Goal: Task Accomplishment & Management: Manage account settings

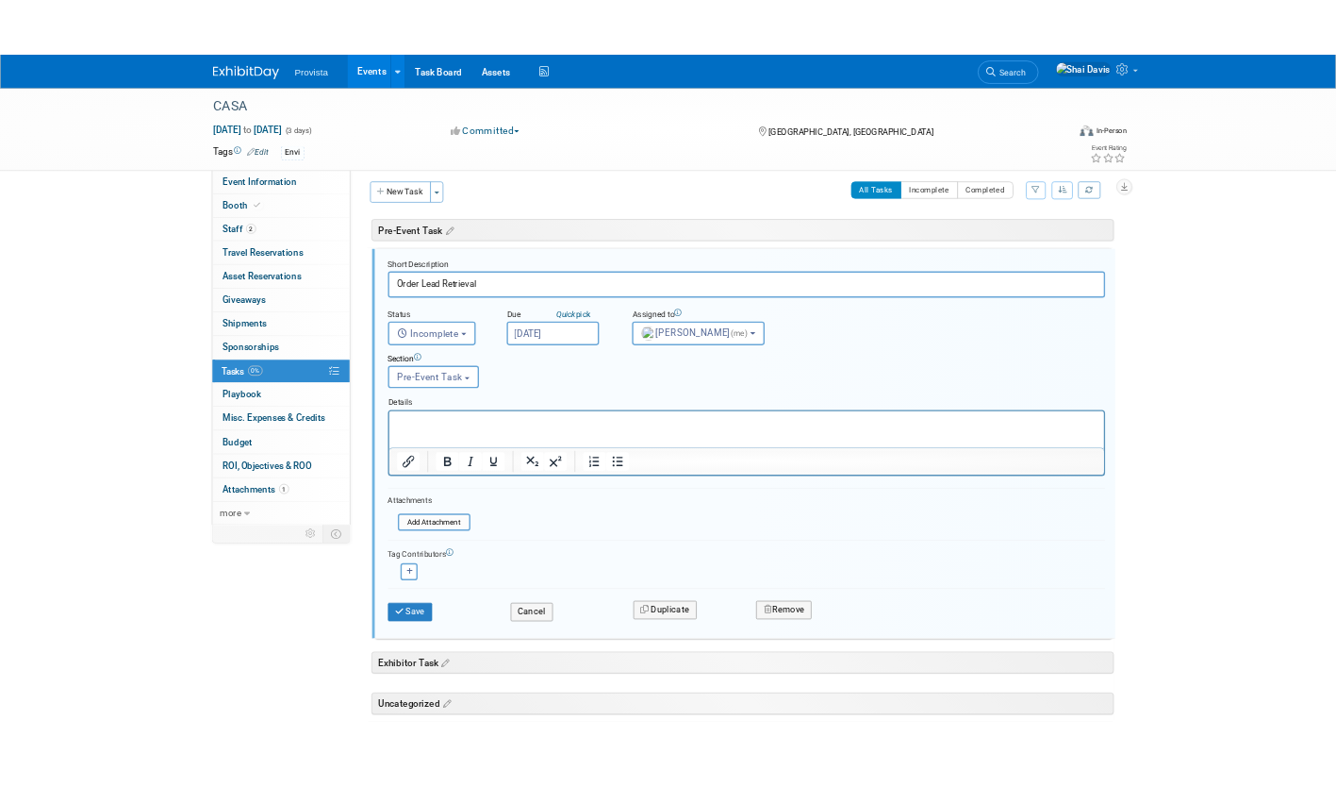
scroll to position [9, 0]
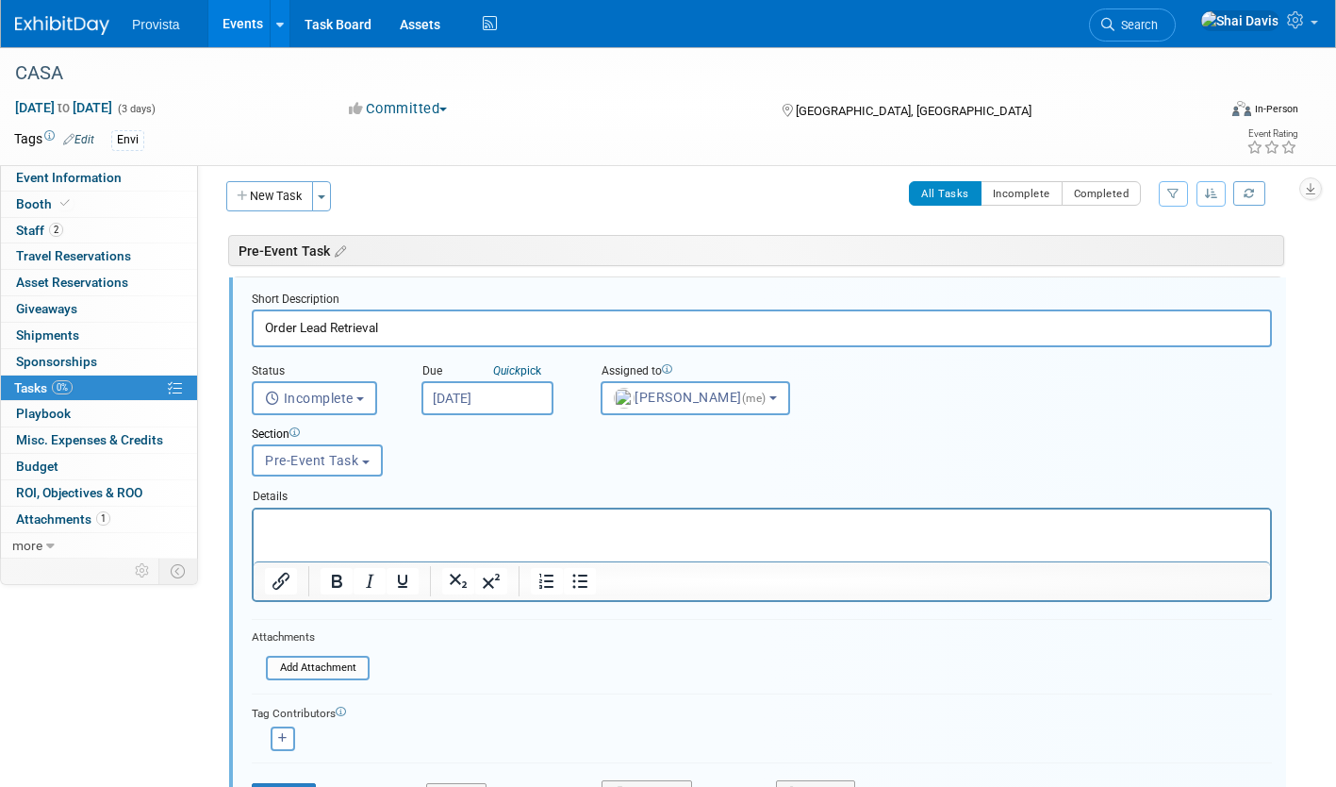
click at [240, 35] on link "Events" at bounding box center [242, 23] width 69 height 47
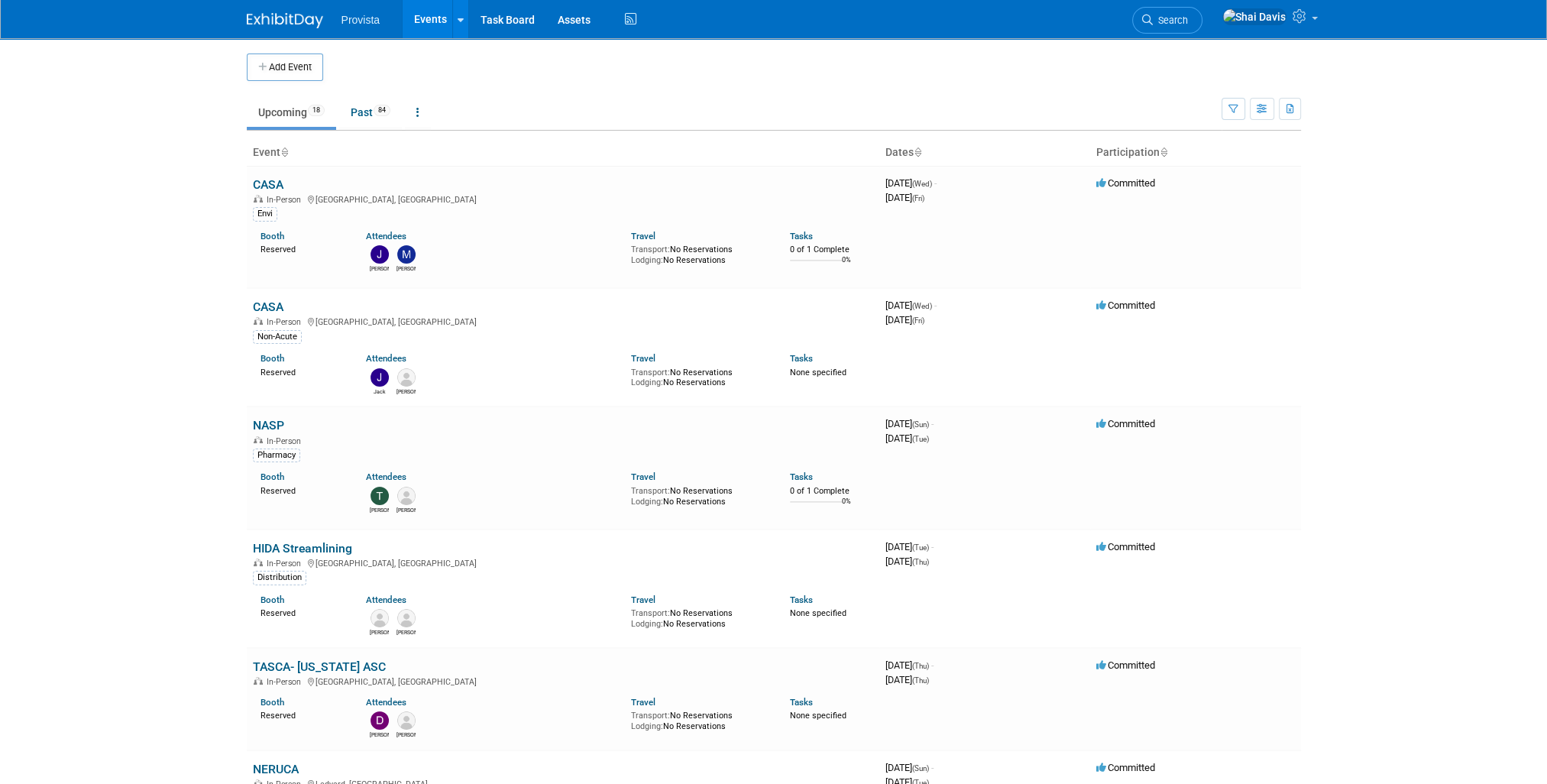
click at [1081, 477] on body "Provista Events Add Event Bulk Upload Events Shareable Event Boards Recently Vi…" at bounding box center [774, 392] width 1547 height 784
click at [288, 545] on link "HIDA Streamlining" at bounding box center [302, 548] width 100 height 15
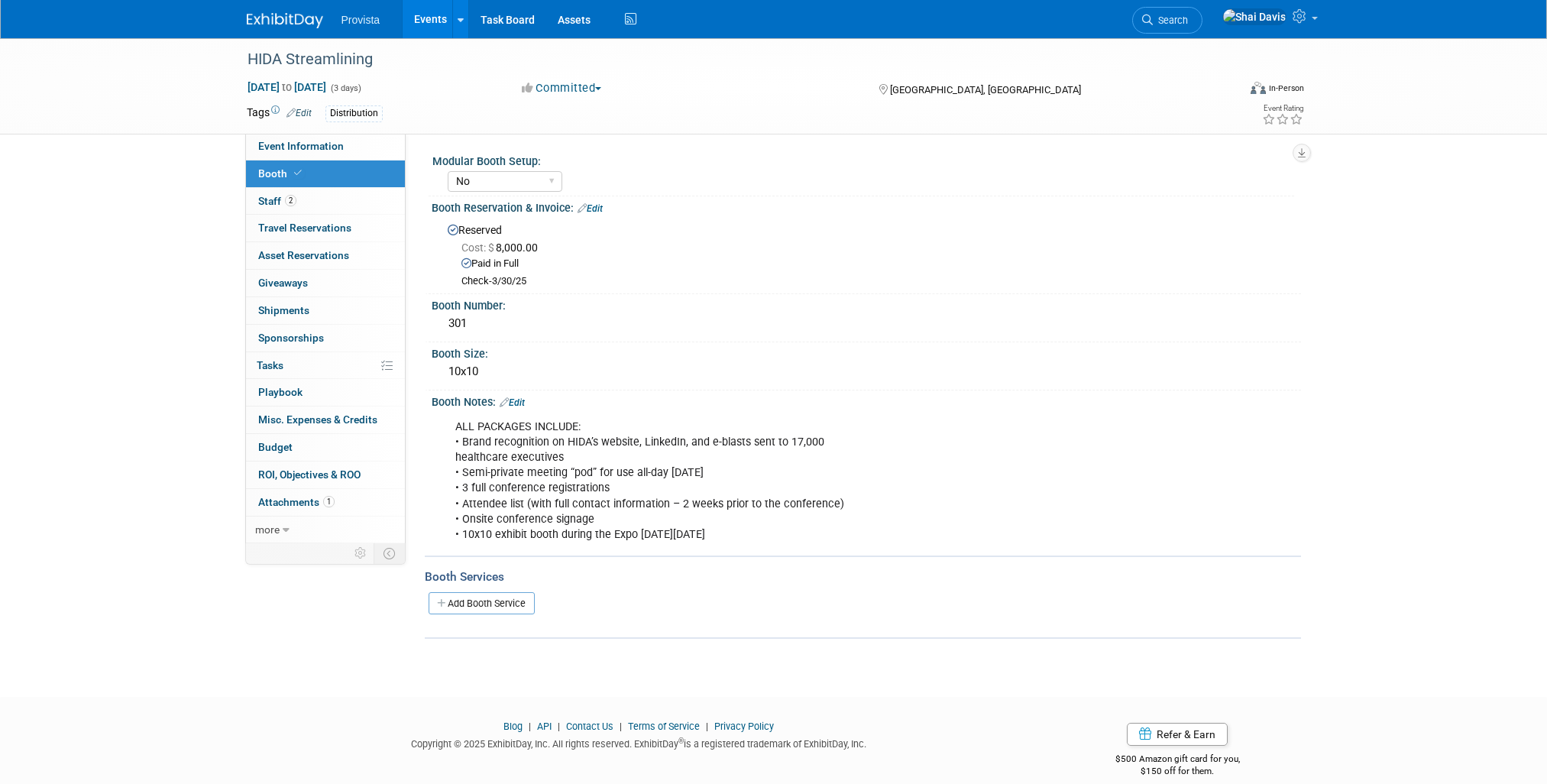
select select "No"
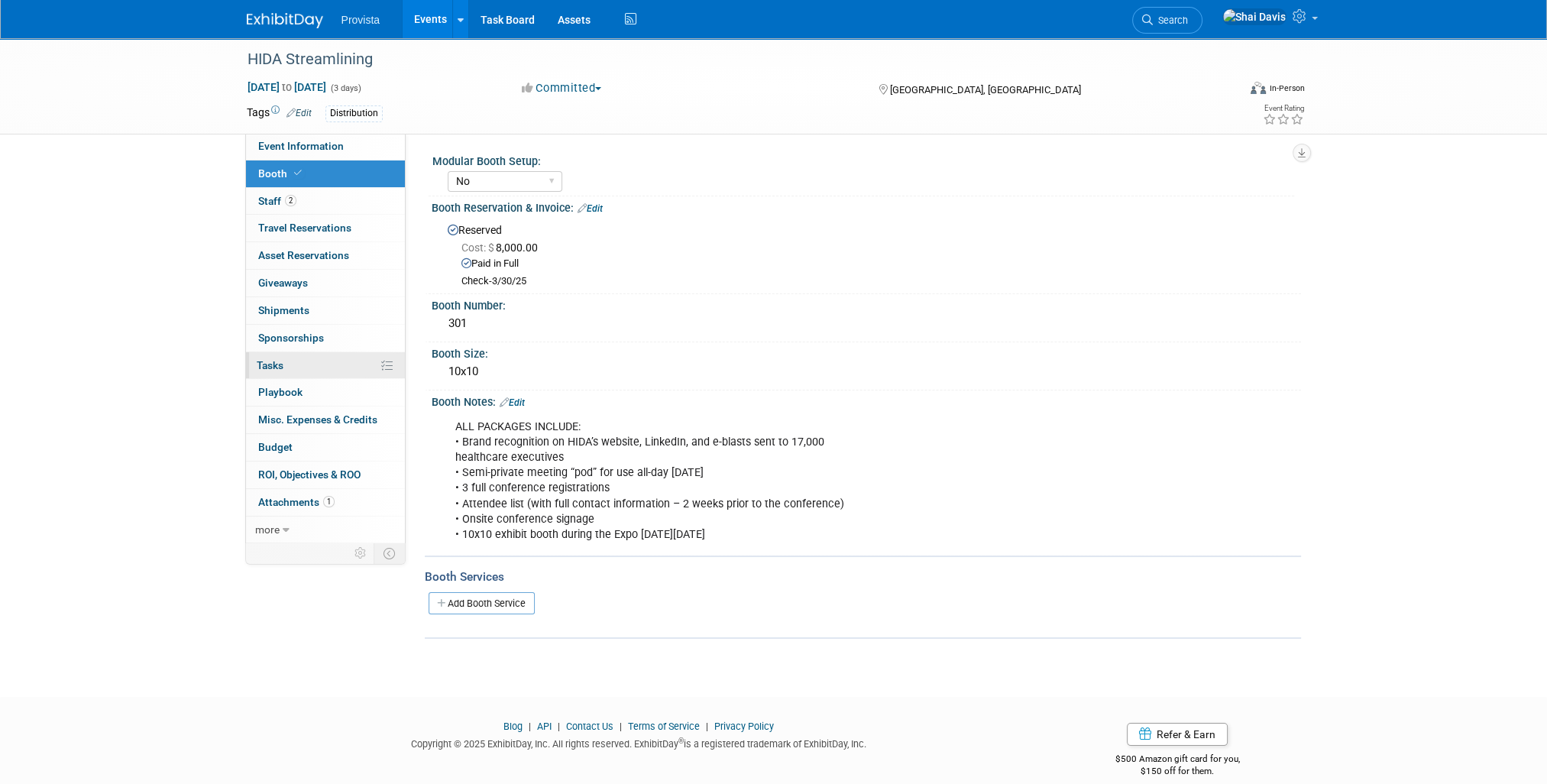
click at [272, 372] on link "0% Tasks 0%" at bounding box center [326, 365] width 159 height 27
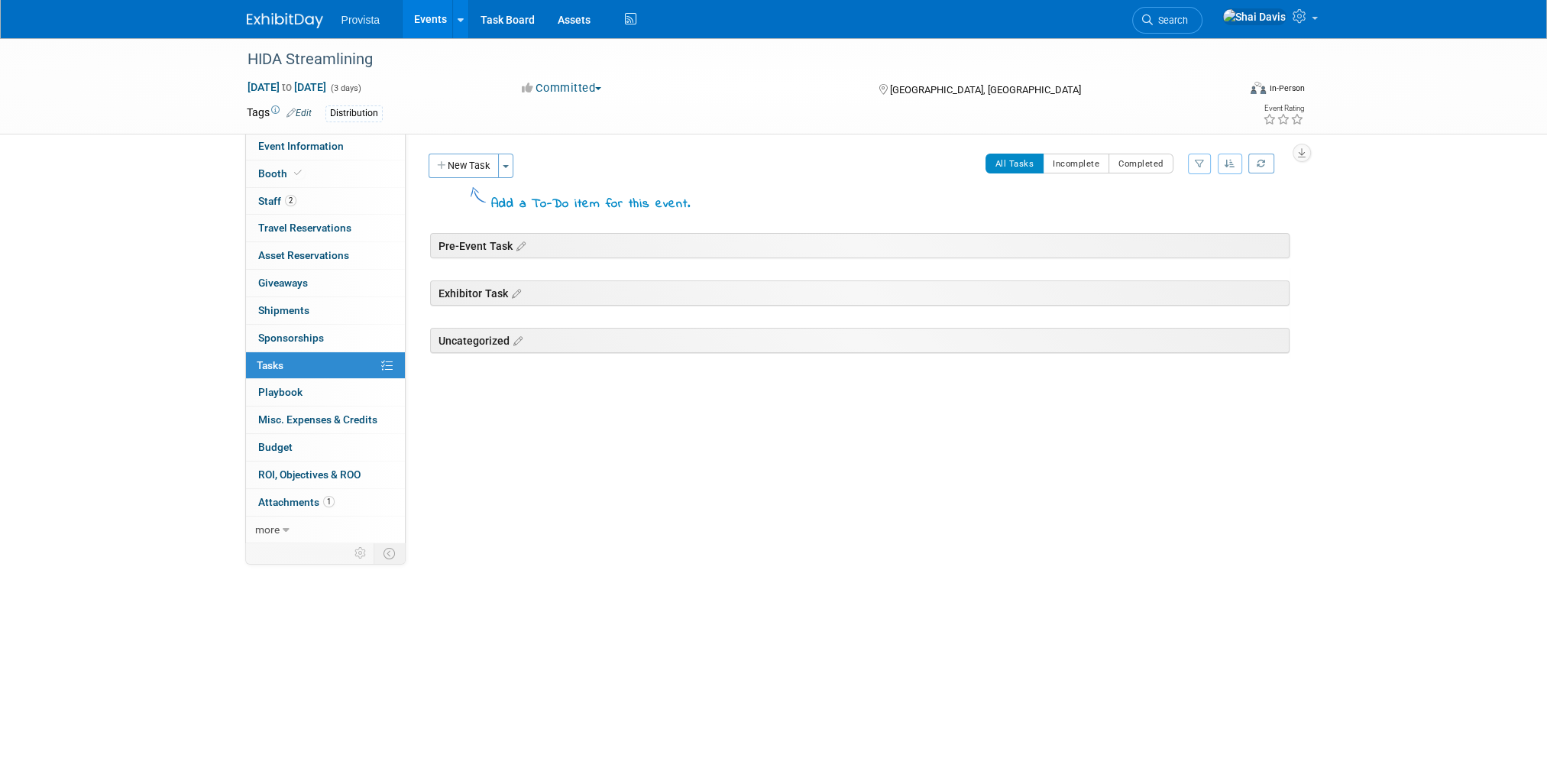
click at [451, 152] on div "Event Description: The HIDA Streamlining Healthcare Expo & Business Exchange is…" at bounding box center [853, 337] width 895 height 409
click at [454, 164] on button "New Task" at bounding box center [463, 166] width 70 height 24
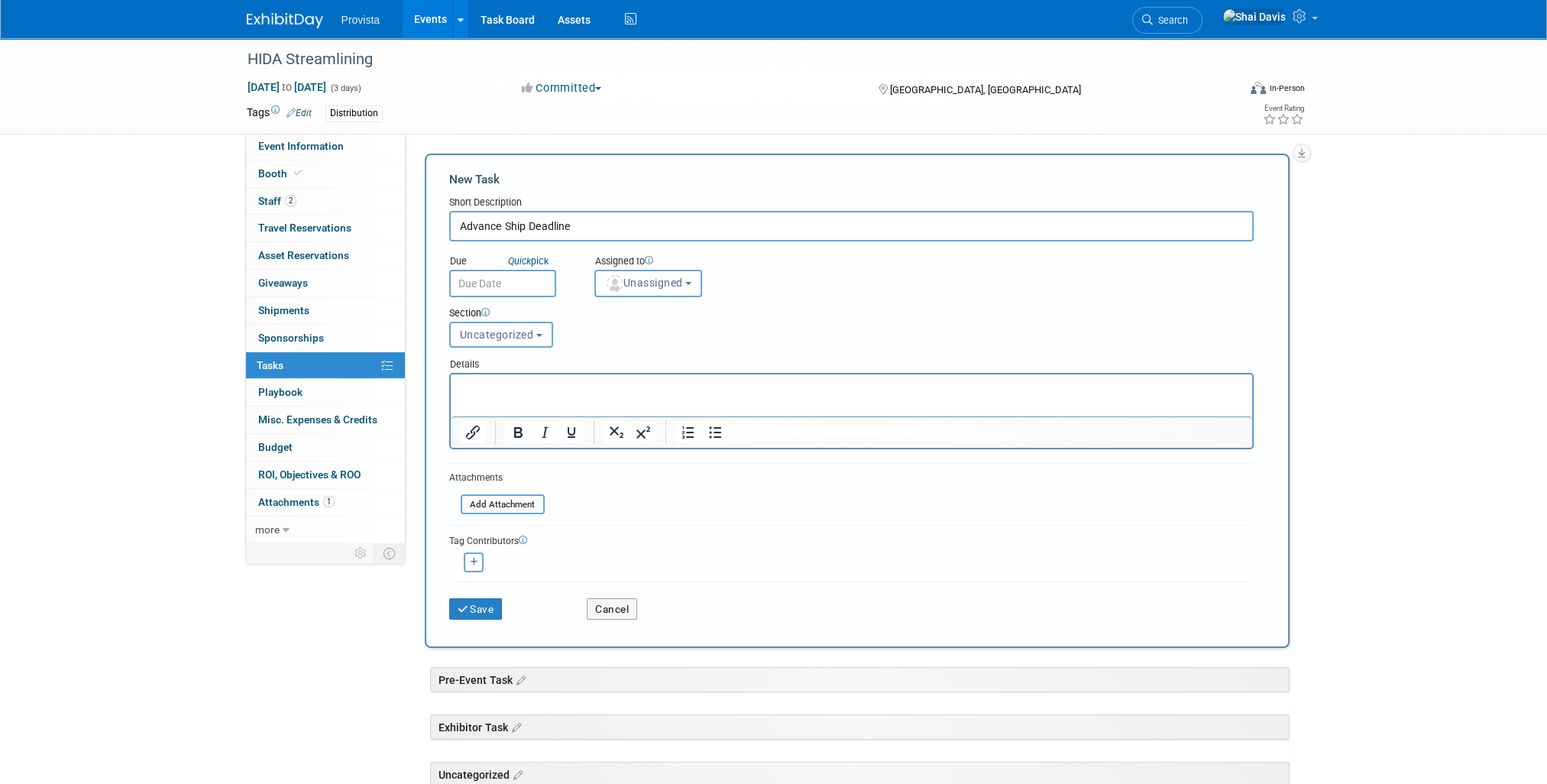
type input "Advance Ship Deadline"
click at [640, 283] on span "Unassigned" at bounding box center [644, 282] width 78 height 12
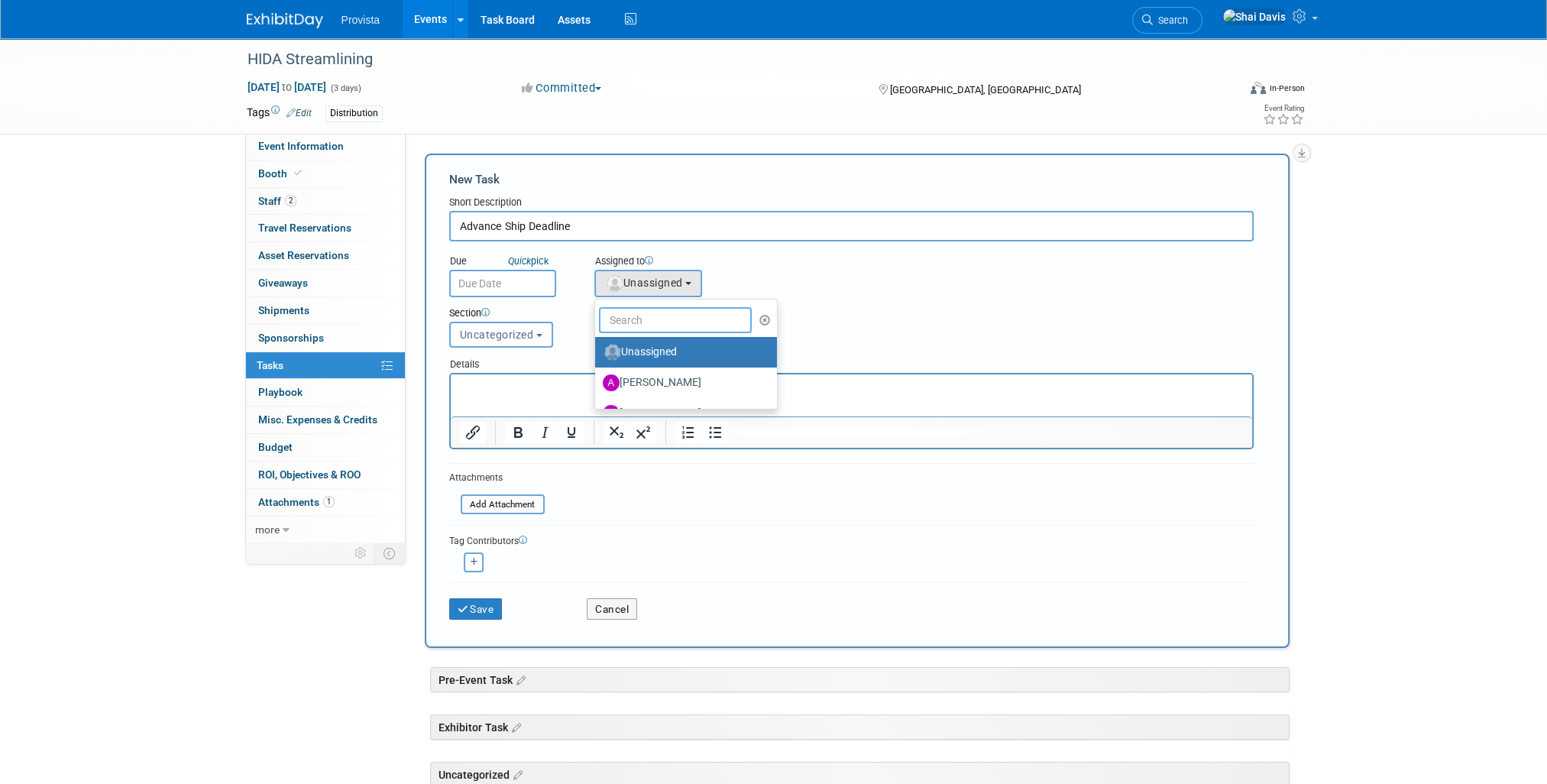
click at [625, 319] on input "text" at bounding box center [675, 320] width 153 height 26
type input "shai"
click at [641, 351] on label "Shai Davis (me)" at bounding box center [682, 352] width 160 height 24
click at [598, 351] on input "Shai Davis (me)" at bounding box center [592, 350] width 10 height 10
select select "238aaf24-25e5-4592-b28c-9f3ee0ad0344"
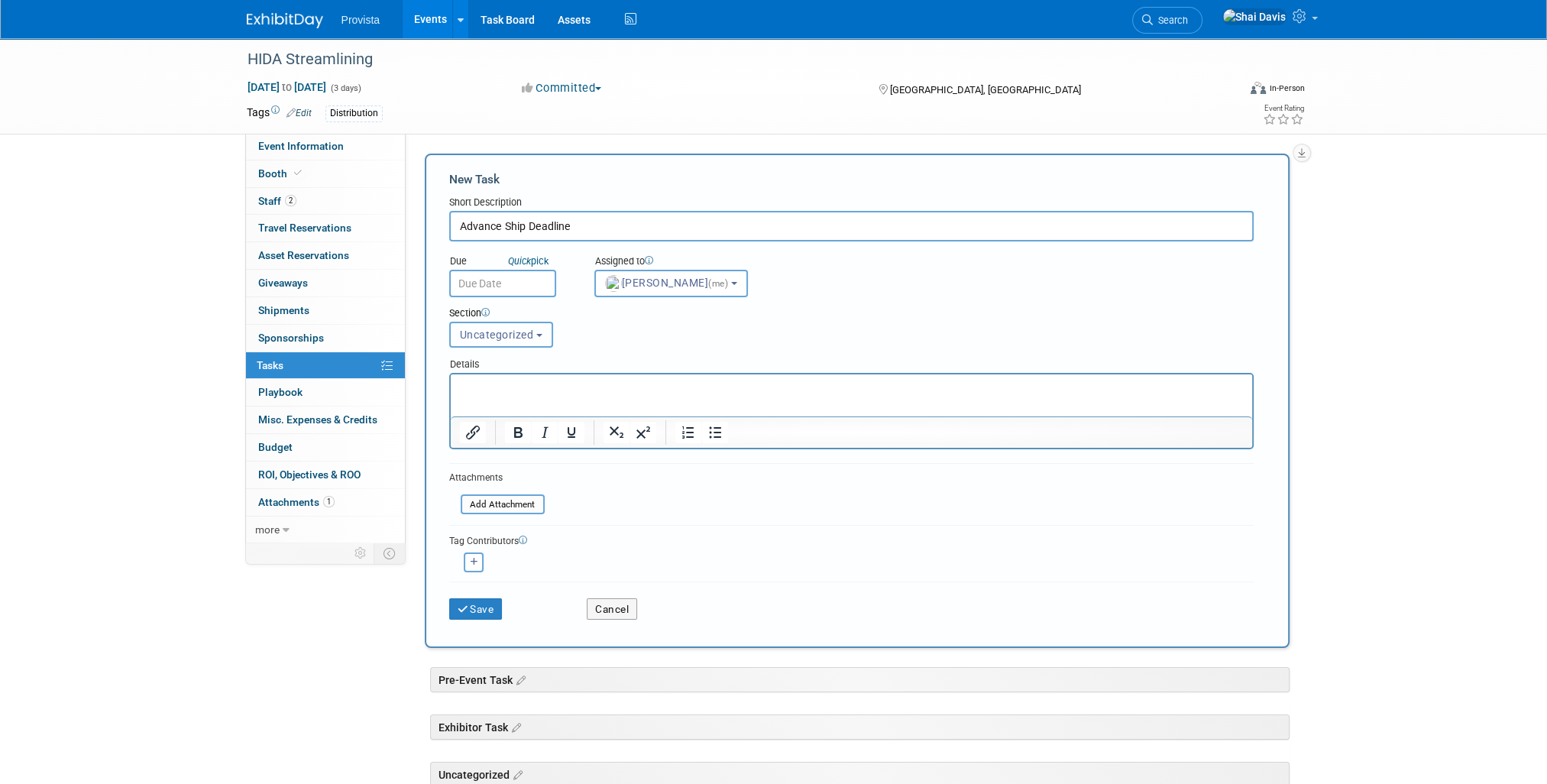
click at [514, 339] on button "Uncategorized" at bounding box center [501, 334] width 104 height 26
click at [492, 393] on label "Pre-Event Task" at bounding box center [501, 393] width 86 height 20
click at [452, 393] on input "Pre-Event Task" at bounding box center [447, 393] width 10 height 10
select select "11265122"
click at [492, 387] on p "Rich Text Area. Press ALT-0 for help." at bounding box center [851, 388] width 784 height 15
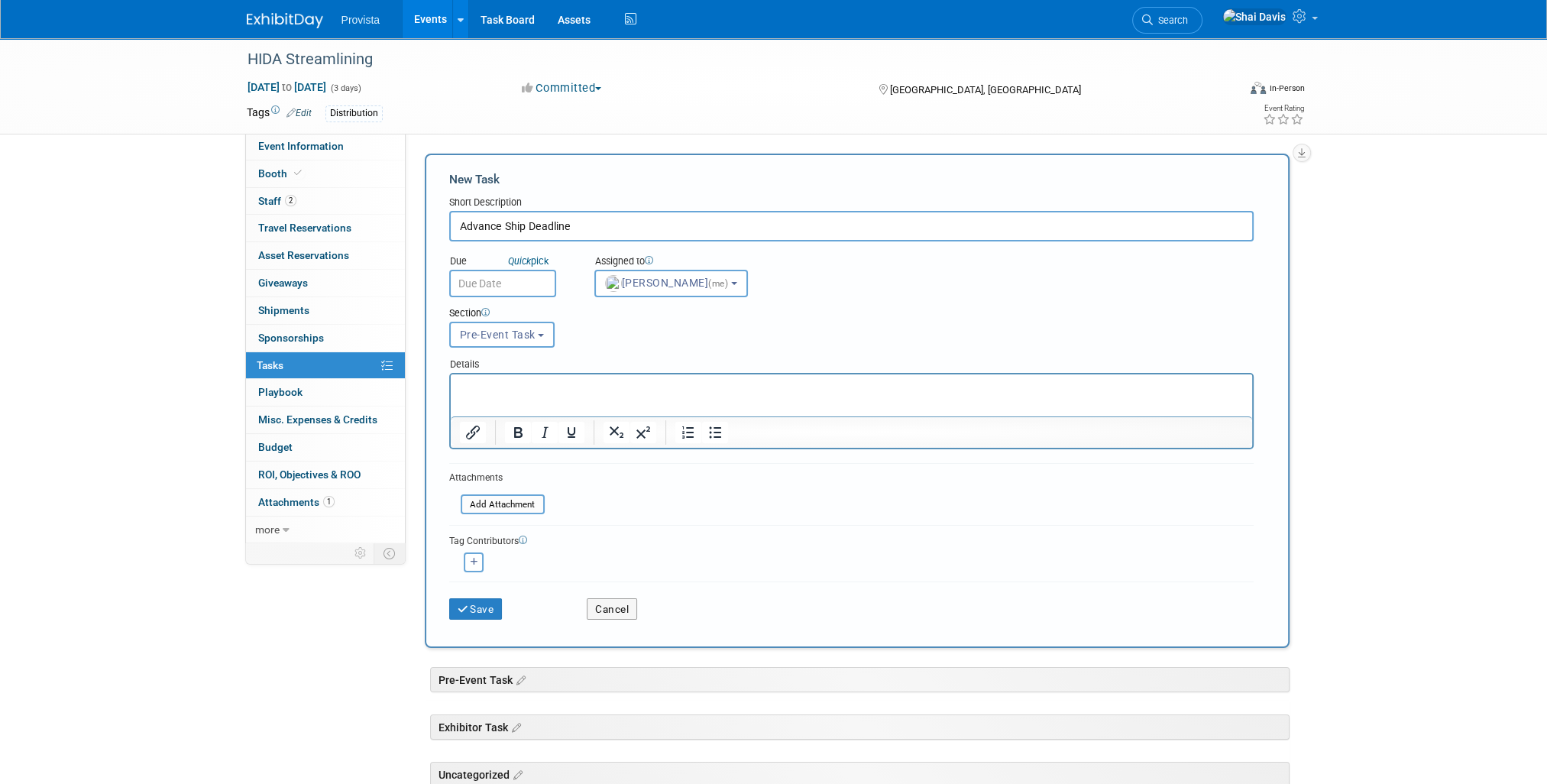
click at [487, 271] on input "text" at bounding box center [503, 283] width 107 height 28
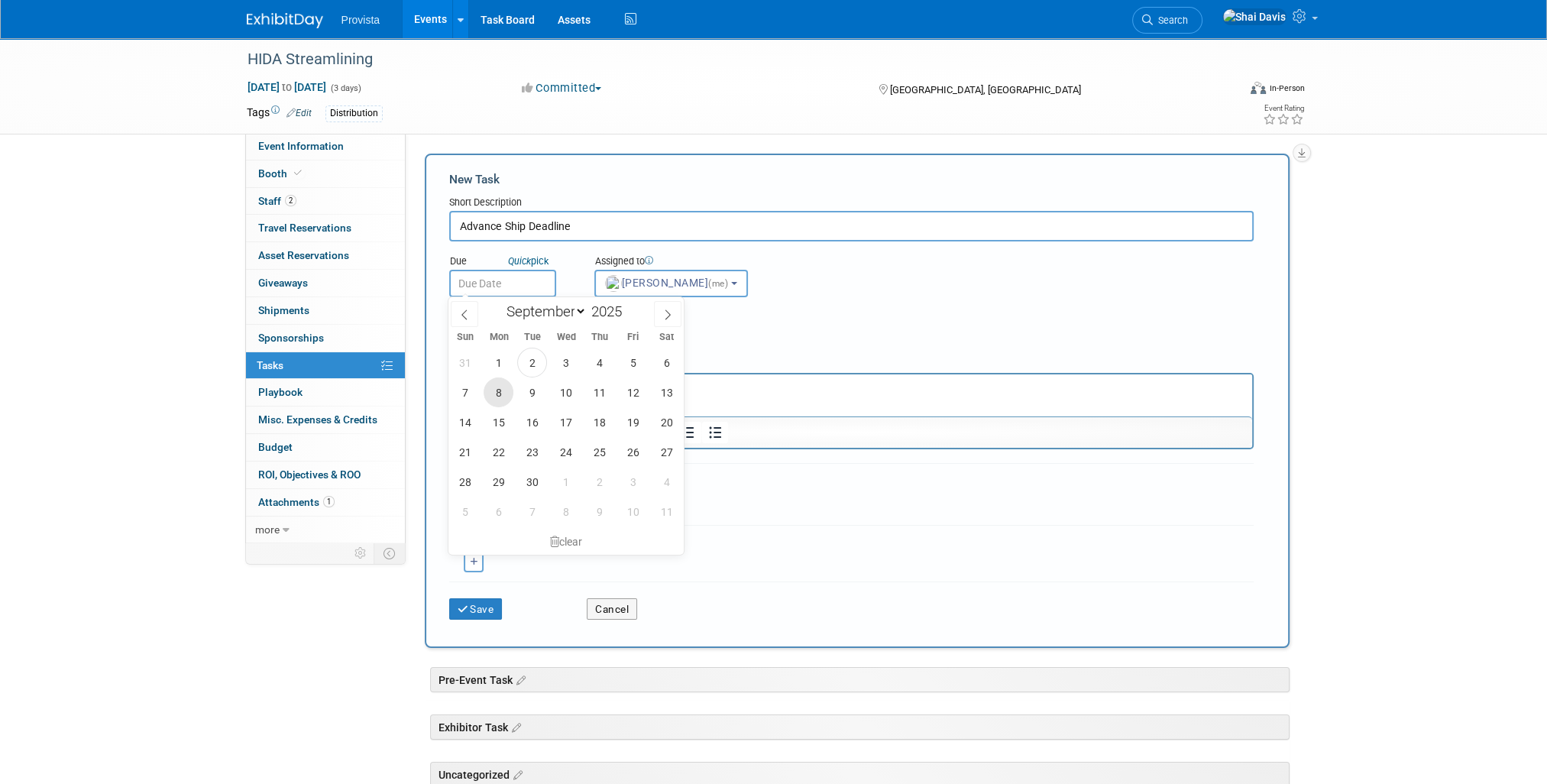
click at [502, 393] on span "8" at bounding box center [498, 392] width 30 height 30
type input "Sep 8, 2025"
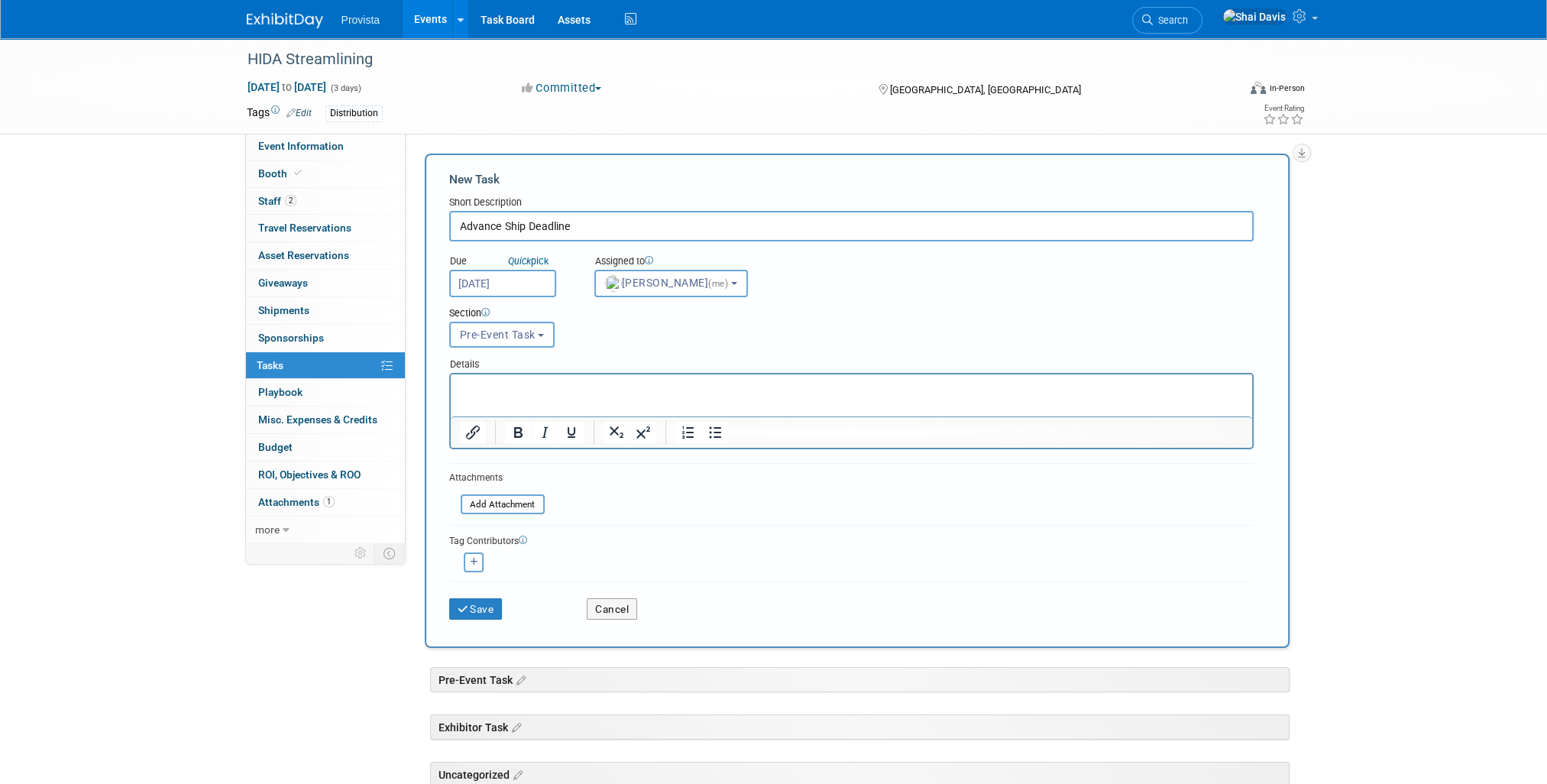
click at [472, 386] on p "Rich Text Area. Press ALT-0 for help." at bounding box center [851, 388] width 784 height 15
click at [499, 601] on button "Save" at bounding box center [476, 608] width 53 height 21
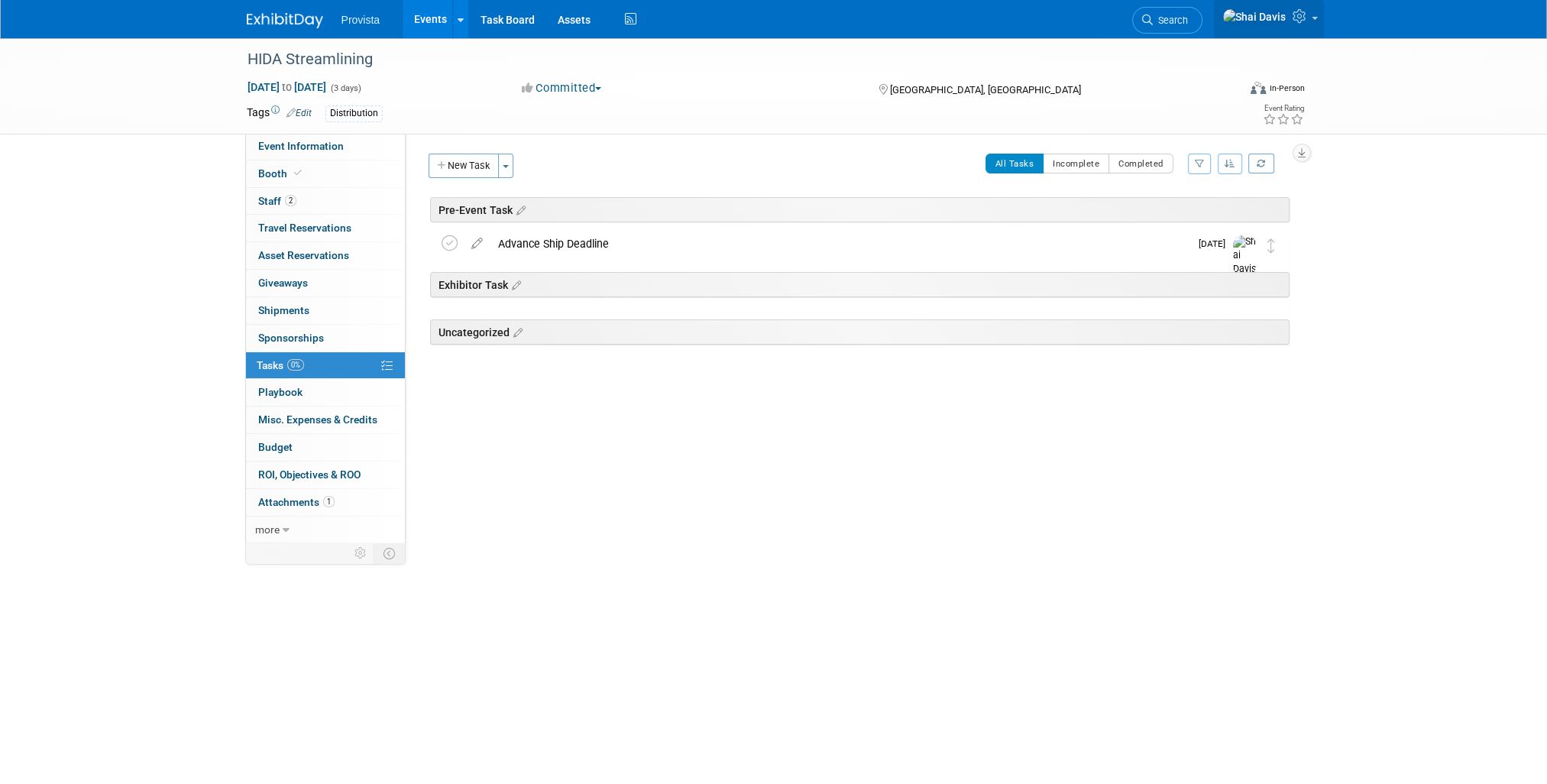
click at [1298, 23] on icon at bounding box center [1302, 15] width 18 height 14
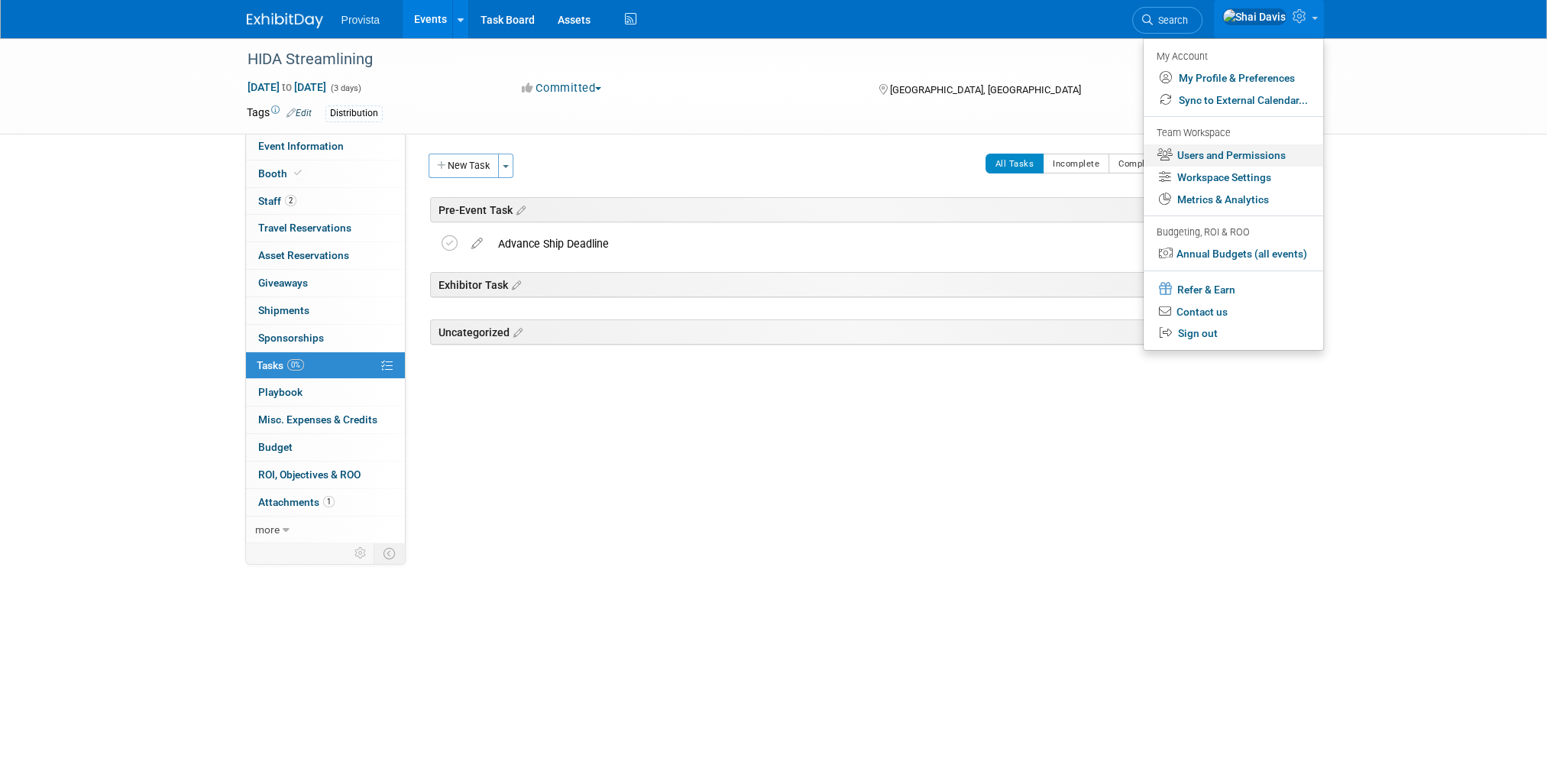
click at [1191, 160] on link "Users and Permissions" at bounding box center [1234, 155] width 180 height 22
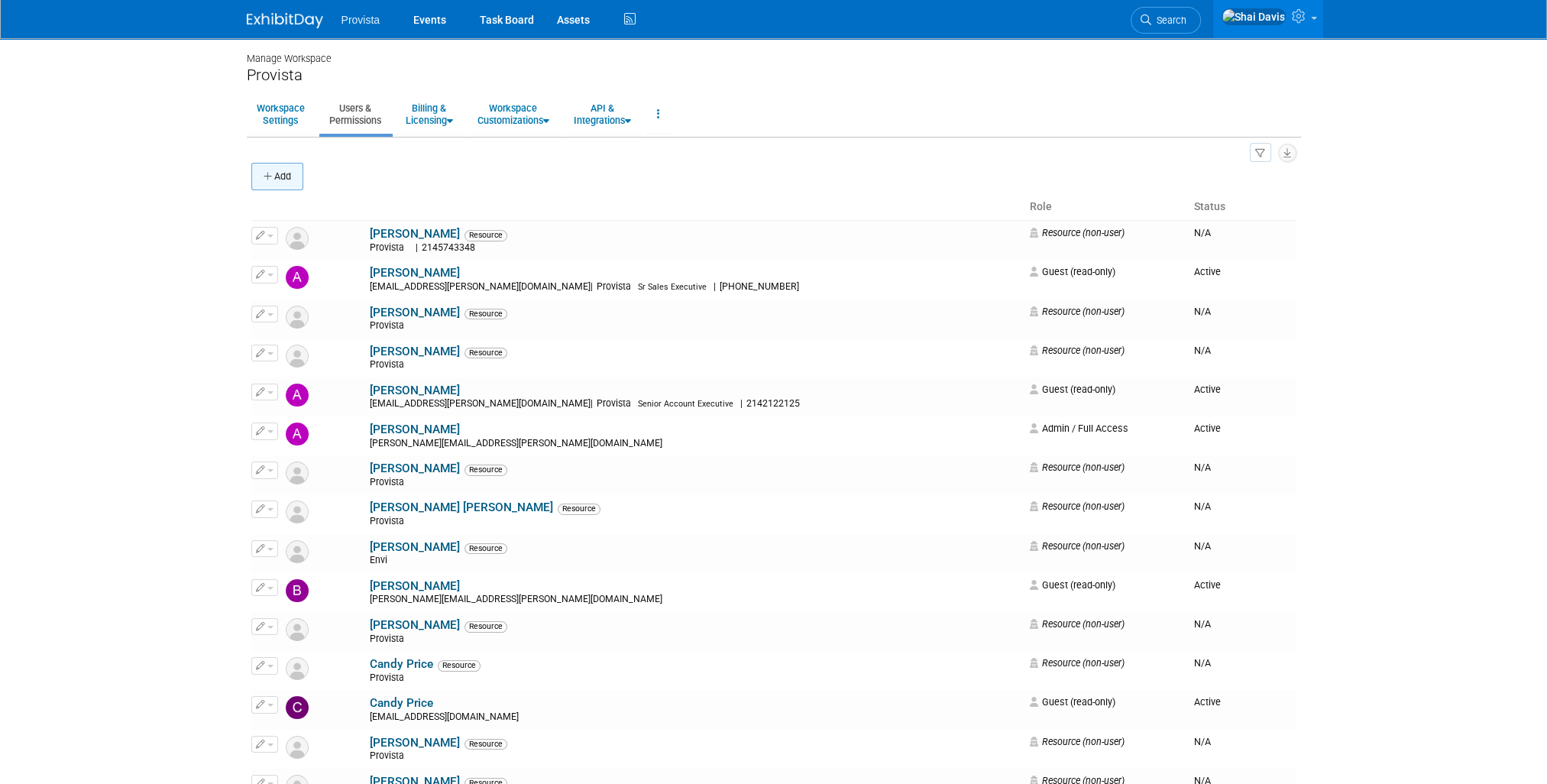
click at [283, 185] on button "Add" at bounding box center [277, 177] width 52 height 28
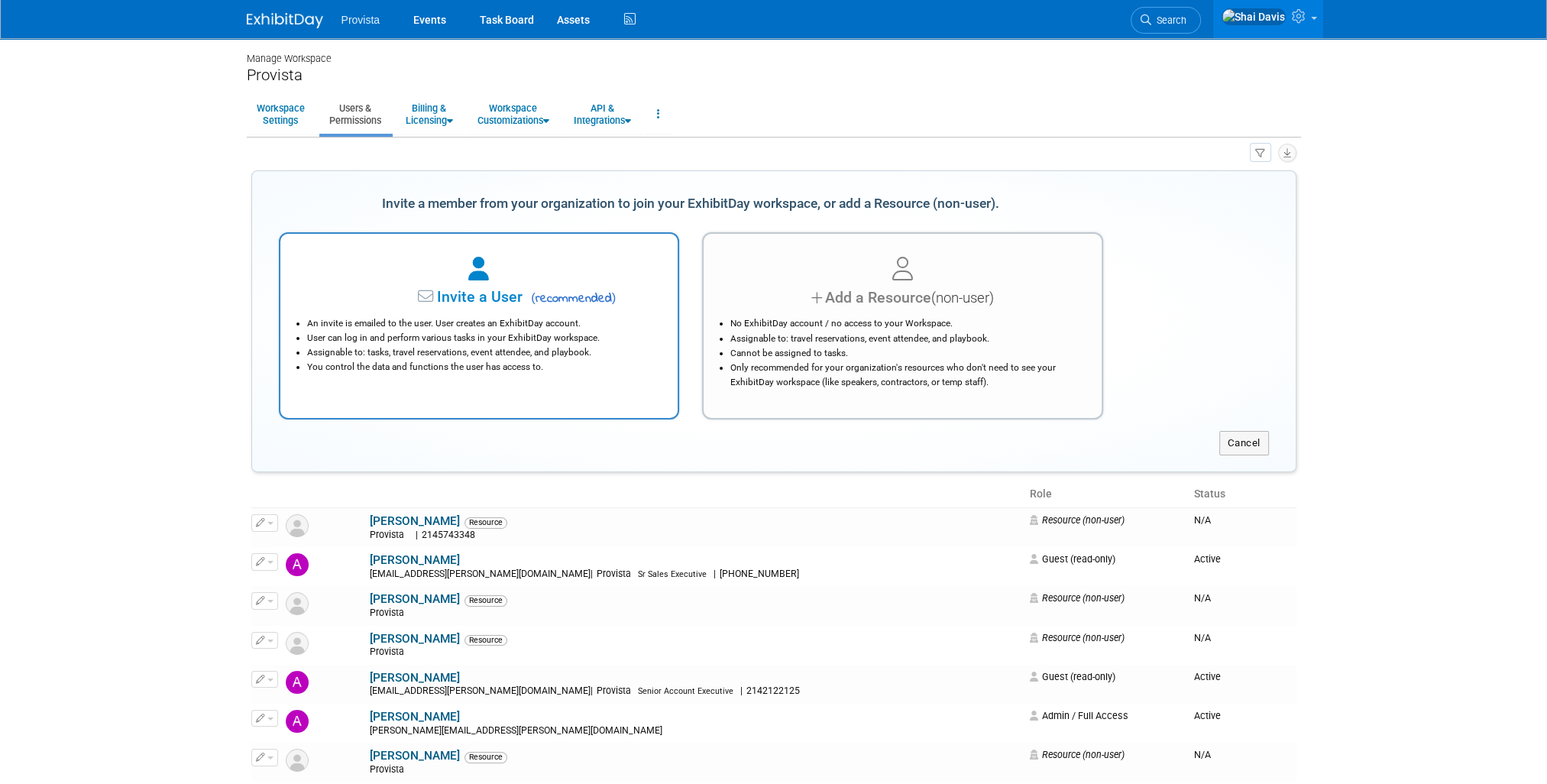
click at [488, 326] on li "An invite is emailed to the user. User creates an ExhibitDay account." at bounding box center [483, 323] width 352 height 15
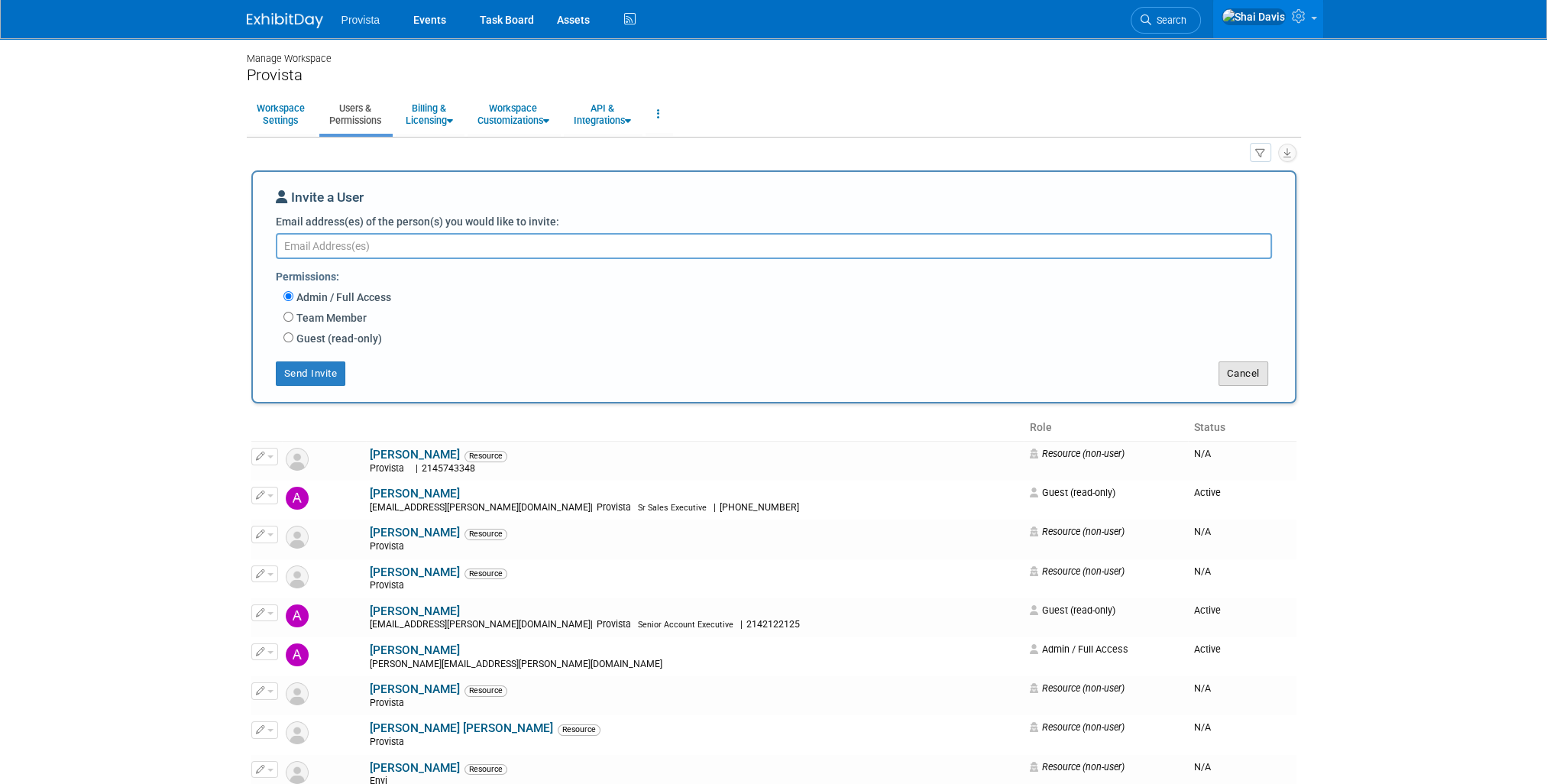
click at [1248, 369] on button "Cancel" at bounding box center [1242, 373] width 49 height 24
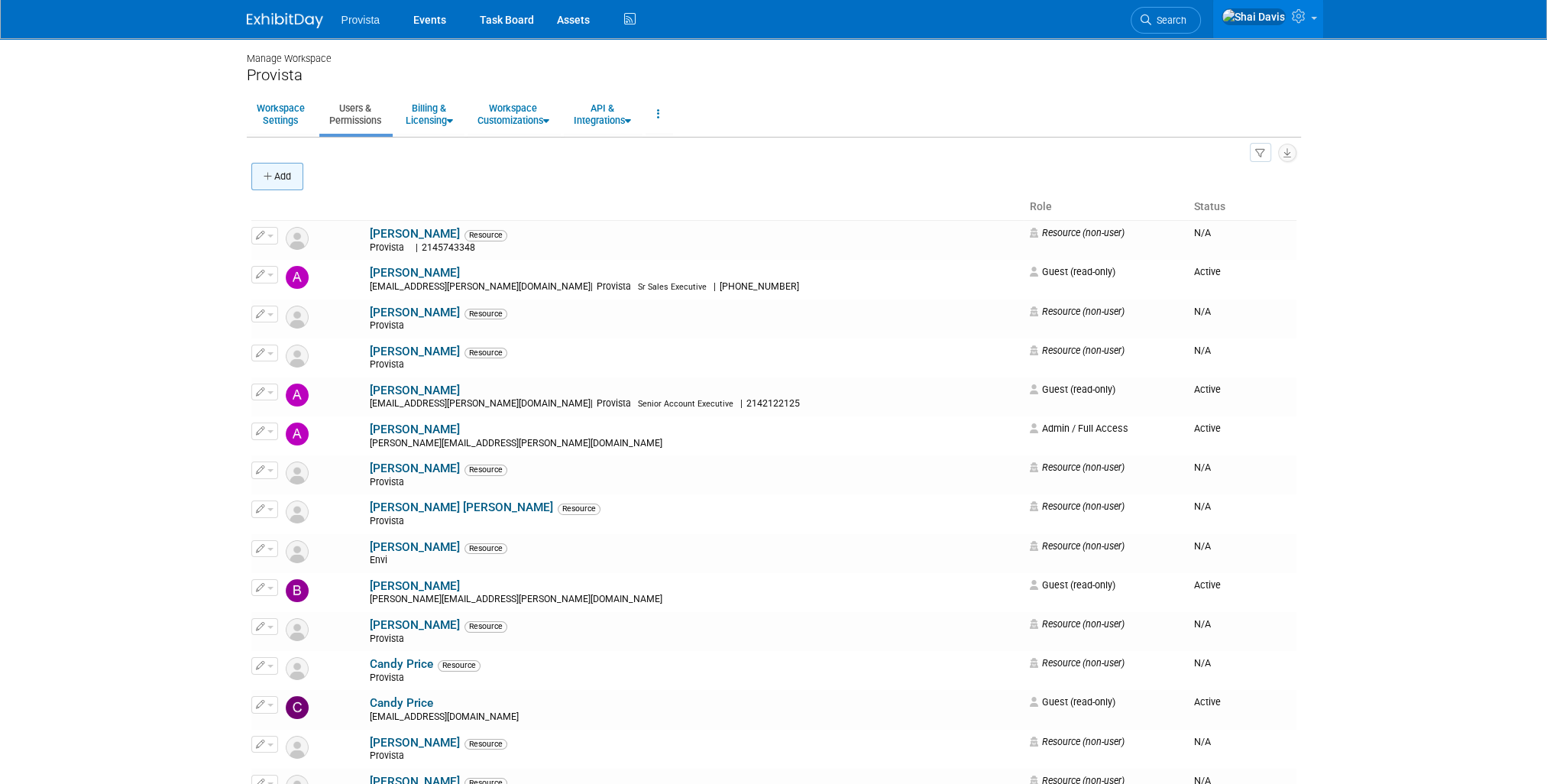
click at [275, 181] on button "Add" at bounding box center [277, 177] width 52 height 28
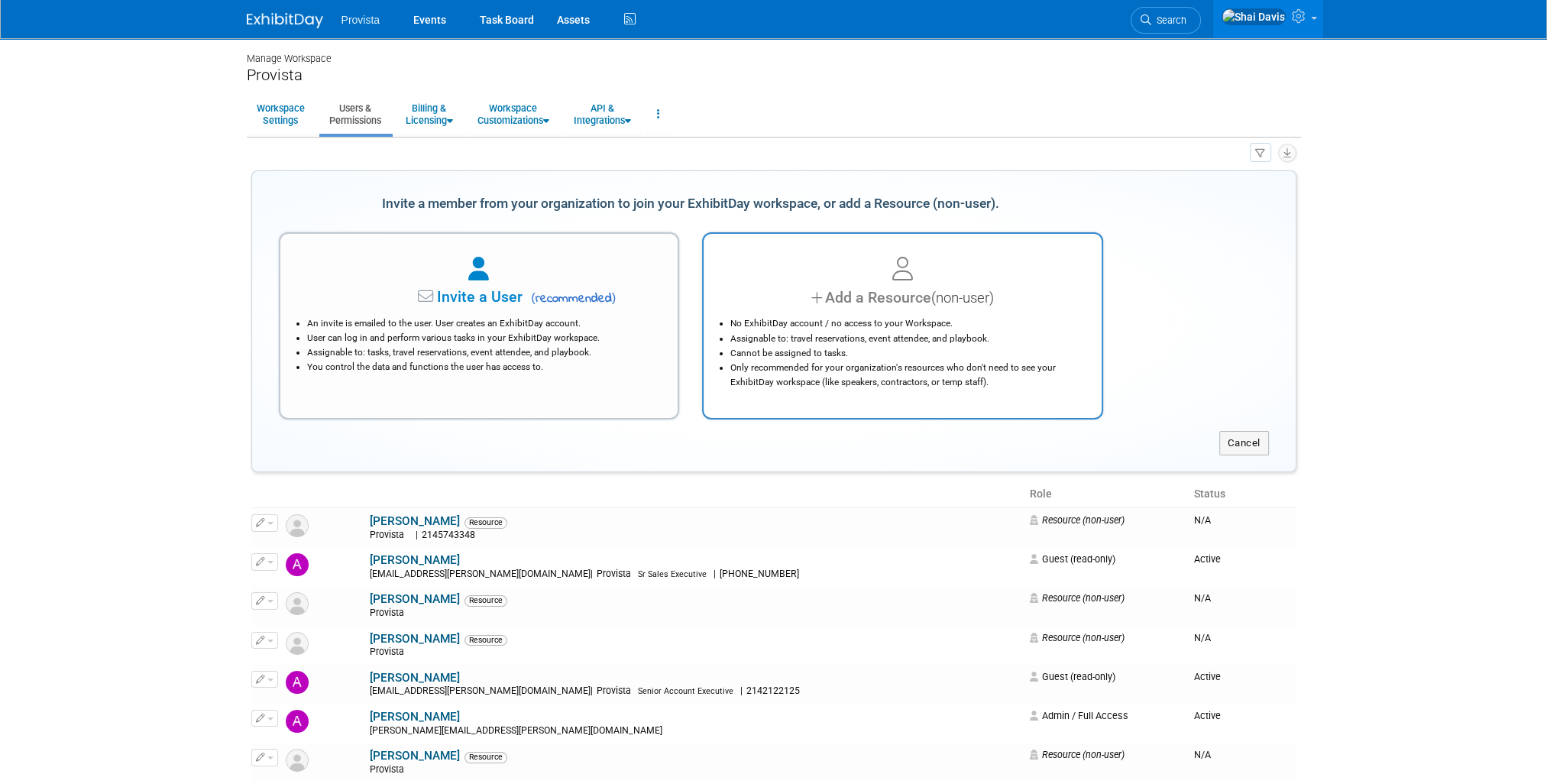
click at [767, 269] on div at bounding box center [902, 269] width 360 height 33
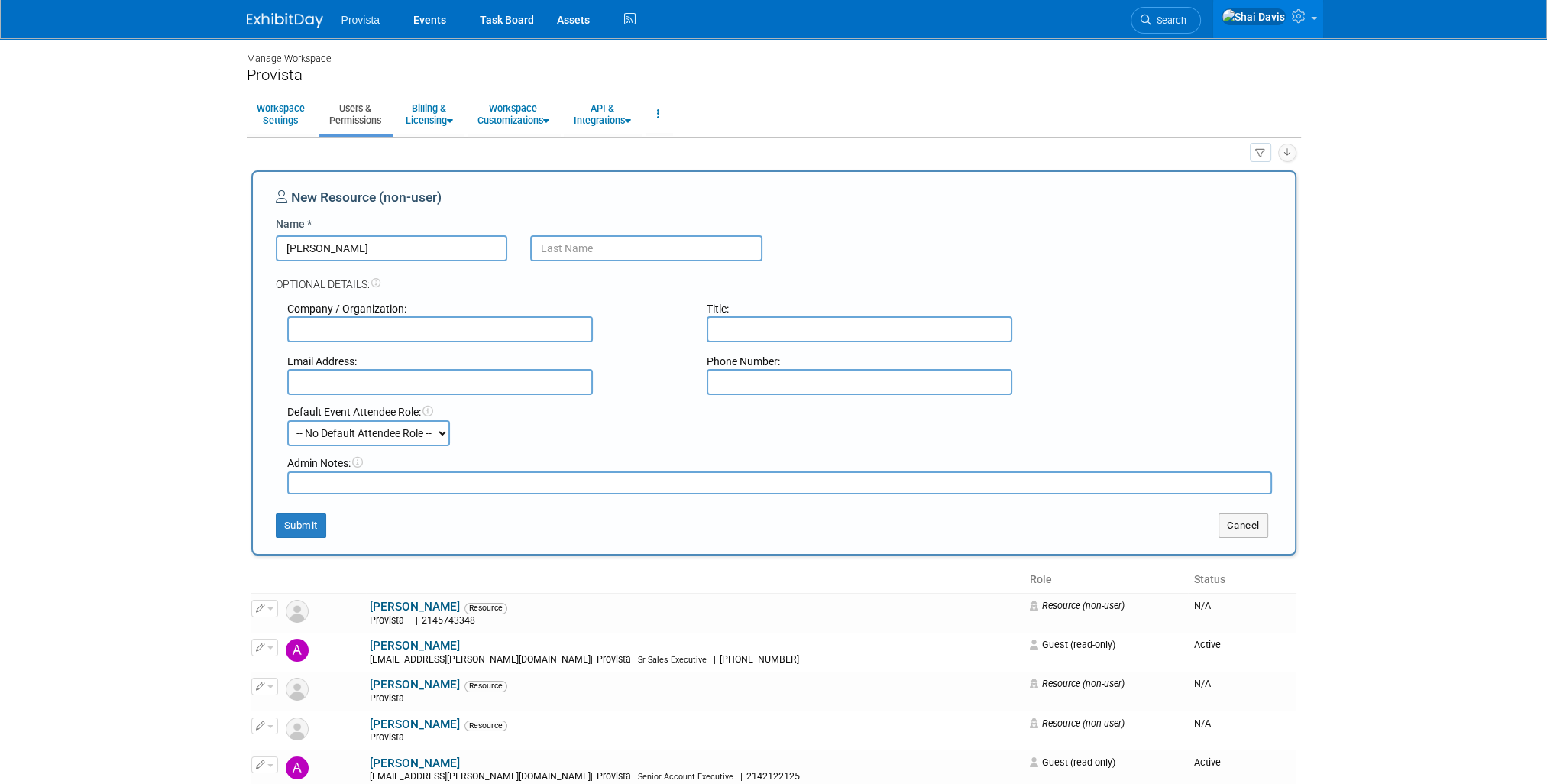
type input "[PERSON_NAME]"
type input "Turner"
click at [322, 321] on input "text" at bounding box center [440, 329] width 305 height 26
type input "Provista"
click at [273, 353] on div "New Resource (non-user) Name * Austen Turner Optional Details: Company / Organi…" at bounding box center [774, 362] width 1045 height 385
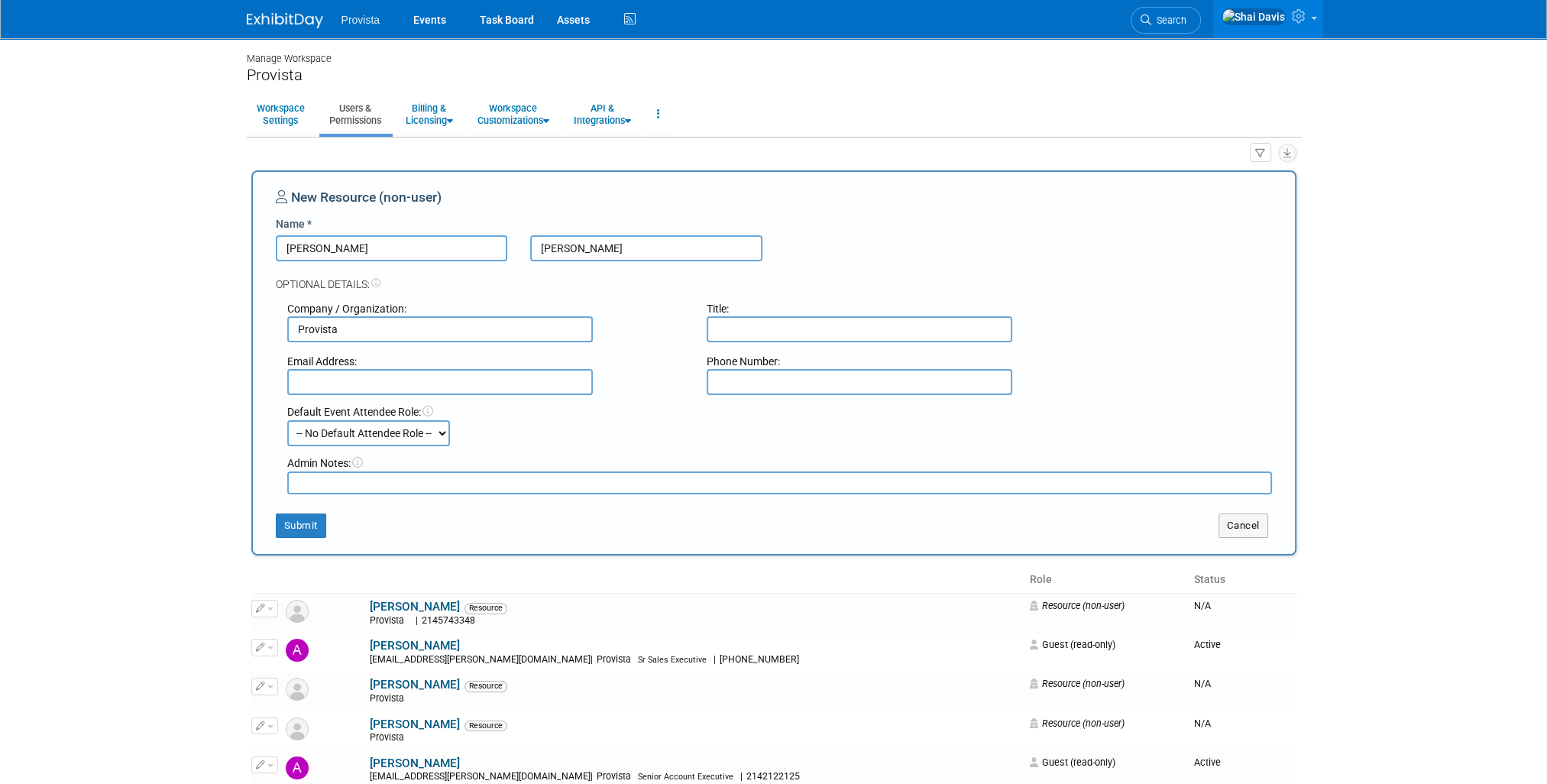
click at [338, 391] on input "text" at bounding box center [440, 382] width 305 height 26
drag, startPoint x: 784, startPoint y: 435, endPoint x: 567, endPoint y: 504, distance: 227.7
click at [784, 435] on div "Default Event Attendee Role: -- No Default Attendee Role -- Demonstrator Host P…" at bounding box center [779, 425] width 1008 height 42
click at [328, 428] on select "-- No Default Attendee Role -- Demonstrator Host Planner Presenter Sales Repres…" at bounding box center [369, 433] width 163 height 26
select select "4"
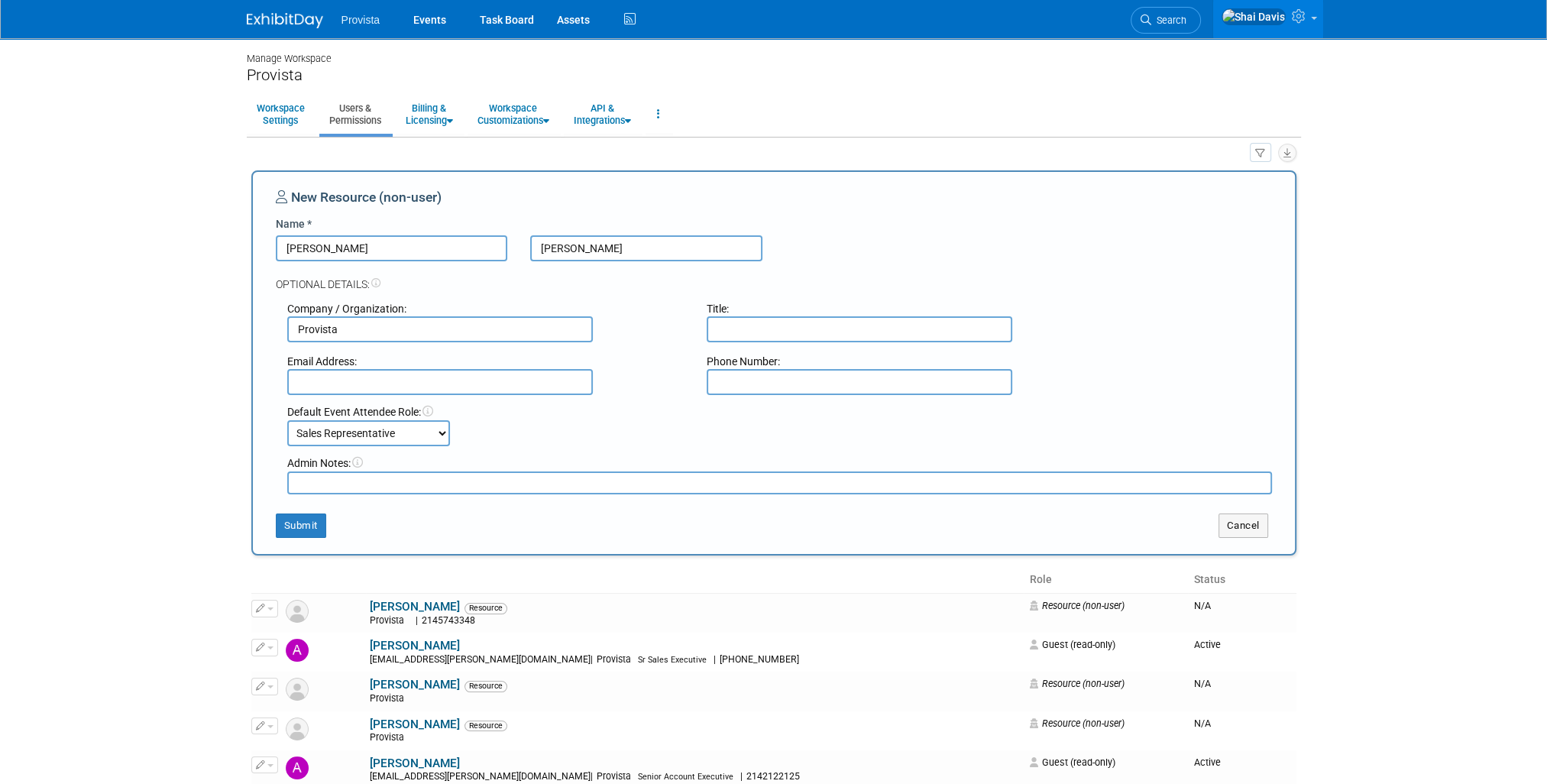
click at [288, 420] on select "-- No Default Attendee Role -- Demonstrator Host Planner Presenter Sales Repres…" at bounding box center [369, 433] width 163 height 26
click at [296, 524] on button "Submit" at bounding box center [300, 526] width 50 height 24
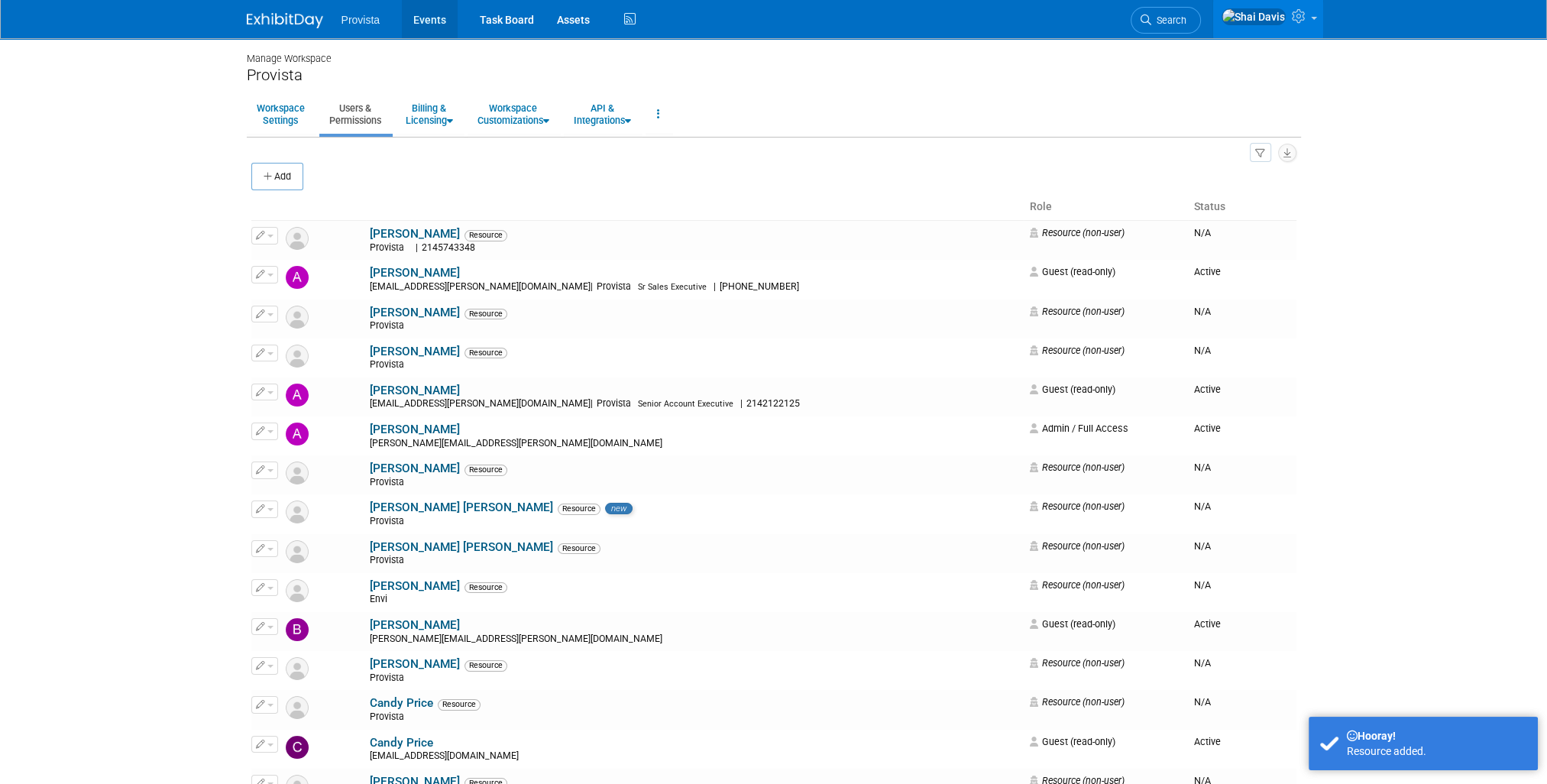
click at [416, 20] on link "Events" at bounding box center [429, 19] width 56 height 38
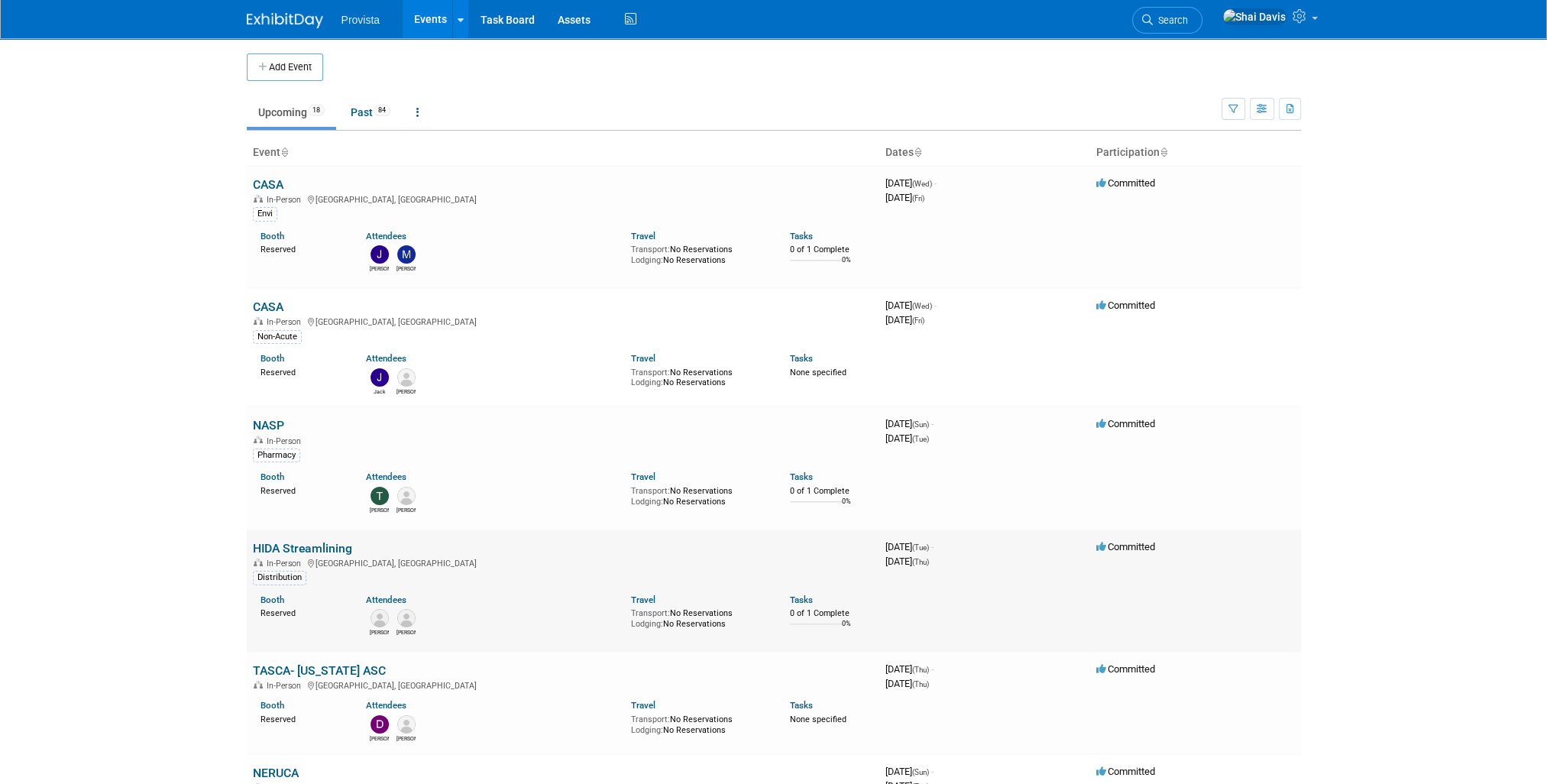
click at [317, 543] on link "HIDA Streamlining" at bounding box center [302, 548] width 100 height 15
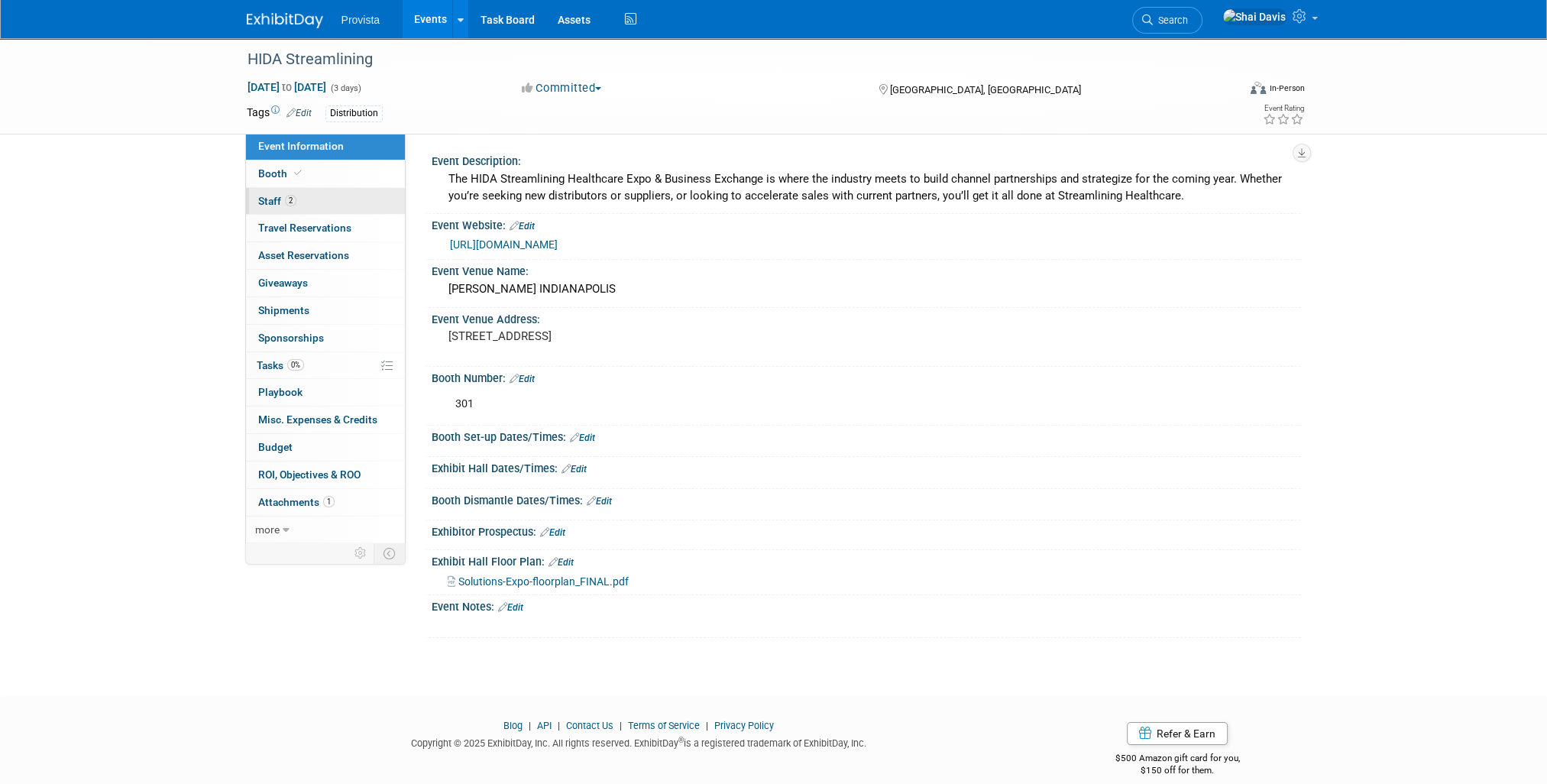
click at [275, 201] on span "Staff 2" at bounding box center [277, 200] width 38 height 12
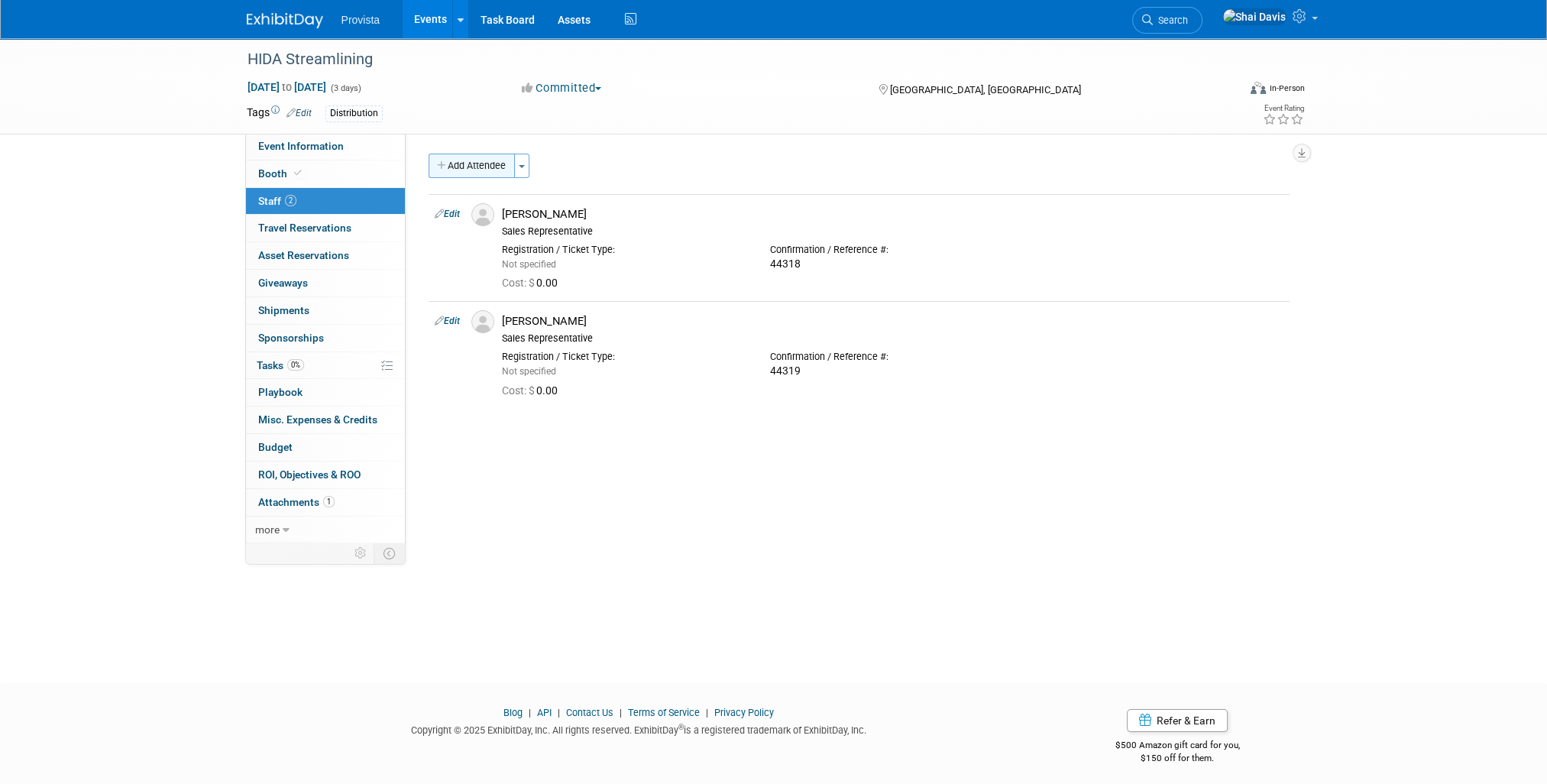
click at [477, 173] on button "Add Attendee" at bounding box center [471, 166] width 87 height 24
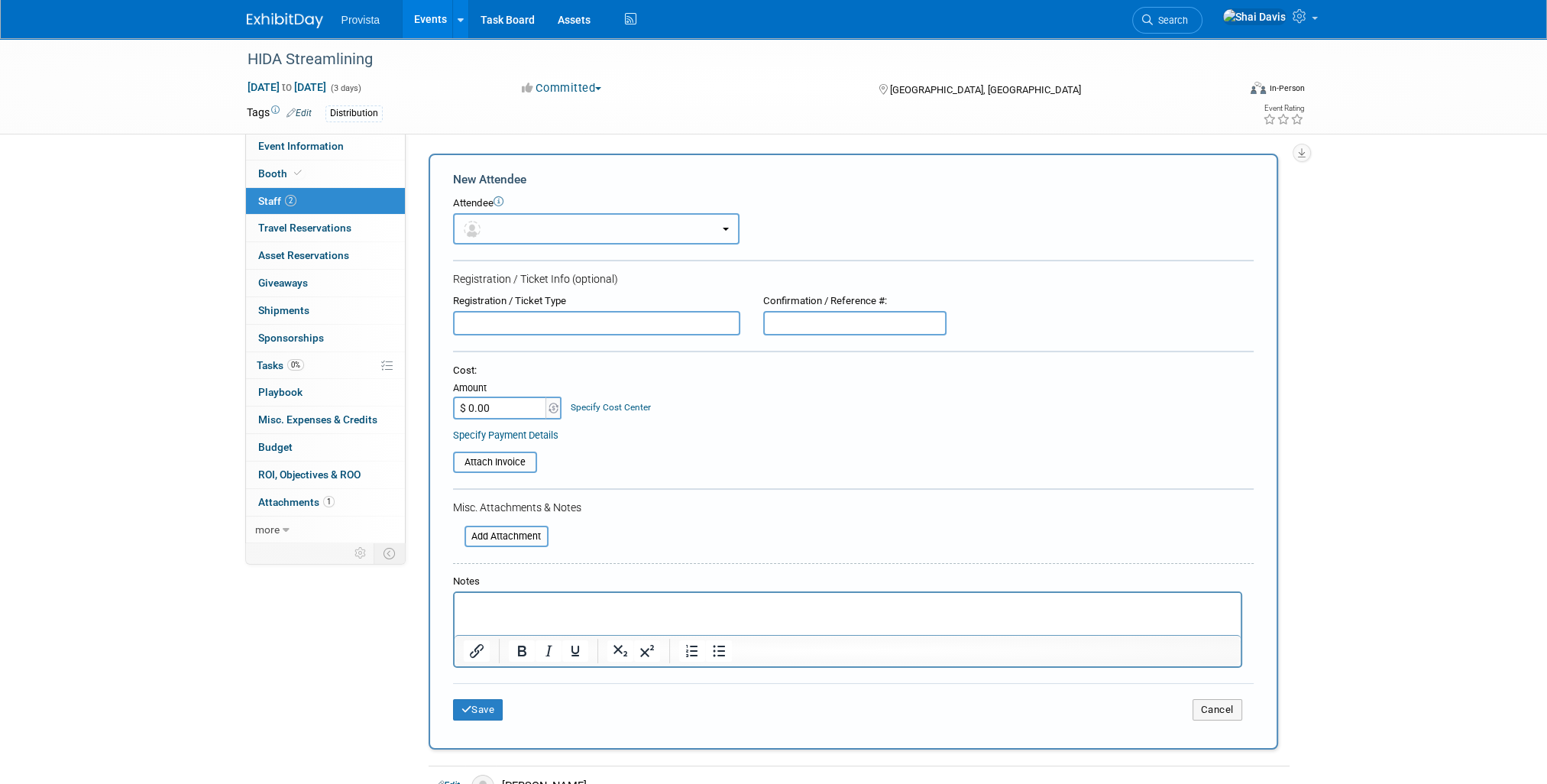
click at [501, 228] on button "button" at bounding box center [596, 228] width 287 height 32
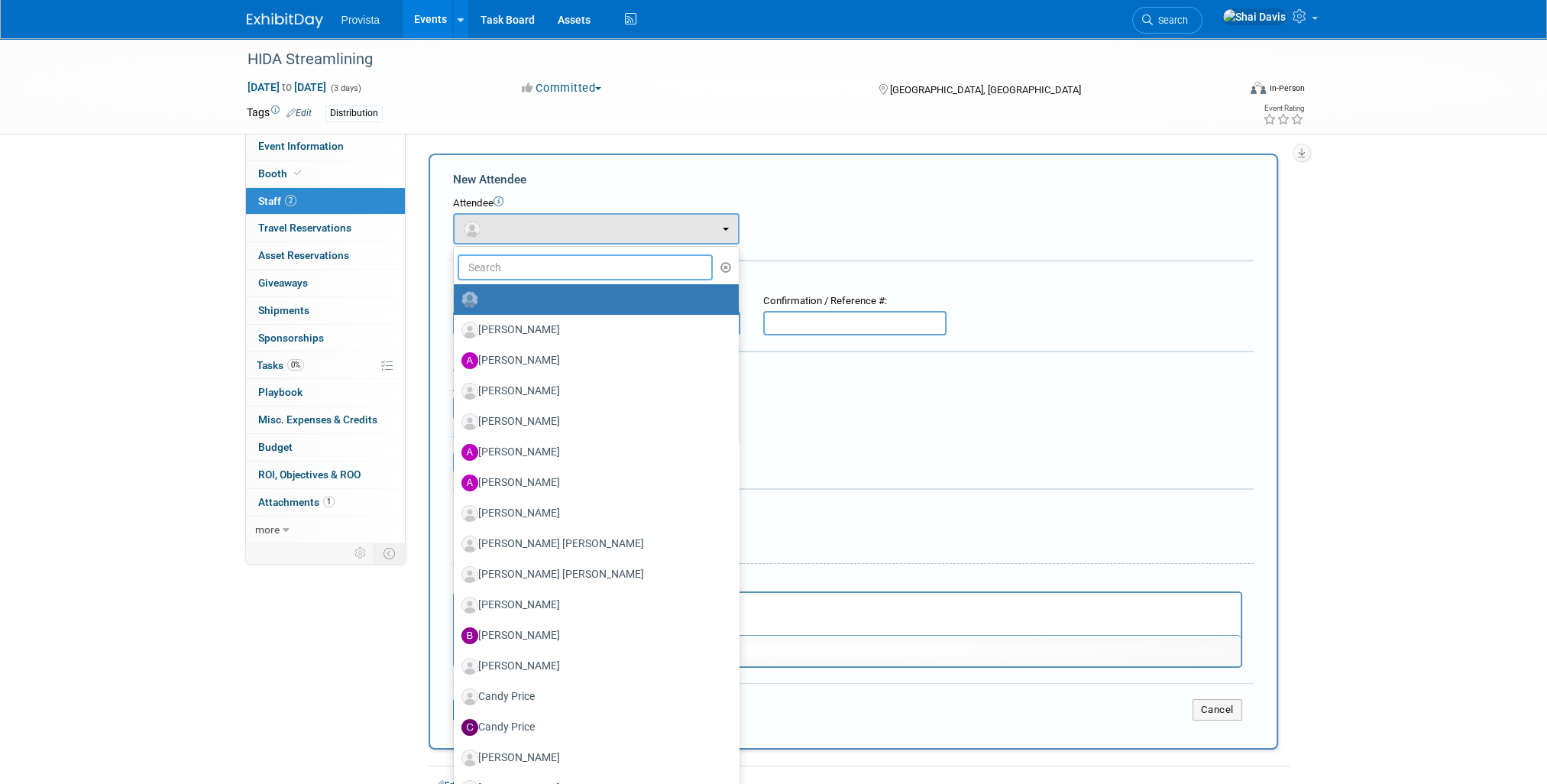
click at [512, 266] on input "text" at bounding box center [586, 267] width 256 height 26
click at [507, 576] on label "[PERSON_NAME] [PERSON_NAME]" at bounding box center [592, 574] width 262 height 24
click at [456, 576] on input "[PERSON_NAME] [PERSON_NAME]" at bounding box center [451, 573] width 10 height 10
select select "daf8d395-8234-4534-81b5-aef514588eb9"
select select "4"
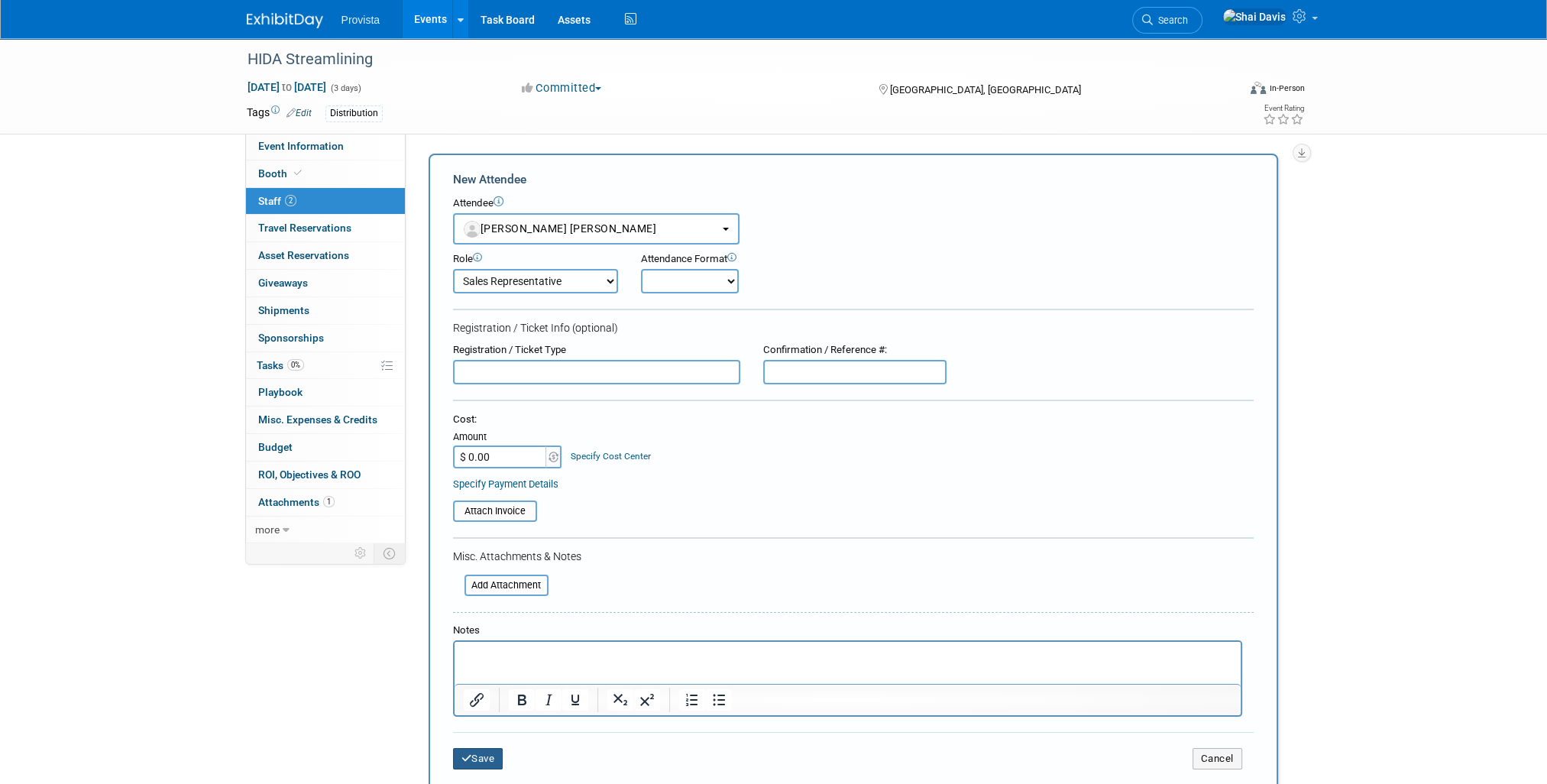
click at [483, 754] on button "Save" at bounding box center [478, 758] width 50 height 21
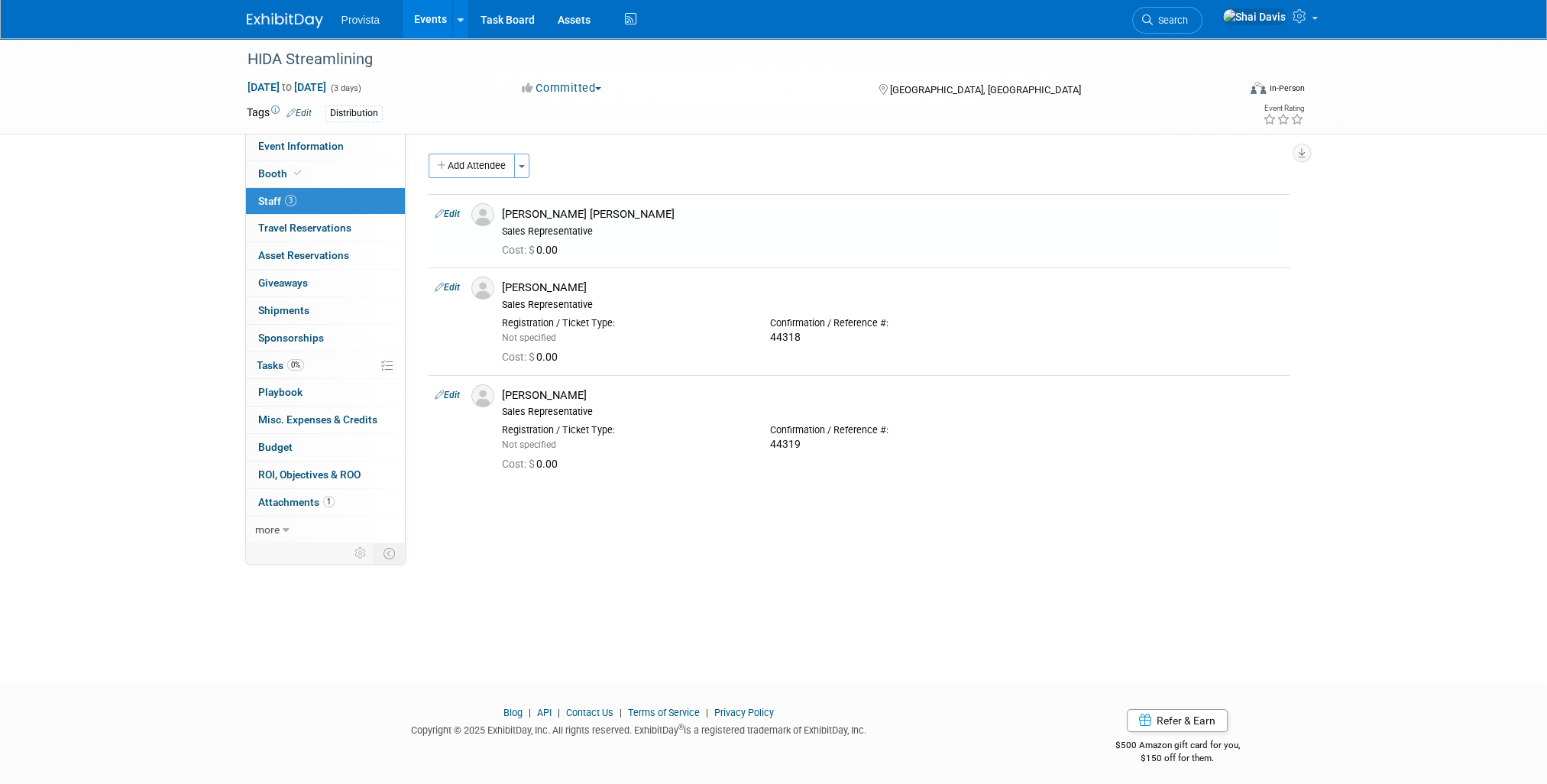
click at [431, 20] on link "Events" at bounding box center [430, 19] width 56 height 38
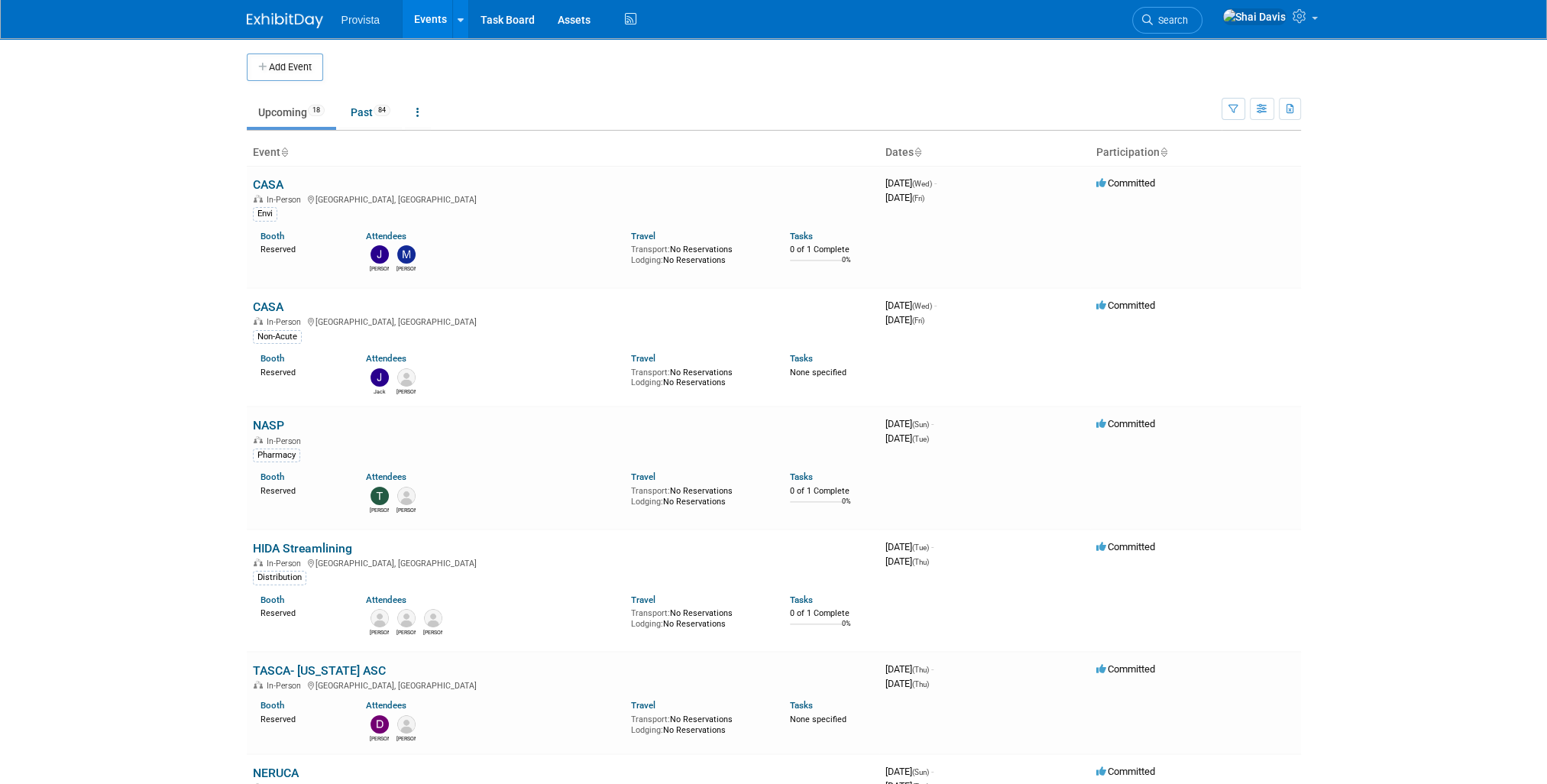
click at [293, 541] on link "HIDA Streamlining" at bounding box center [302, 548] width 100 height 15
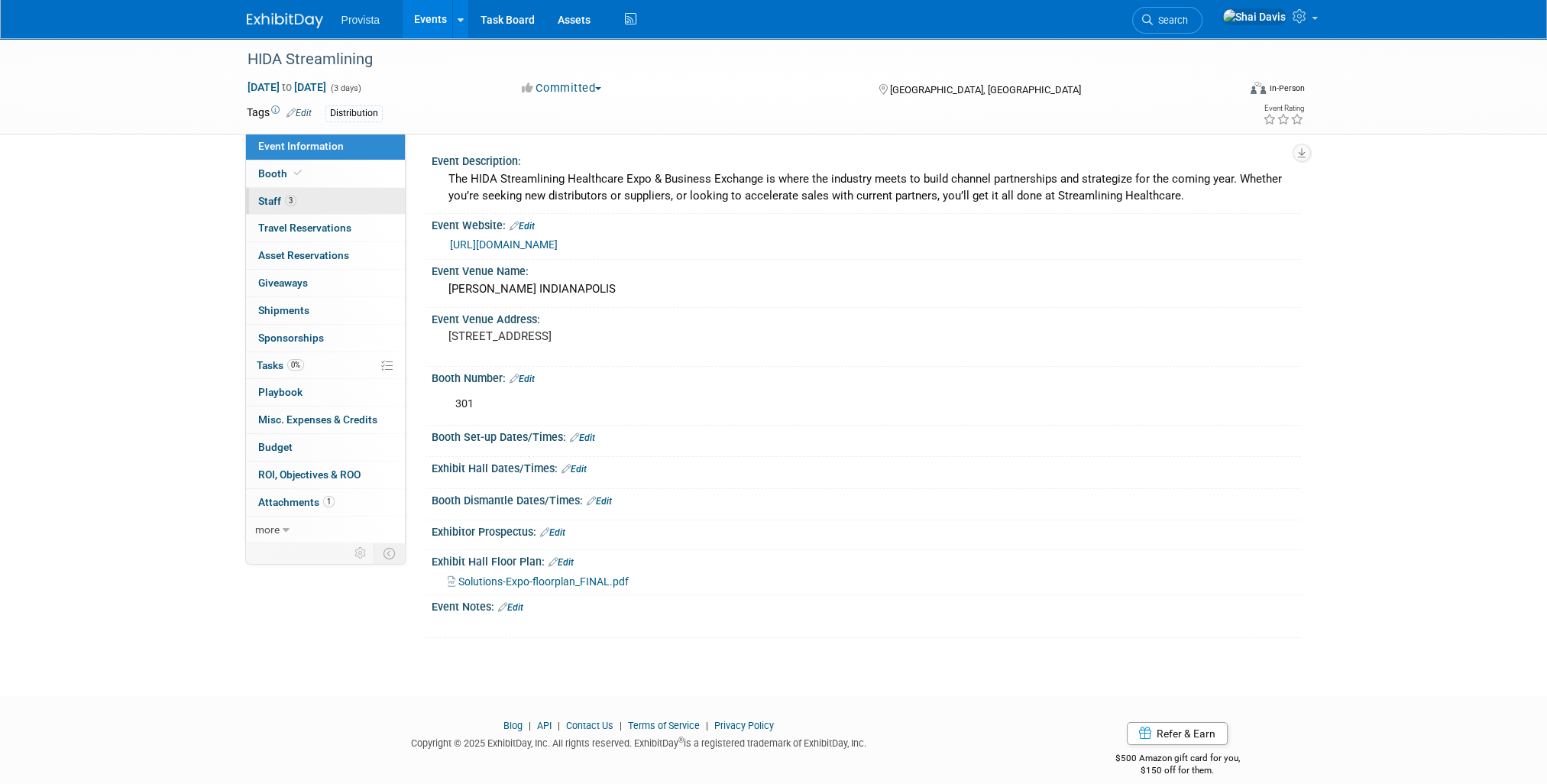
click at [263, 207] on span "Staff 3" at bounding box center [277, 200] width 38 height 12
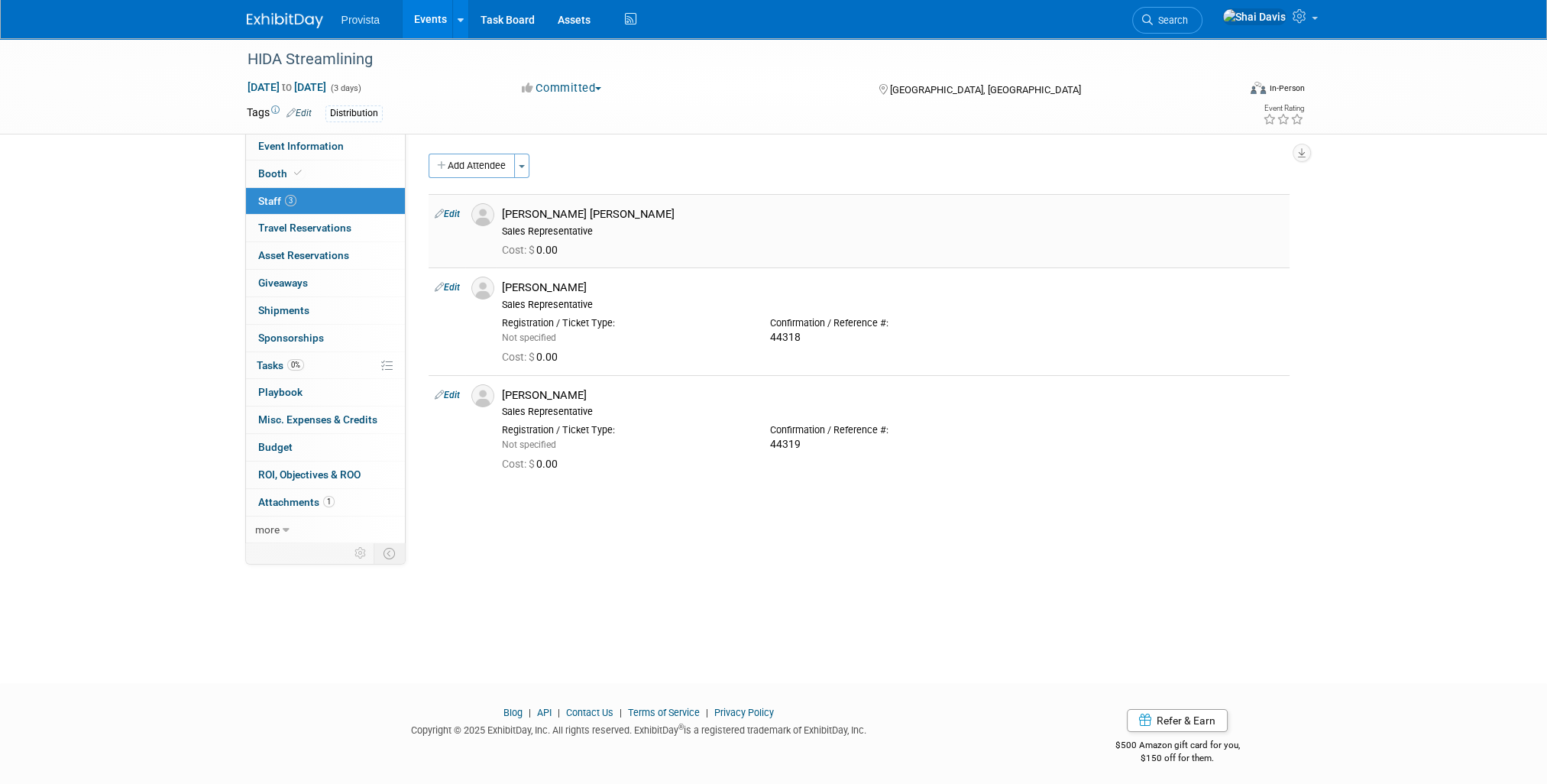
click at [443, 219] on link "Edit" at bounding box center [447, 213] width 25 height 11
select select "daf8d395-8234-4534-81b5-aef514588eb9"
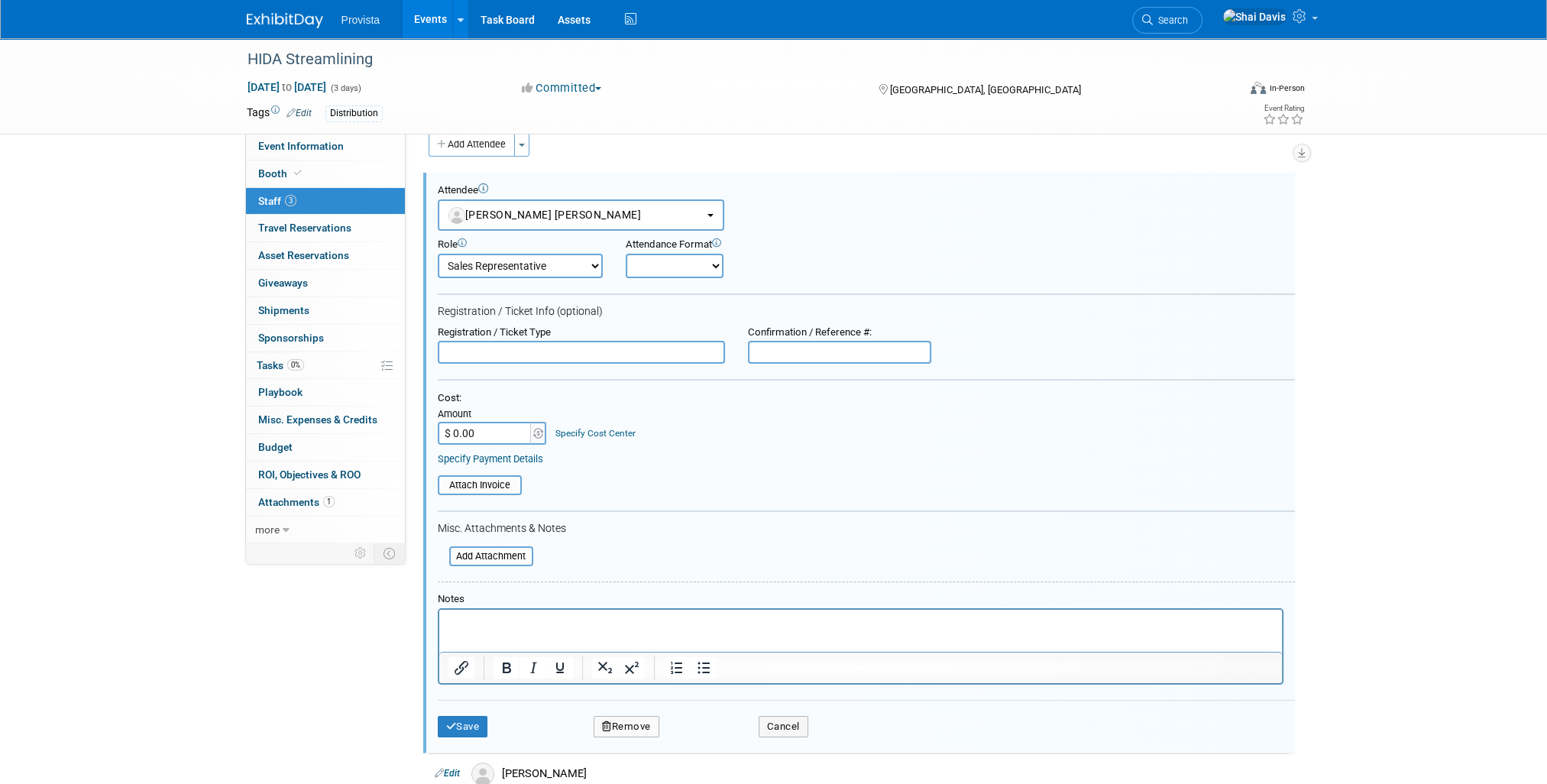
click at [487, 354] on input "text" at bounding box center [581, 352] width 288 height 23
drag, startPoint x: 563, startPoint y: 351, endPoint x: 406, endPoint y: 341, distance: 157.3
click at [406, 341] on div "Event Description: The HIDA Streamlining Healthcare Expo & Business Exchange is…" at bounding box center [853, 316] width 895 height 409
type input "Comp Badge- Exhibitor"
click at [475, 730] on button "Save" at bounding box center [462, 726] width 50 height 21
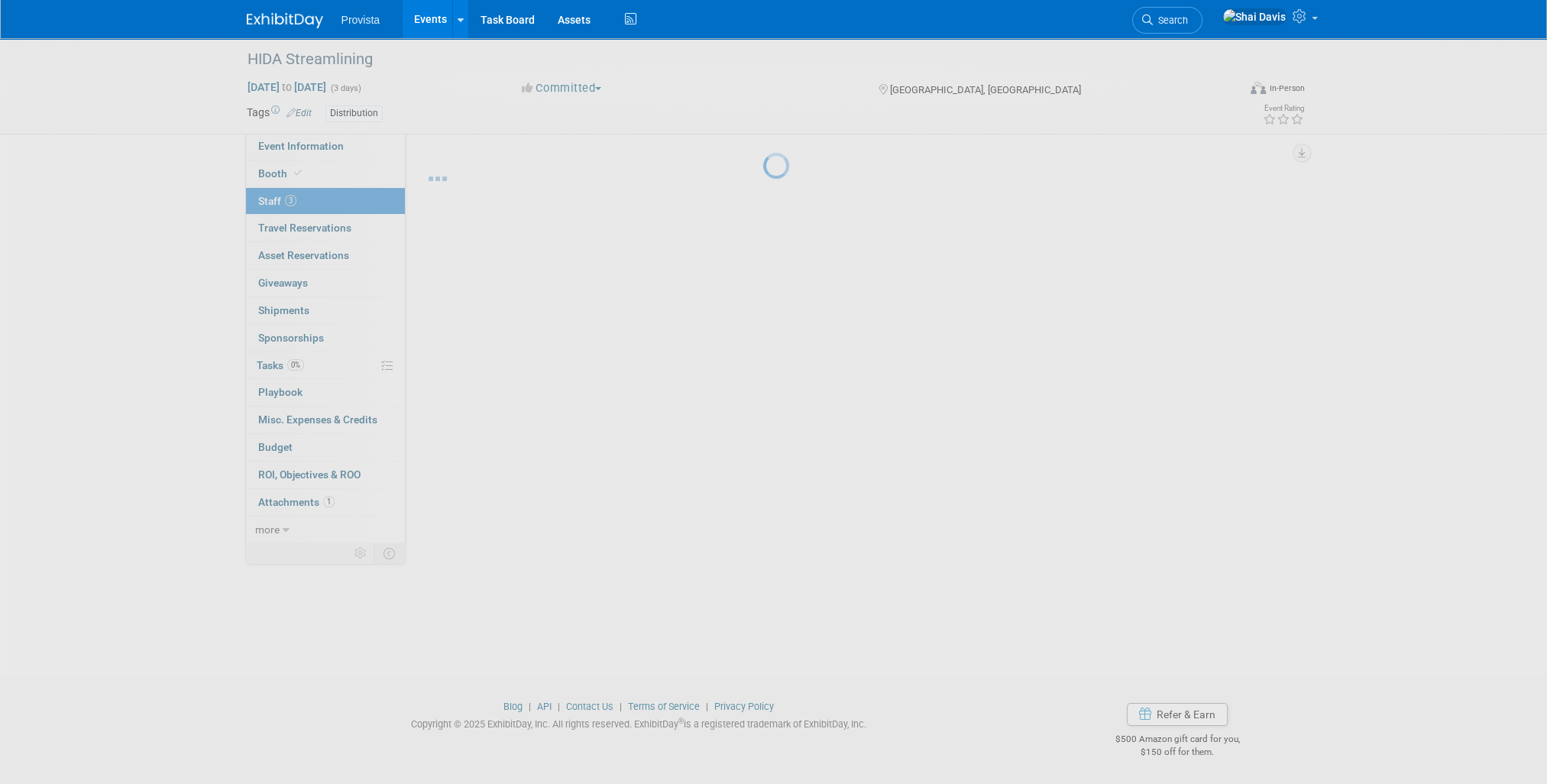
scroll to position [6, 0]
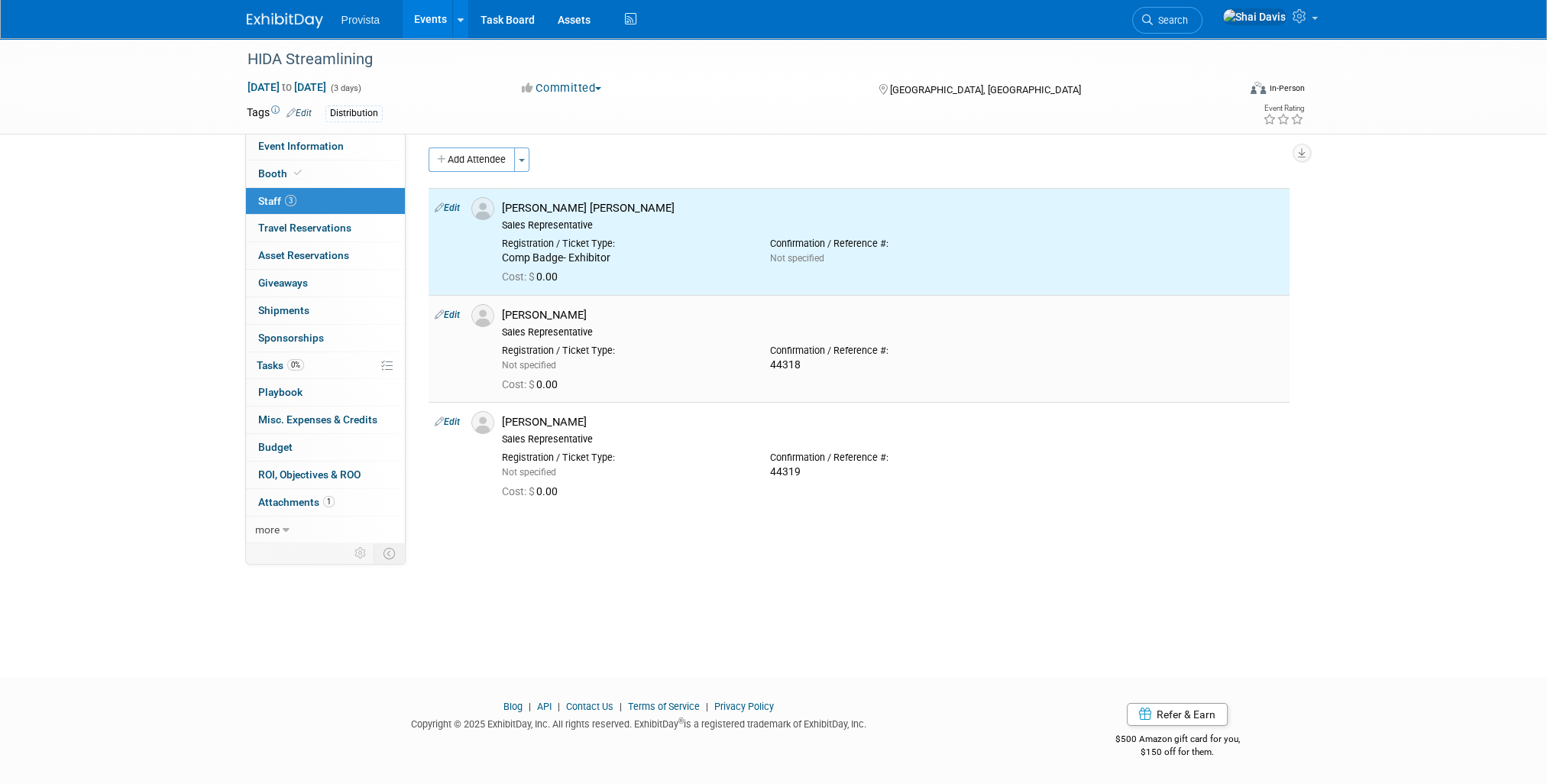
click at [452, 316] on link "Edit" at bounding box center [447, 314] width 25 height 11
select select "857b2d02-4bef-47c1-9d05-ad7ddcdf79c5"
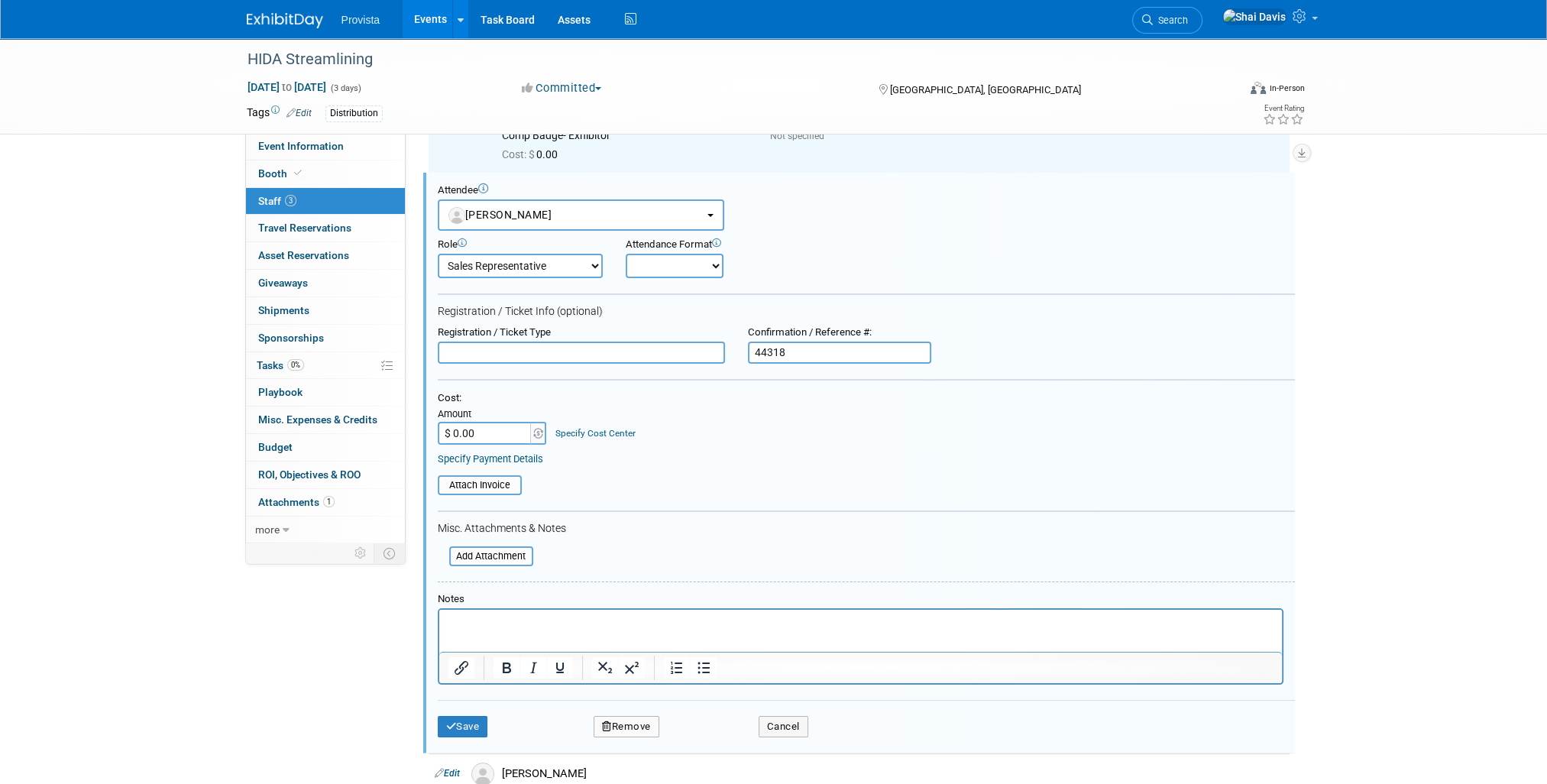
scroll to position [0, 0]
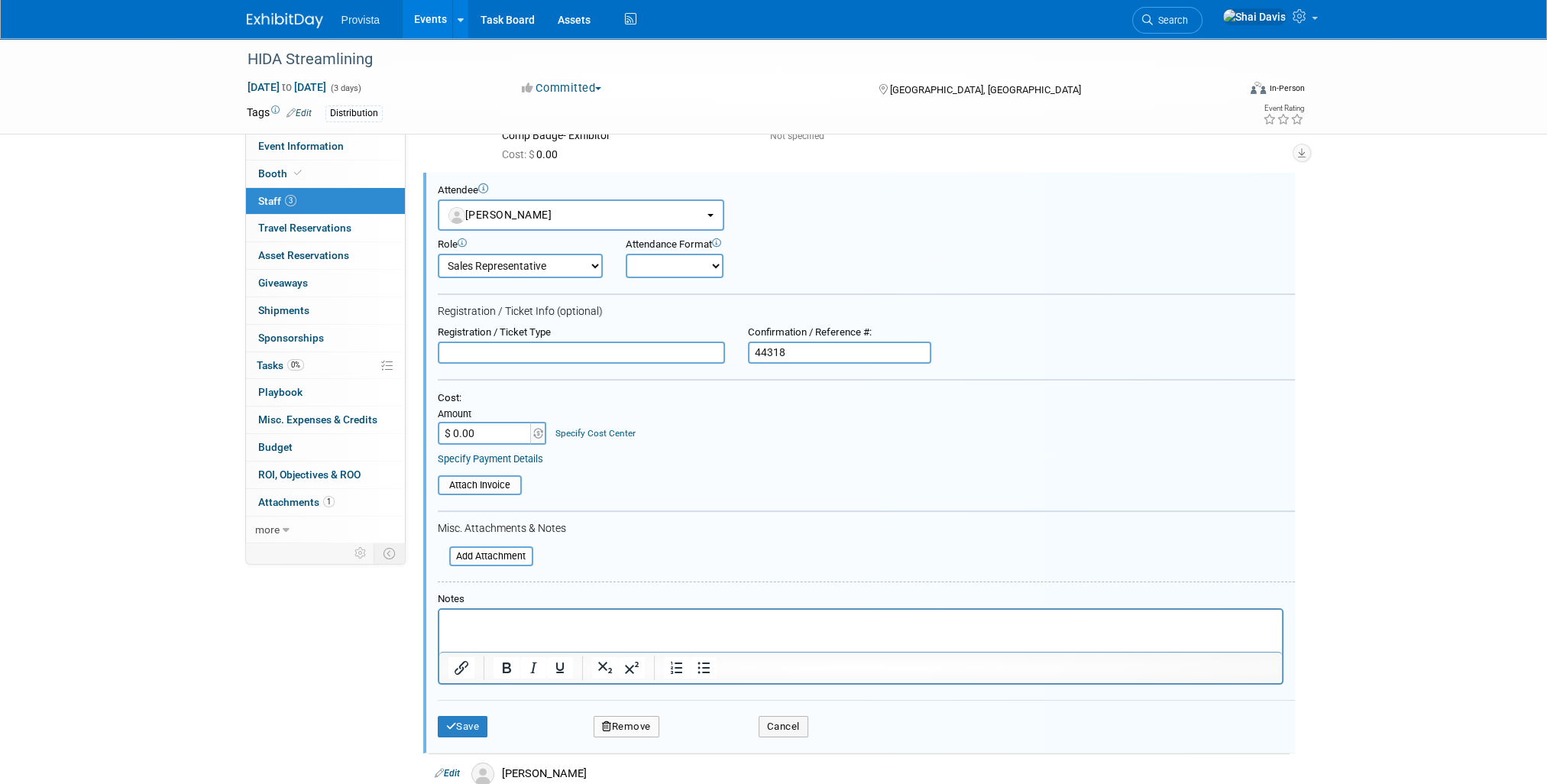
paste input "Comp Badge- Exhibitor"
type input "Comp Badge- Exhibitor"
click at [478, 717] on button "Save" at bounding box center [462, 726] width 50 height 21
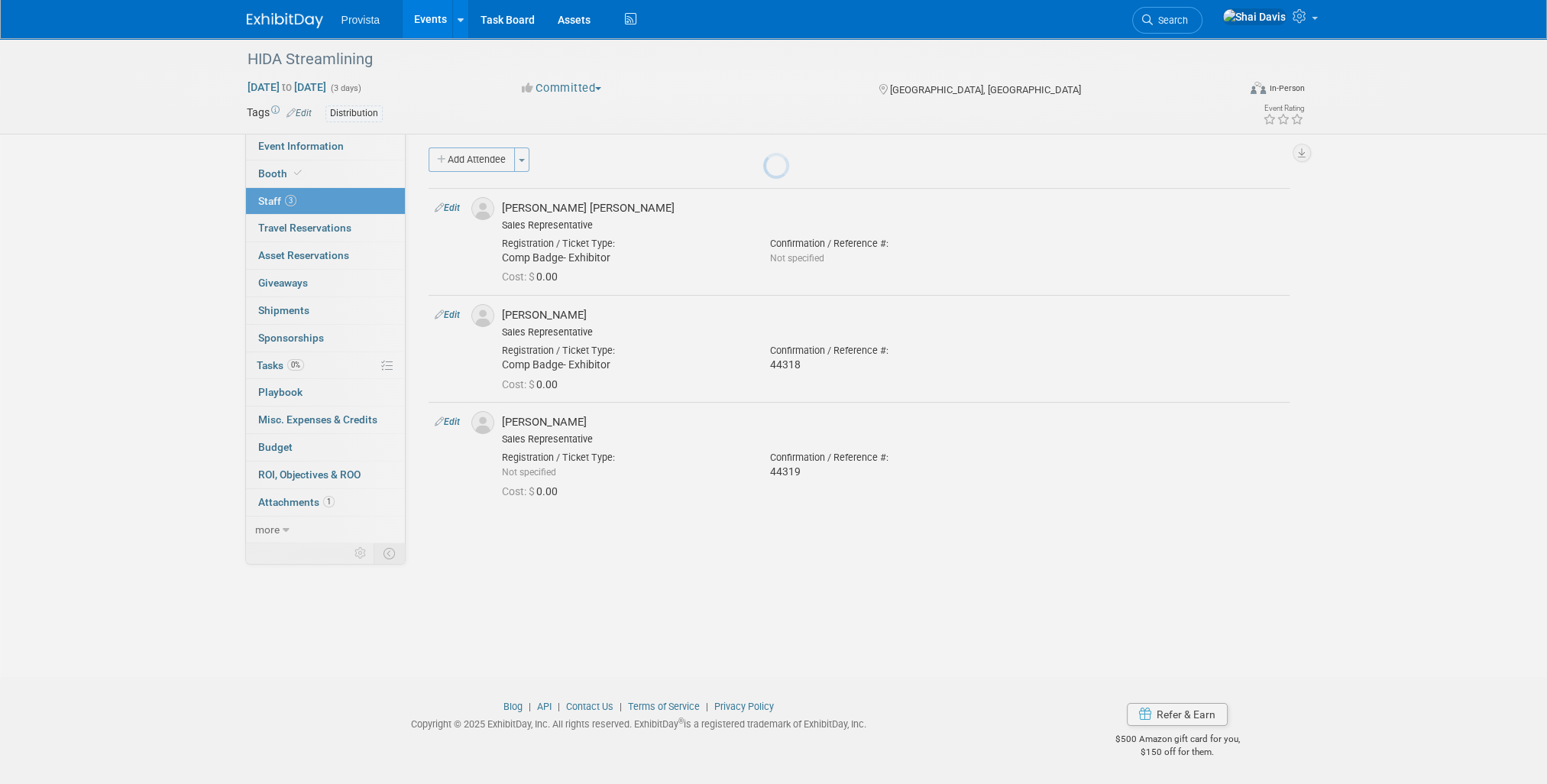
scroll to position [6, 0]
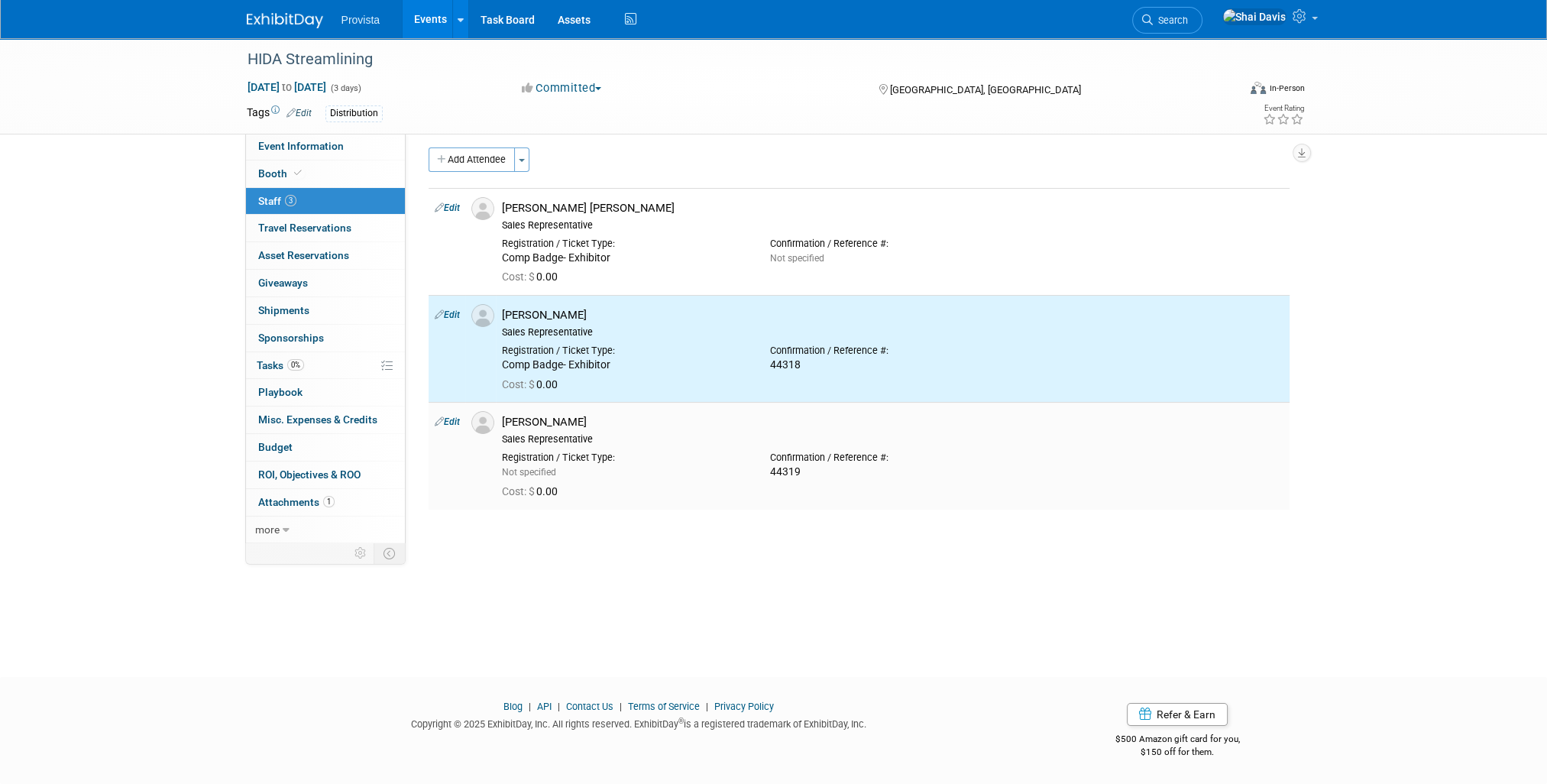
click at [455, 420] on link "Edit" at bounding box center [447, 421] width 25 height 11
select select "c6b33bf1-b083-43e2-8bac-2a04bf07c56c"
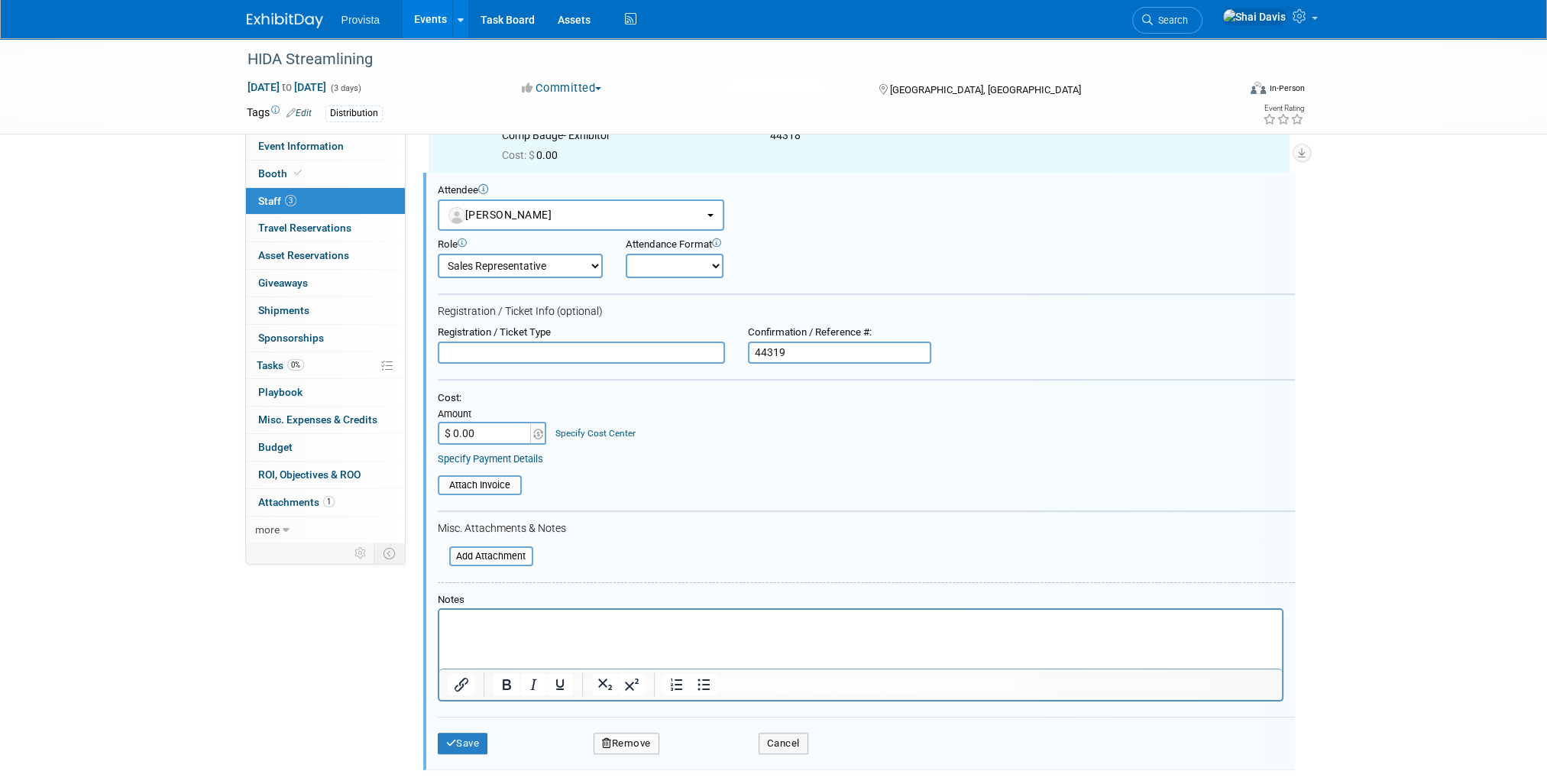
scroll to position [0, 0]
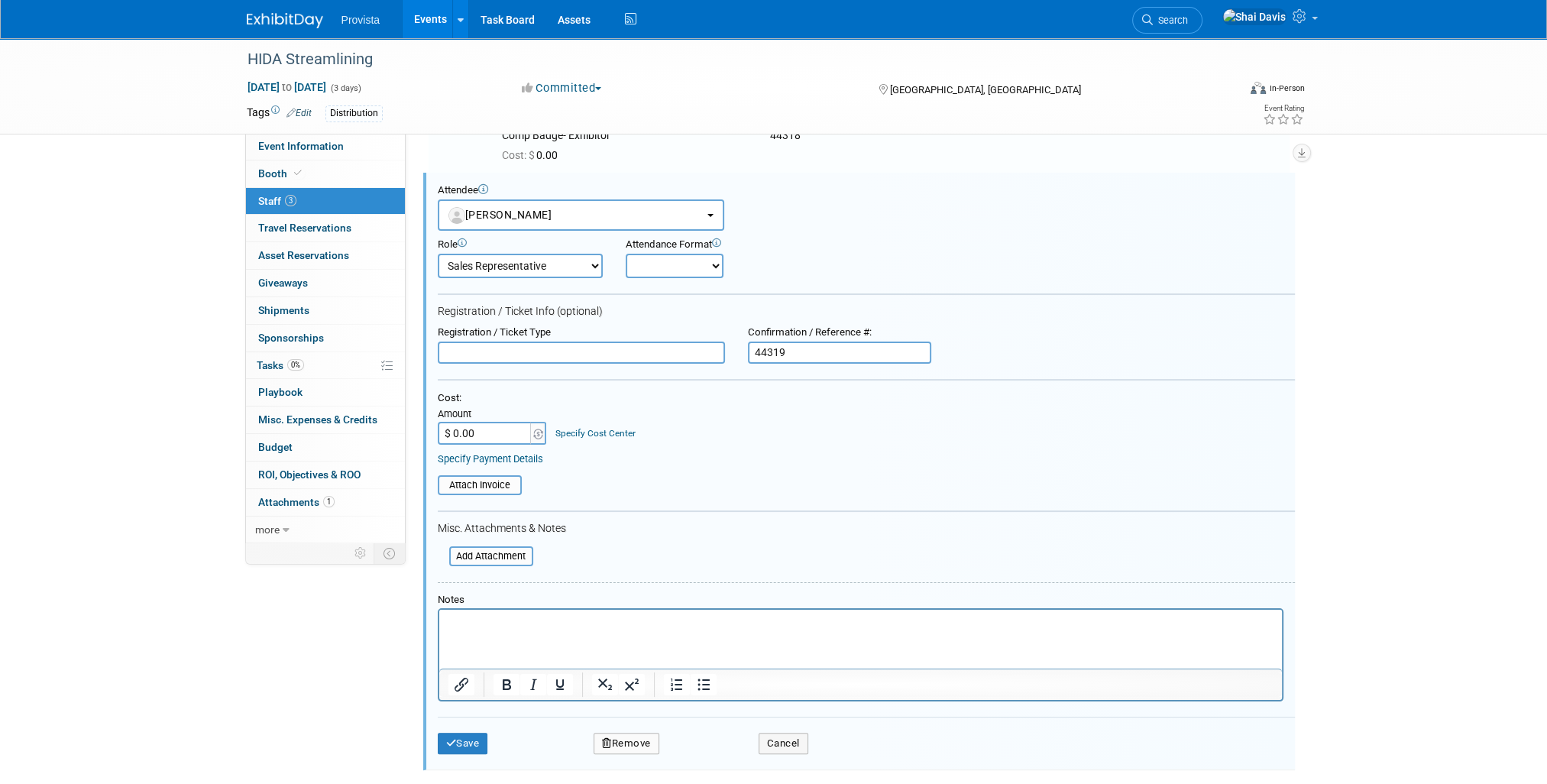
click at [463, 348] on input "text" at bounding box center [581, 353] width 288 height 23
paste input "Comp Badge- Exhibitor"
type input "Comp Badge- Exhibitor"
click at [464, 746] on button "Save" at bounding box center [462, 743] width 50 height 21
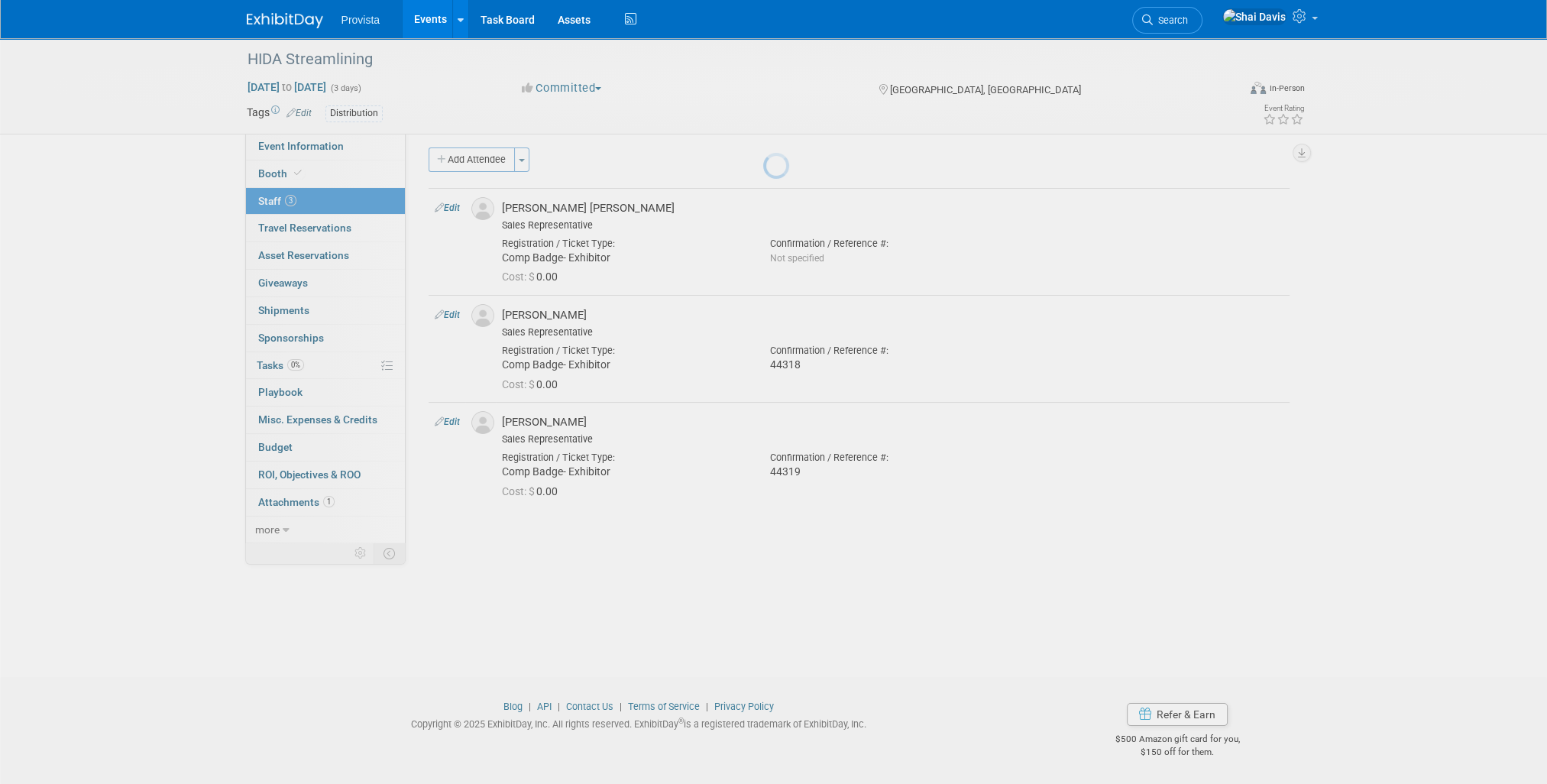
scroll to position [6, 0]
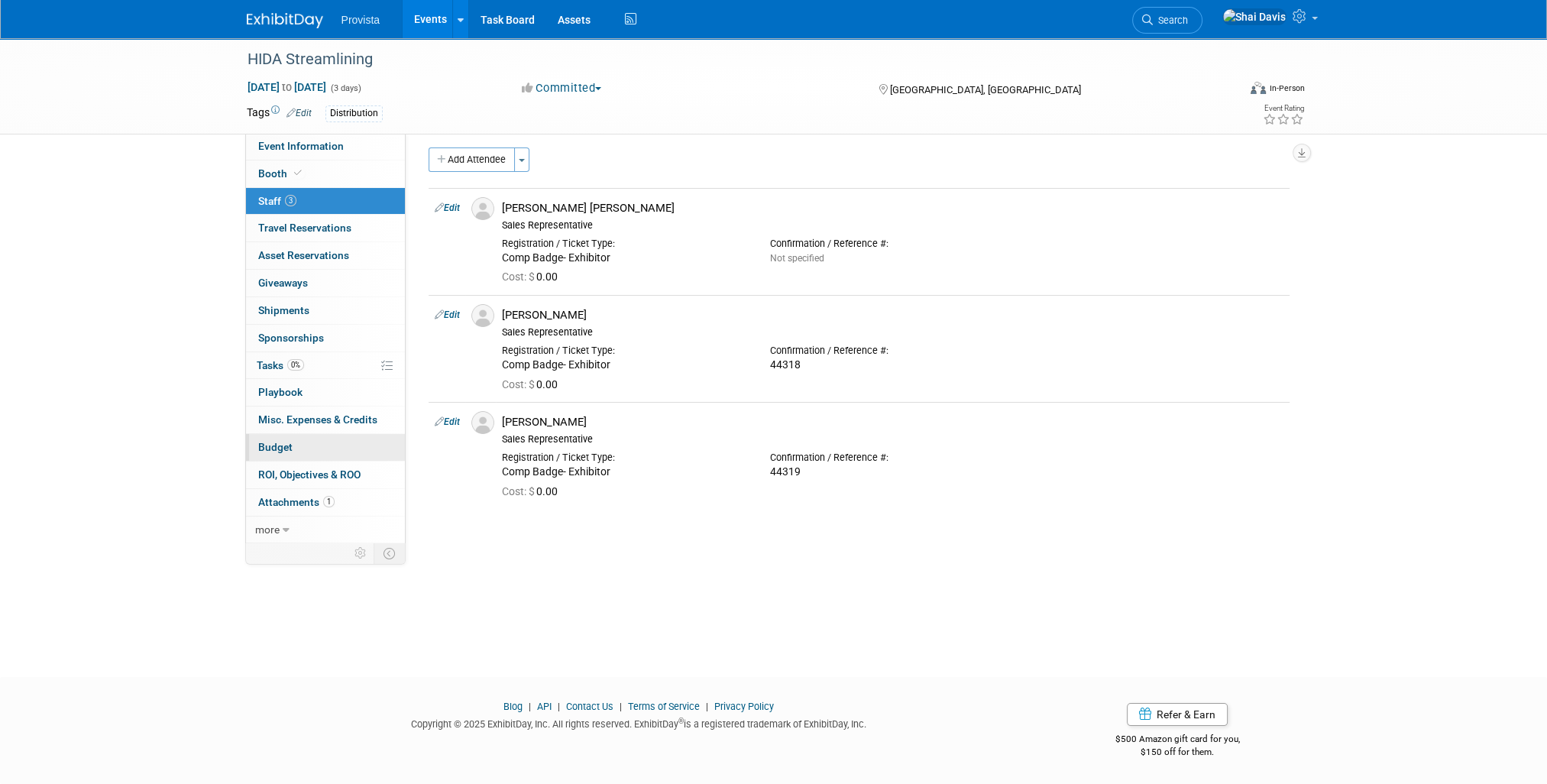
click at [294, 450] on link "Budget" at bounding box center [326, 447] width 159 height 27
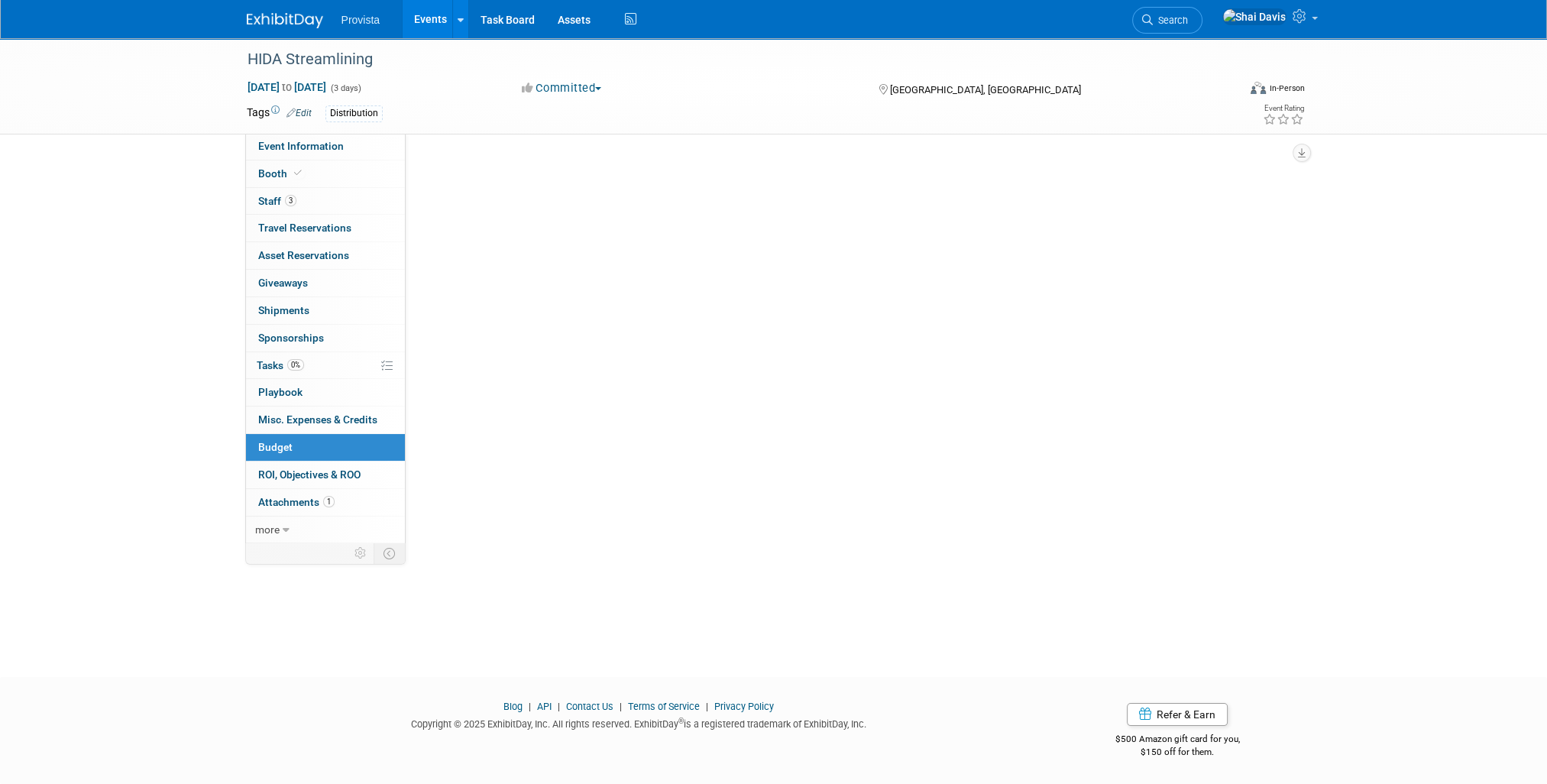
scroll to position [0, 0]
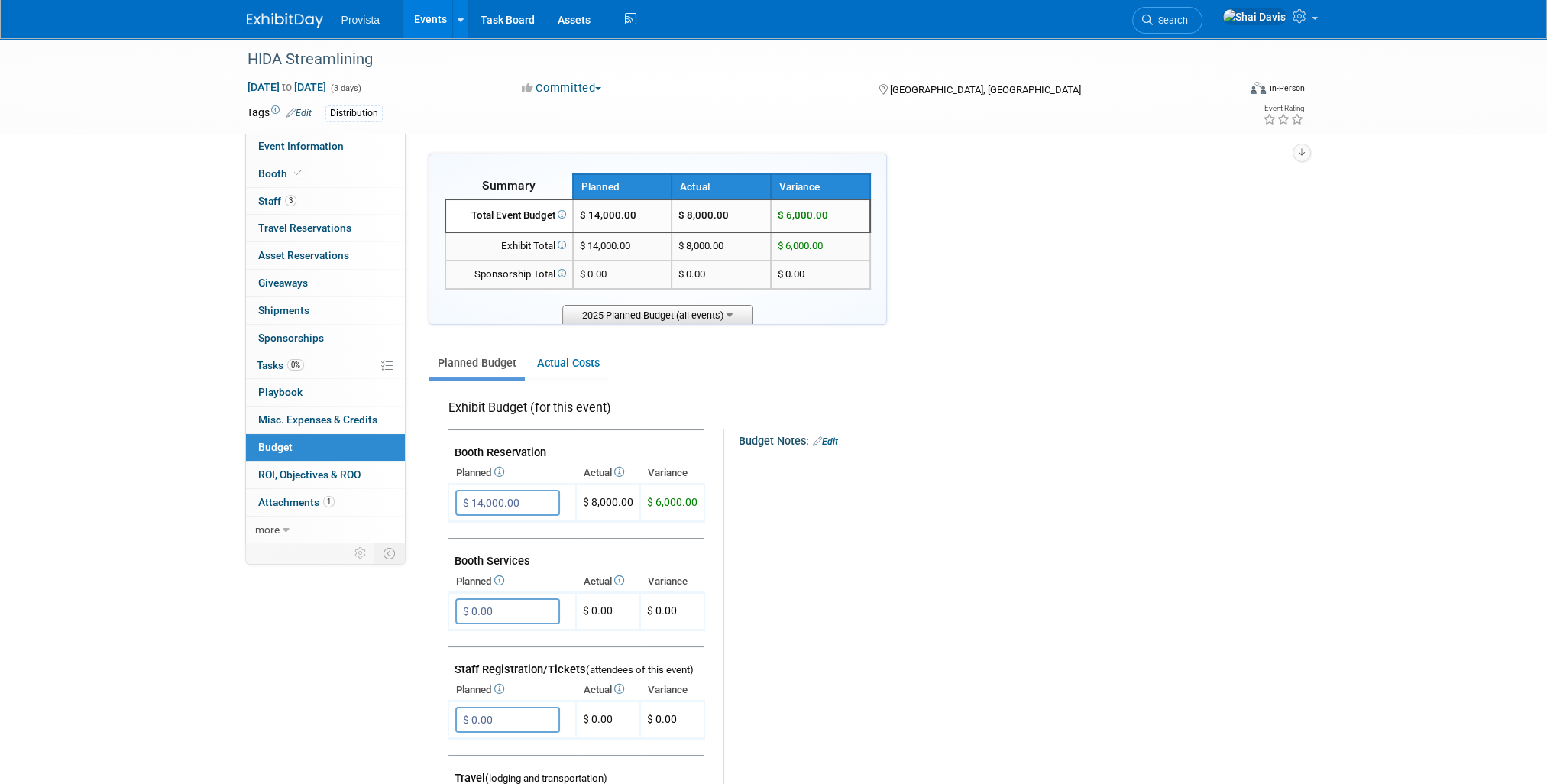
click at [633, 317] on span "2025 Planned Budget (all events)" at bounding box center [658, 314] width 191 height 19
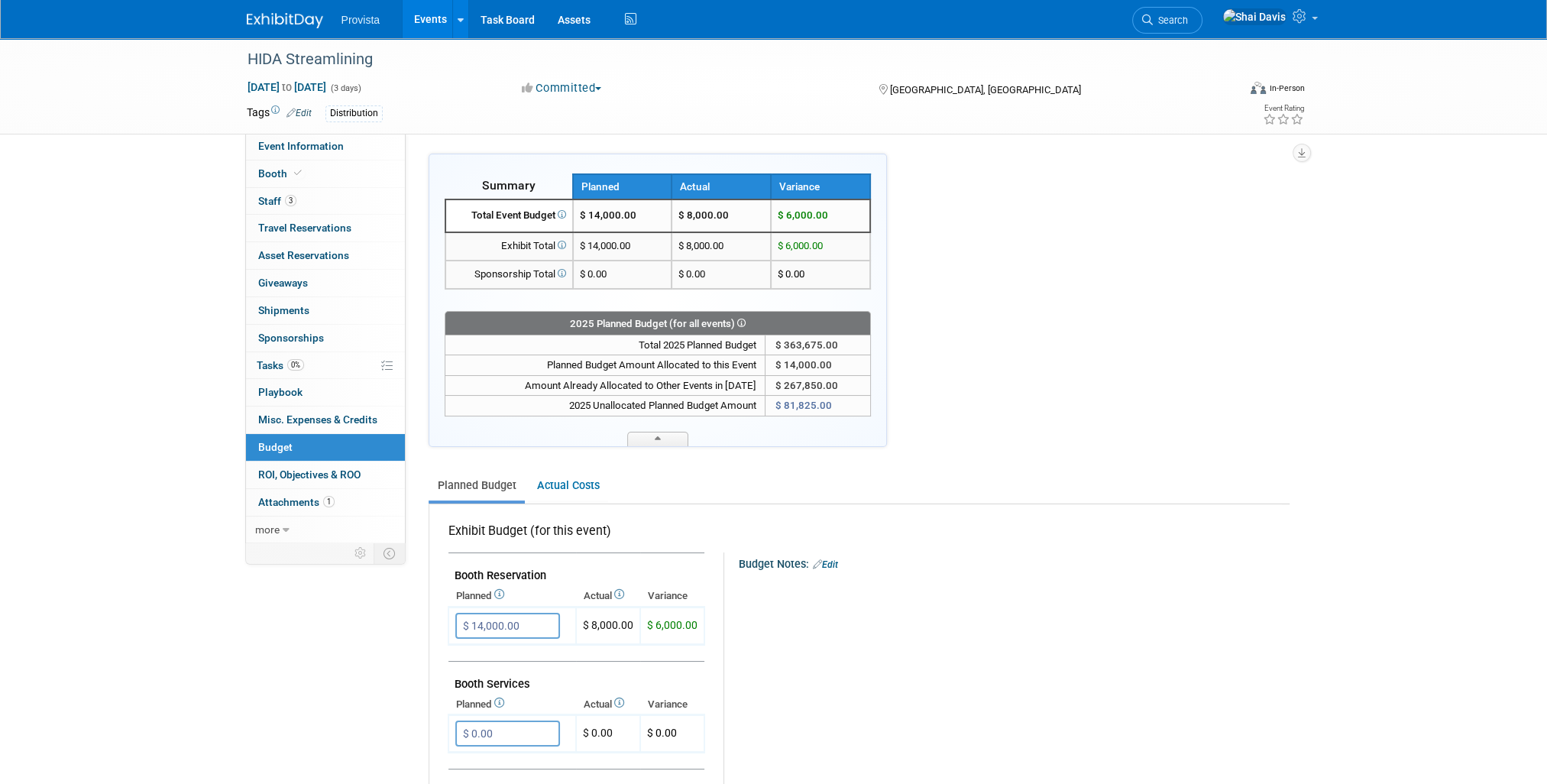
click at [739, 321] on icon at bounding box center [739, 322] width 11 height 8
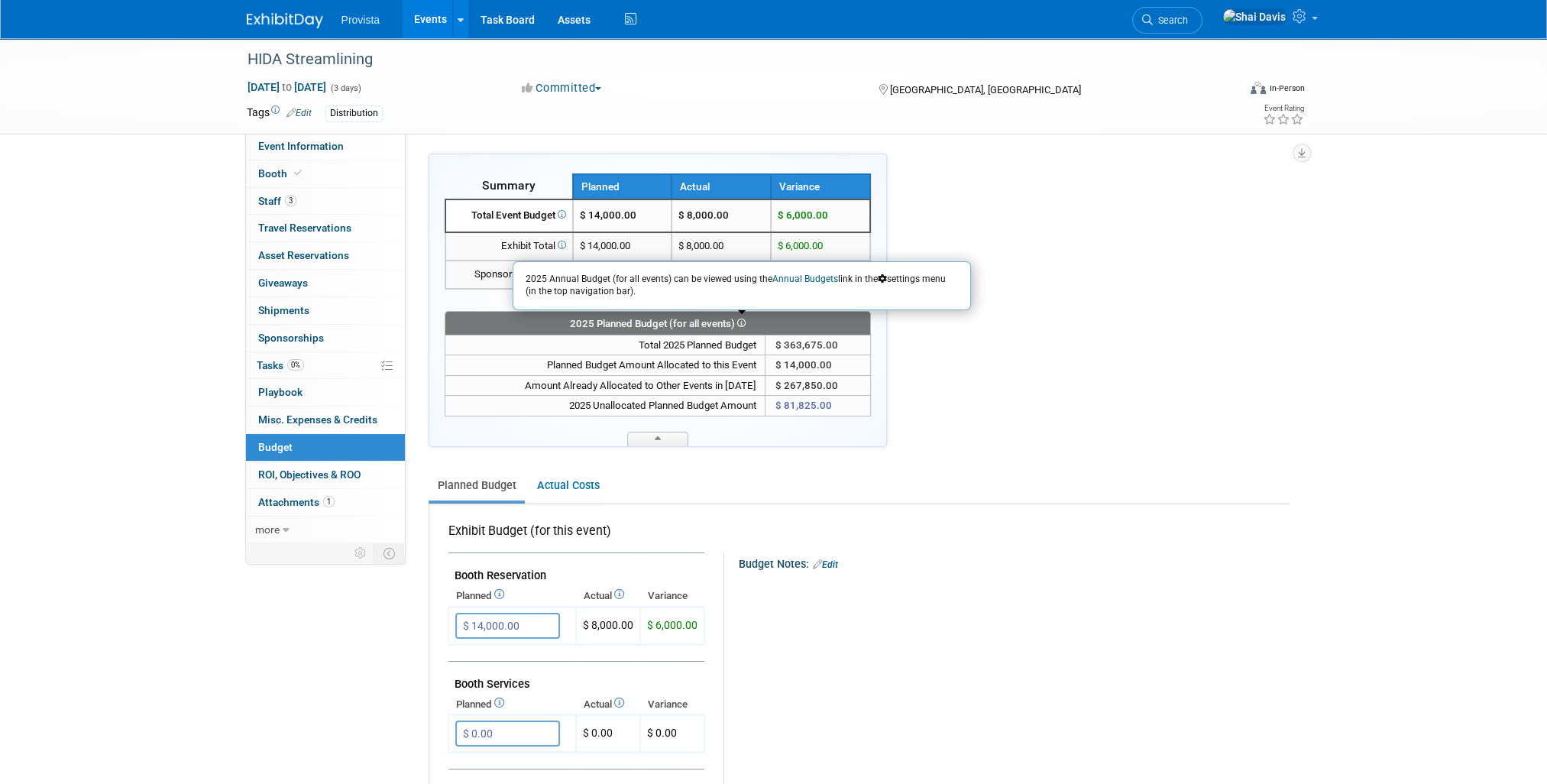
click at [396, 19] on li "Provista" at bounding box center [372, 14] width 61 height 22
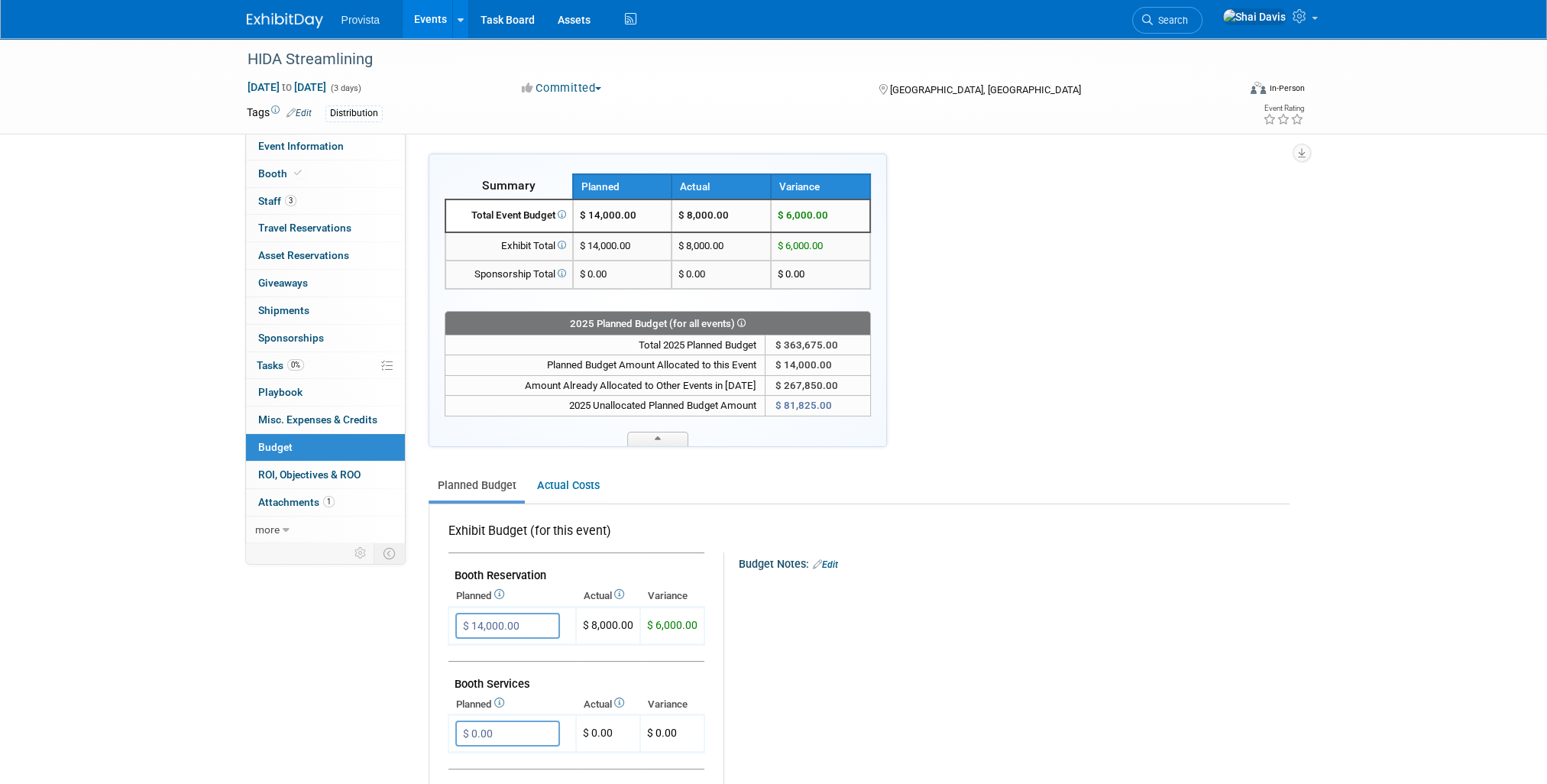
click at [403, 18] on link "Events" at bounding box center [430, 19] width 56 height 38
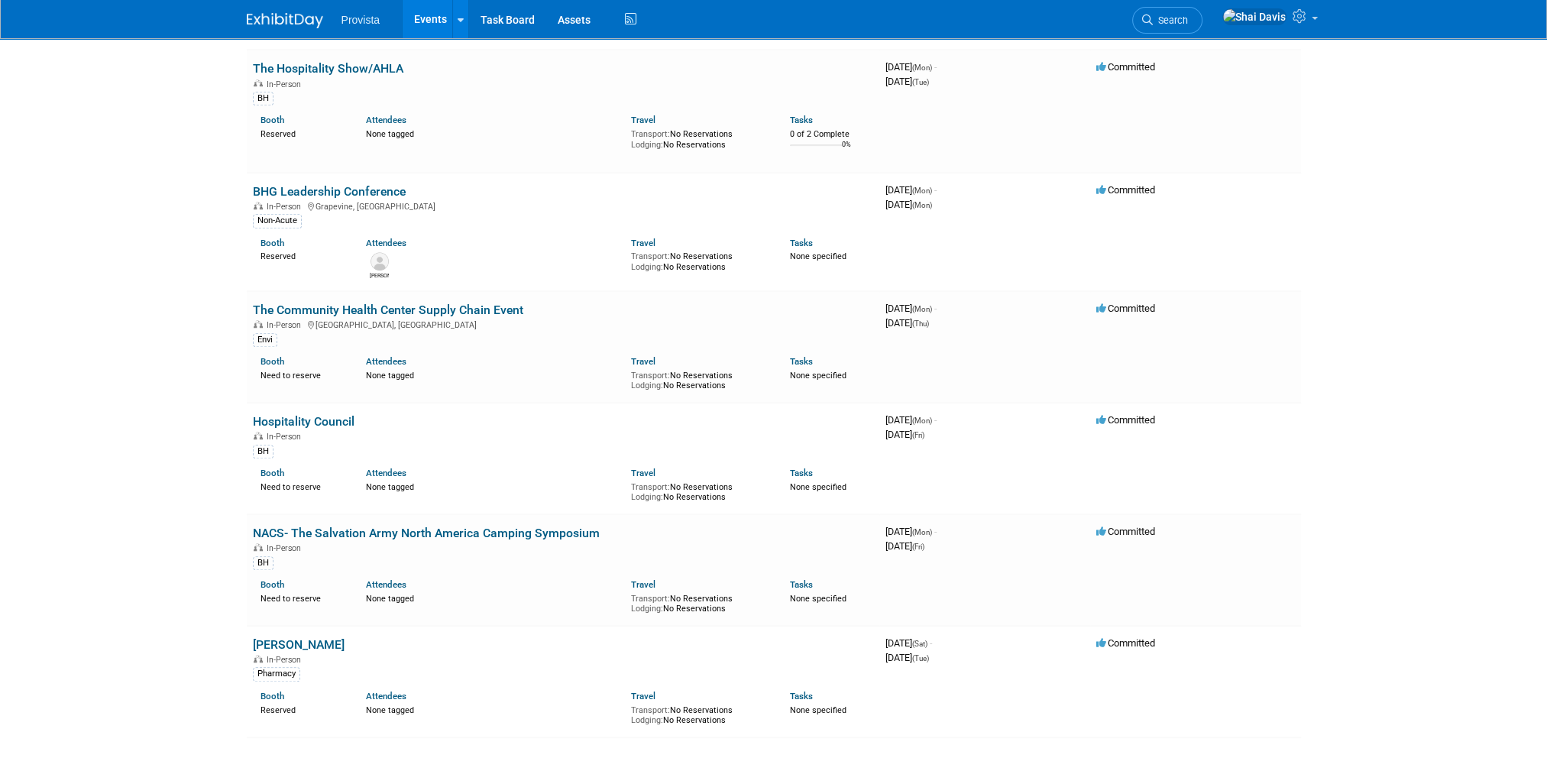
scroll to position [1597, 0]
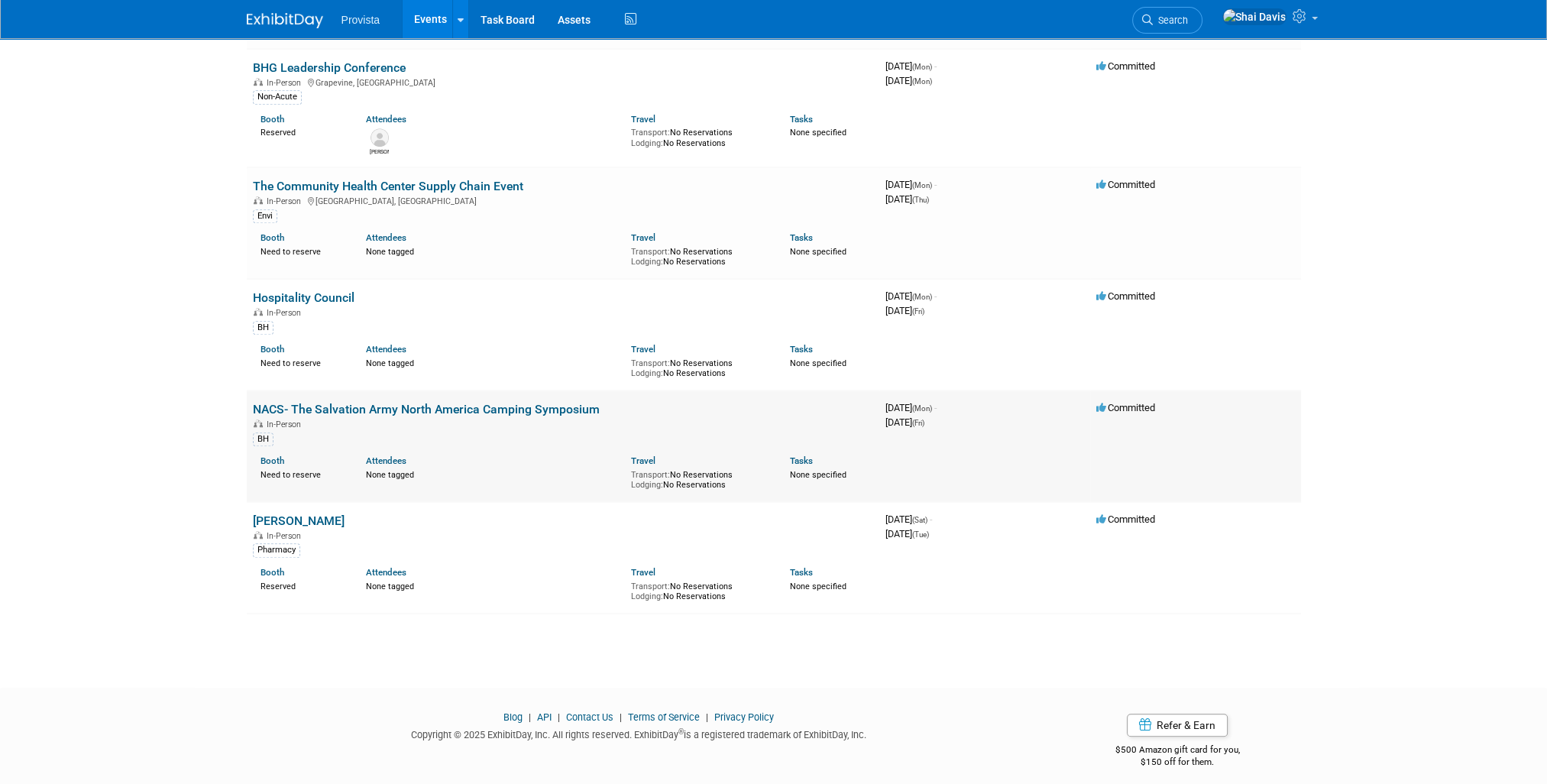
click at [330, 402] on link "NACS- The Salvation Army North America Camping Symposium" at bounding box center [426, 409] width 347 height 15
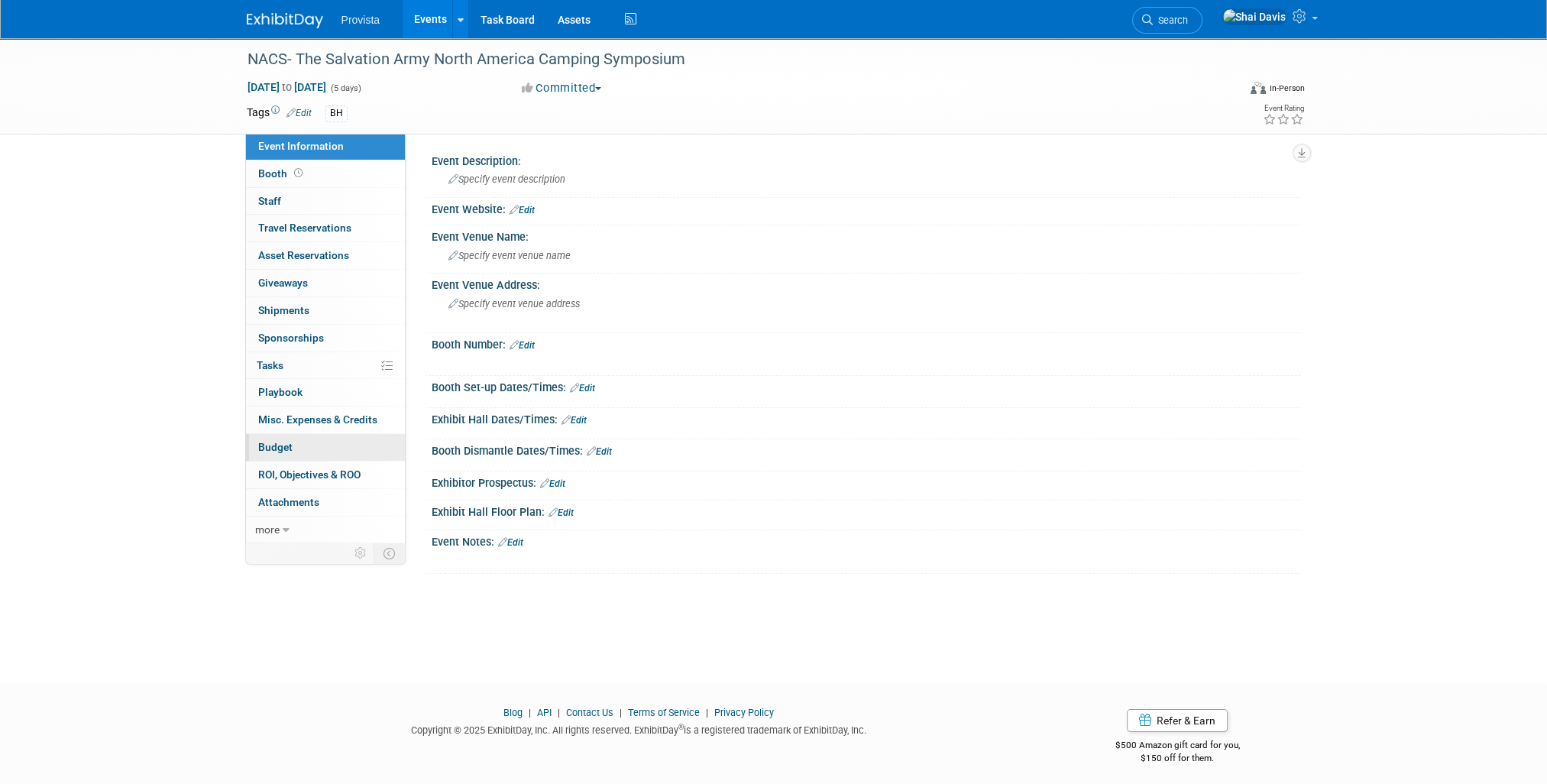
click at [268, 452] on link "Budget" at bounding box center [326, 447] width 159 height 27
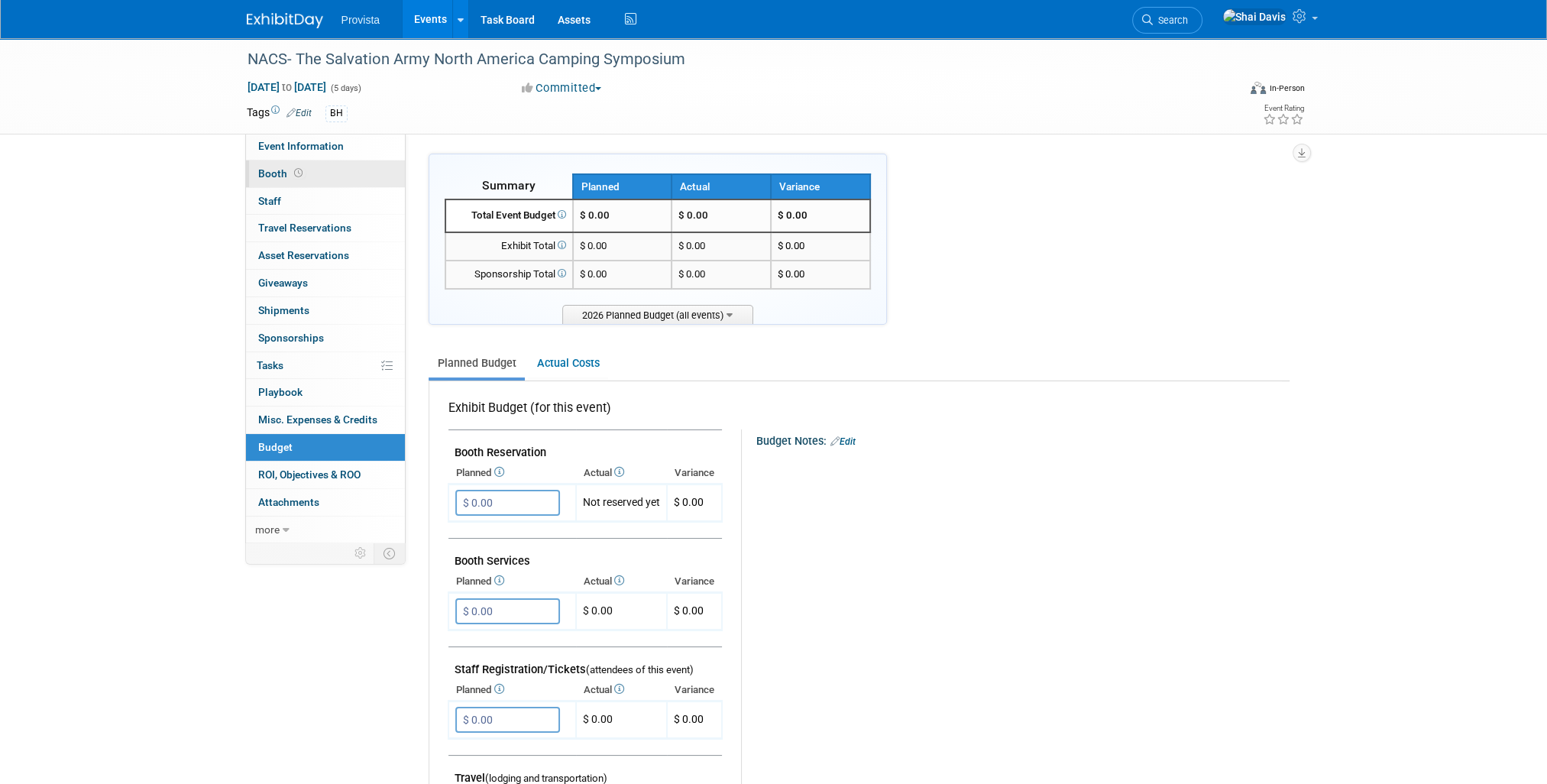
click at [272, 170] on span "Booth" at bounding box center [282, 173] width 47 height 12
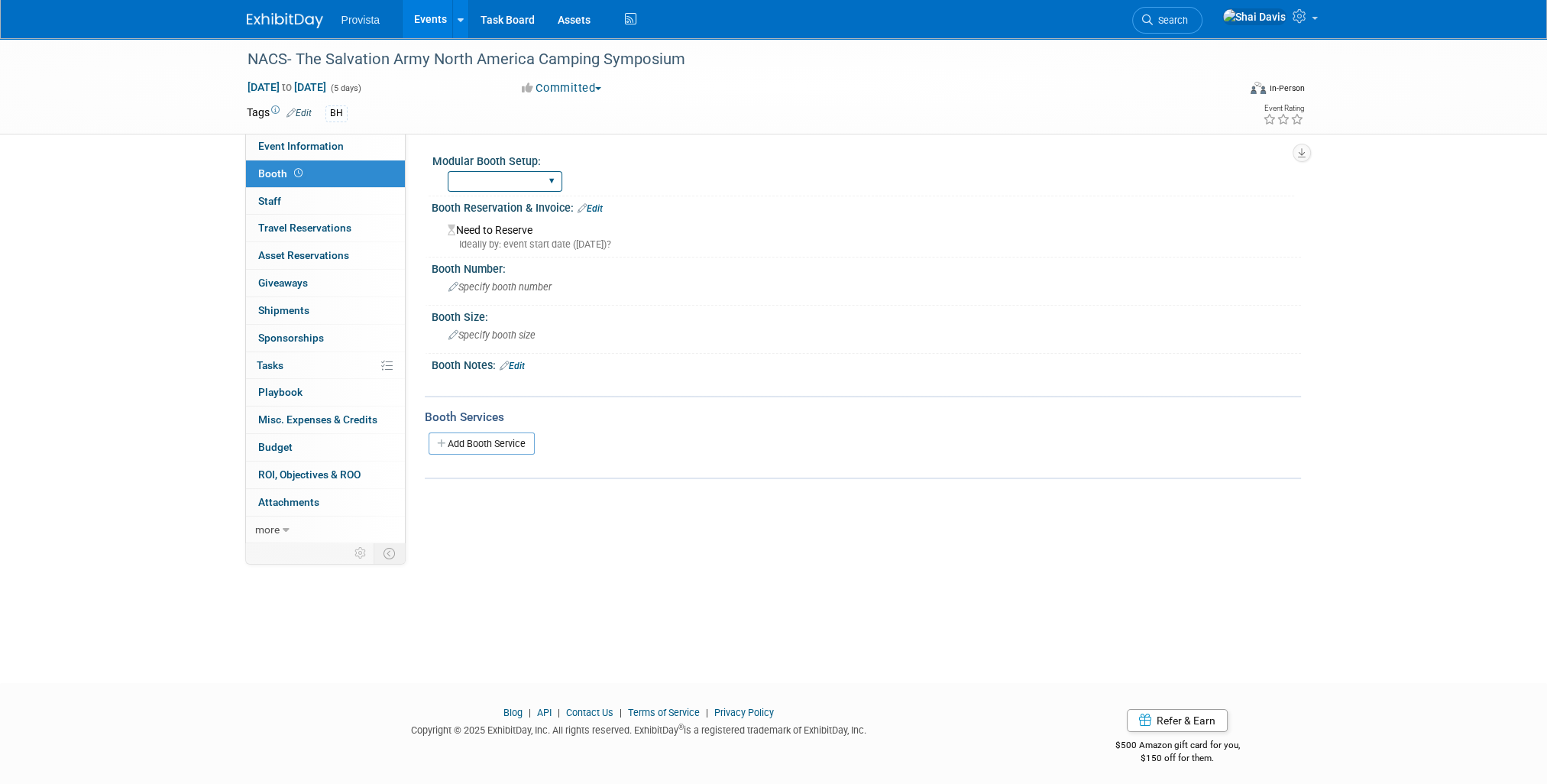
click at [518, 181] on select "Yes No" at bounding box center [505, 181] width 114 height 20
select select "No"
click at [448, 171] on select "Yes No" at bounding box center [505, 181] width 114 height 20
click at [322, 147] on span "Event Information" at bounding box center [301, 146] width 86 height 12
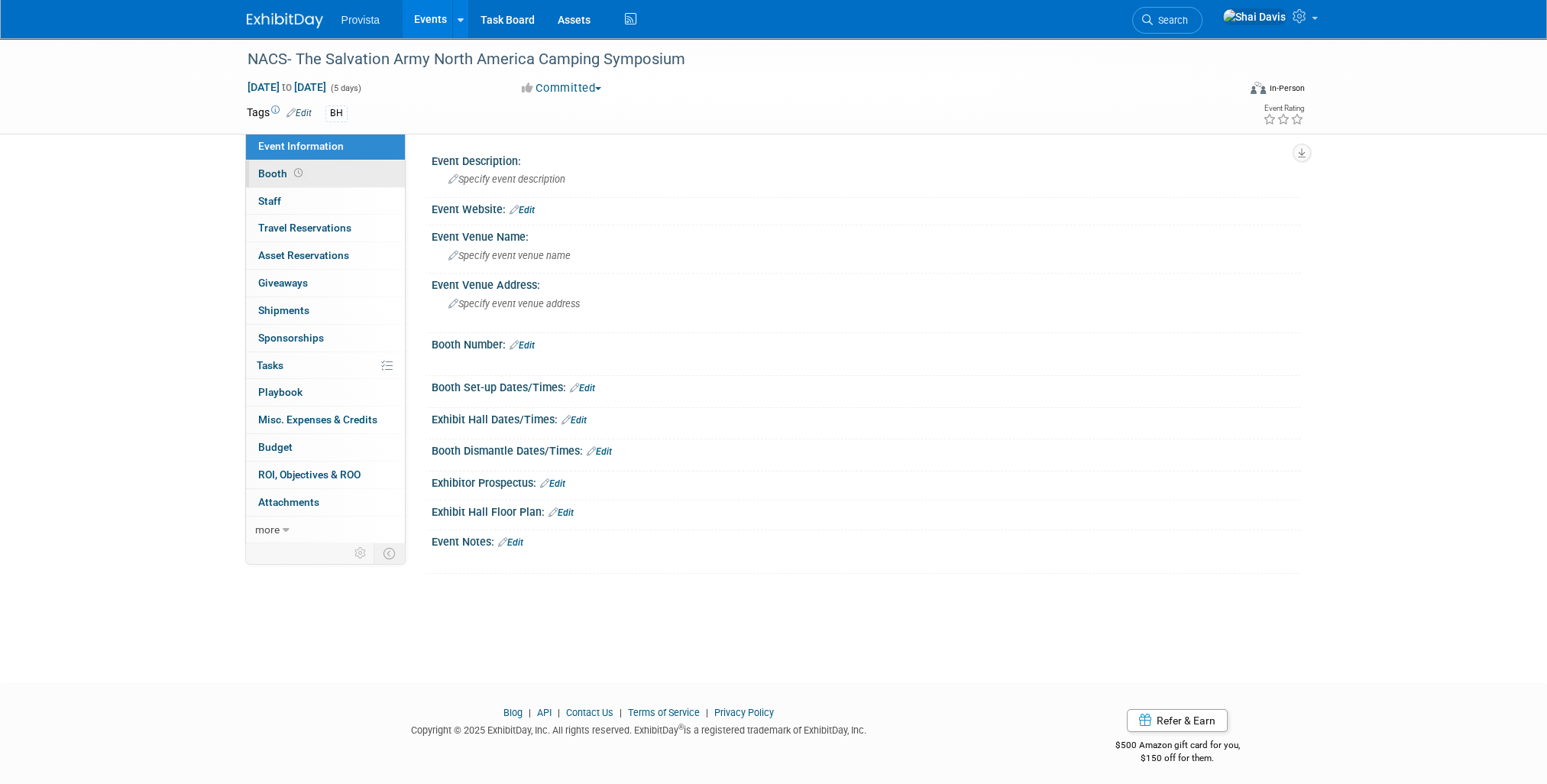
click at [301, 181] on link "Booth" at bounding box center [326, 173] width 159 height 27
select select "No"
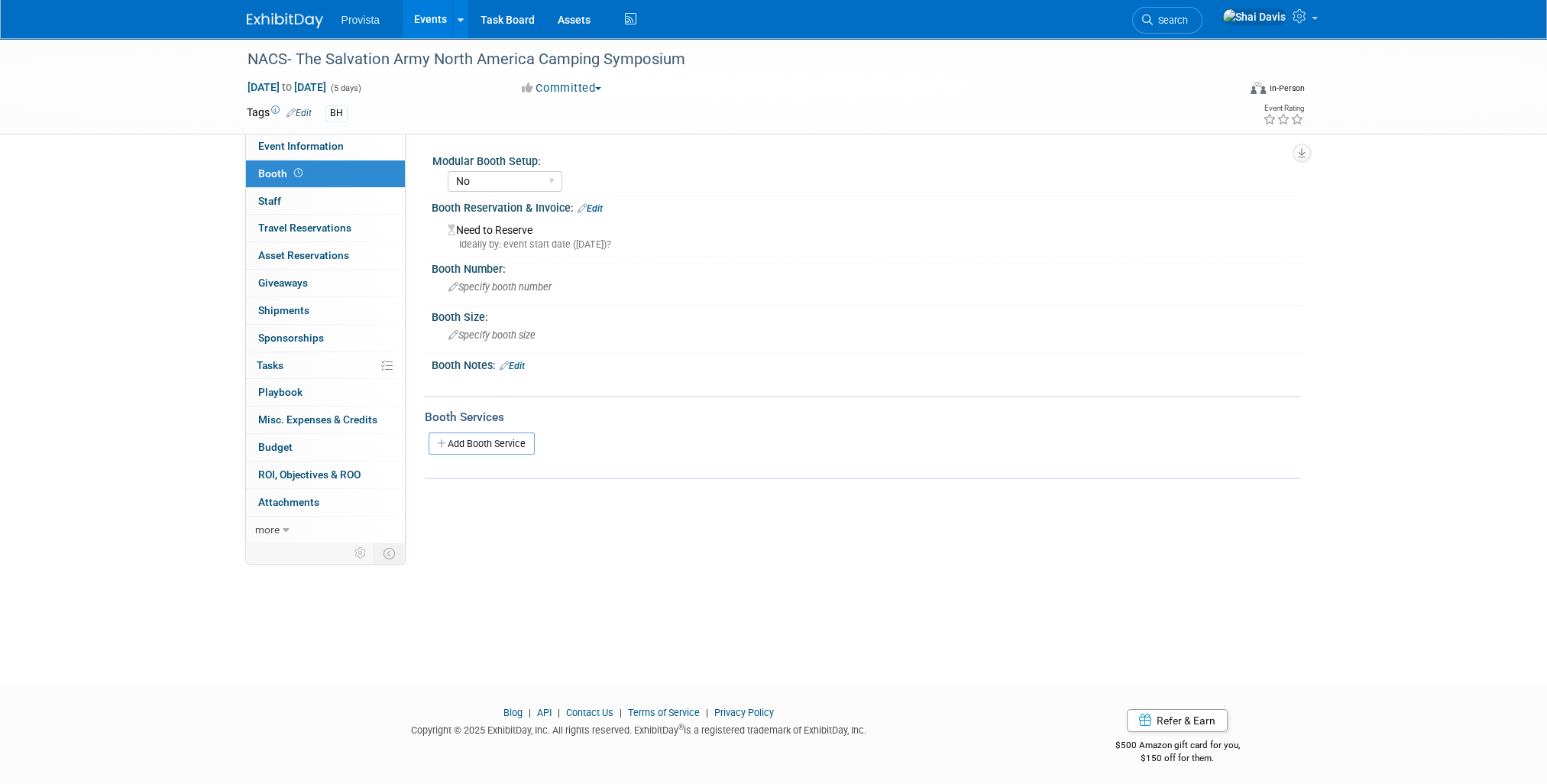
click at [594, 209] on link "Edit" at bounding box center [590, 208] width 25 height 11
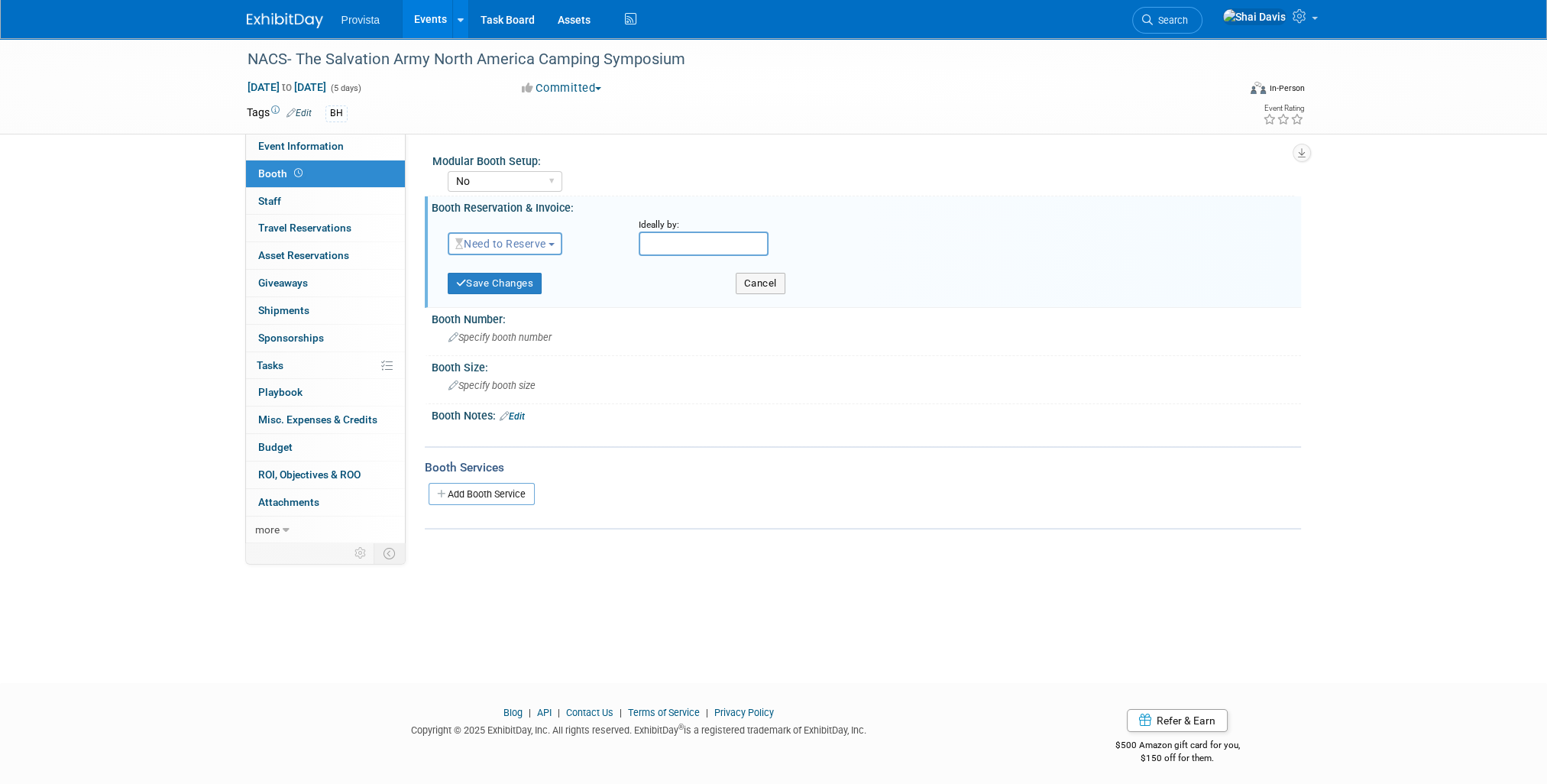
click at [514, 246] on span "Need to Reserve" at bounding box center [501, 243] width 91 height 12
click at [507, 292] on link "Reserved" at bounding box center [531, 291] width 164 height 21
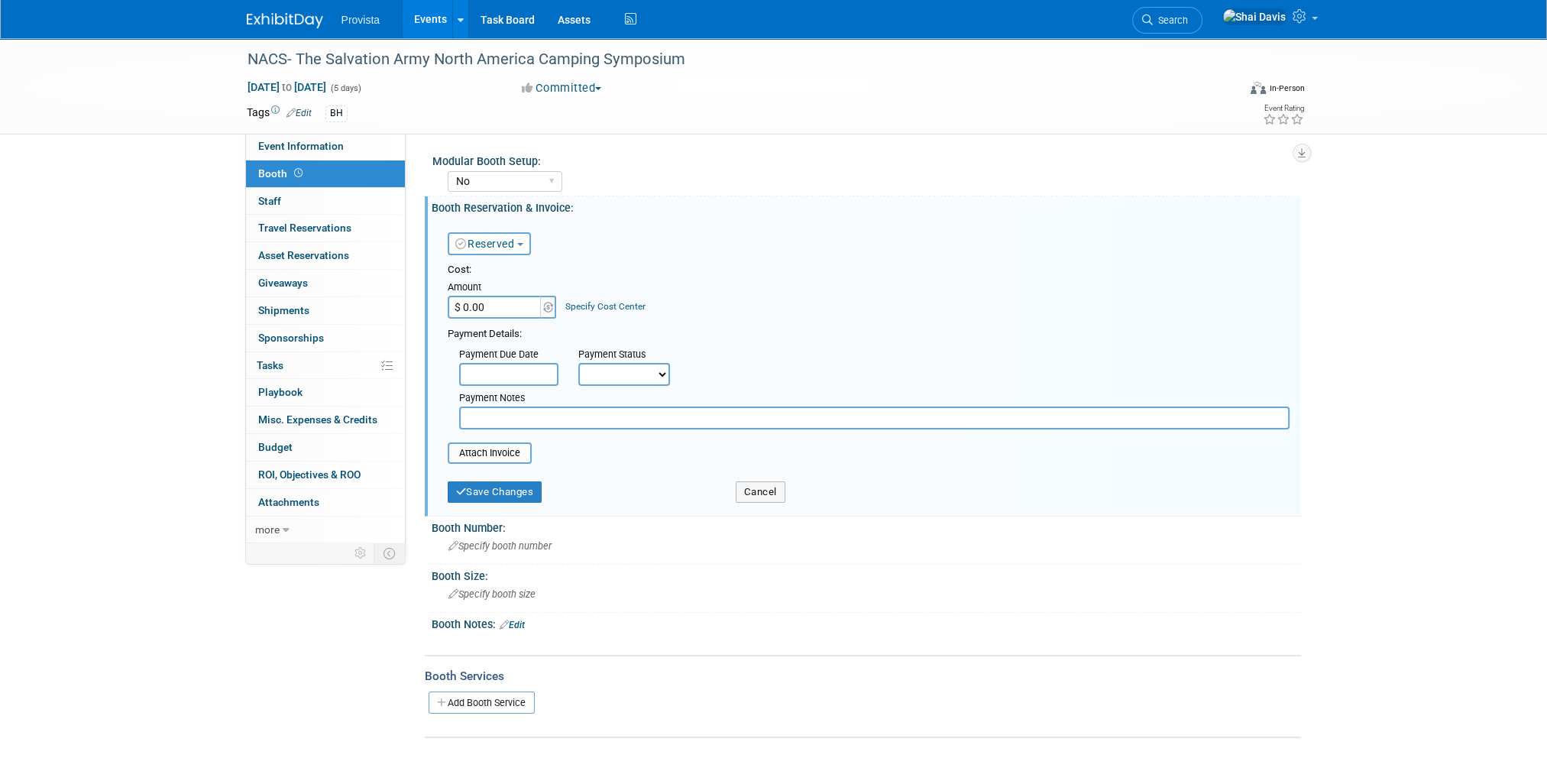
click at [481, 377] on input "text" at bounding box center [509, 374] width 100 height 23
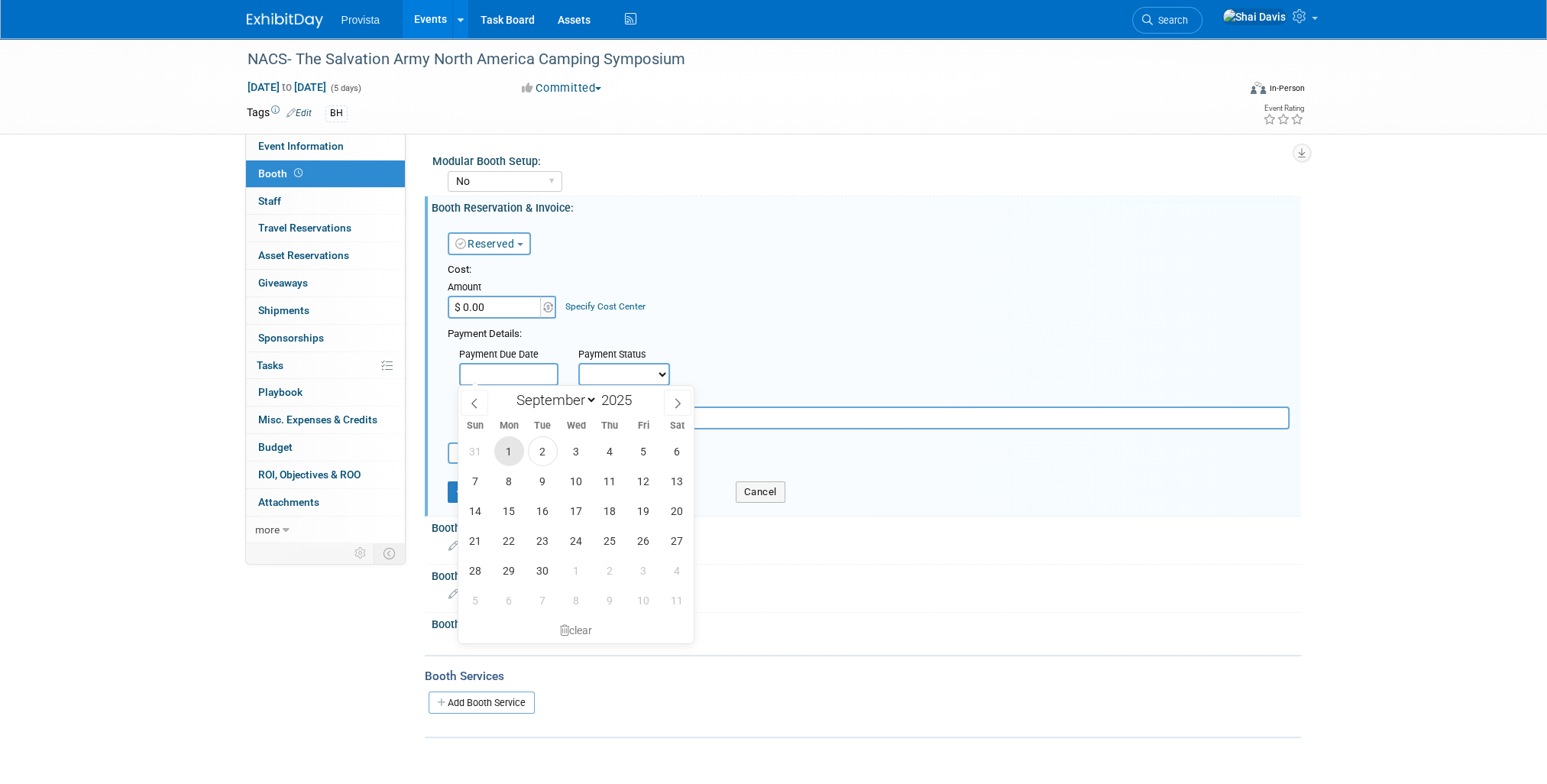
click at [507, 450] on span "1" at bounding box center [509, 451] width 30 height 30
type input "Sep 1, 2025"
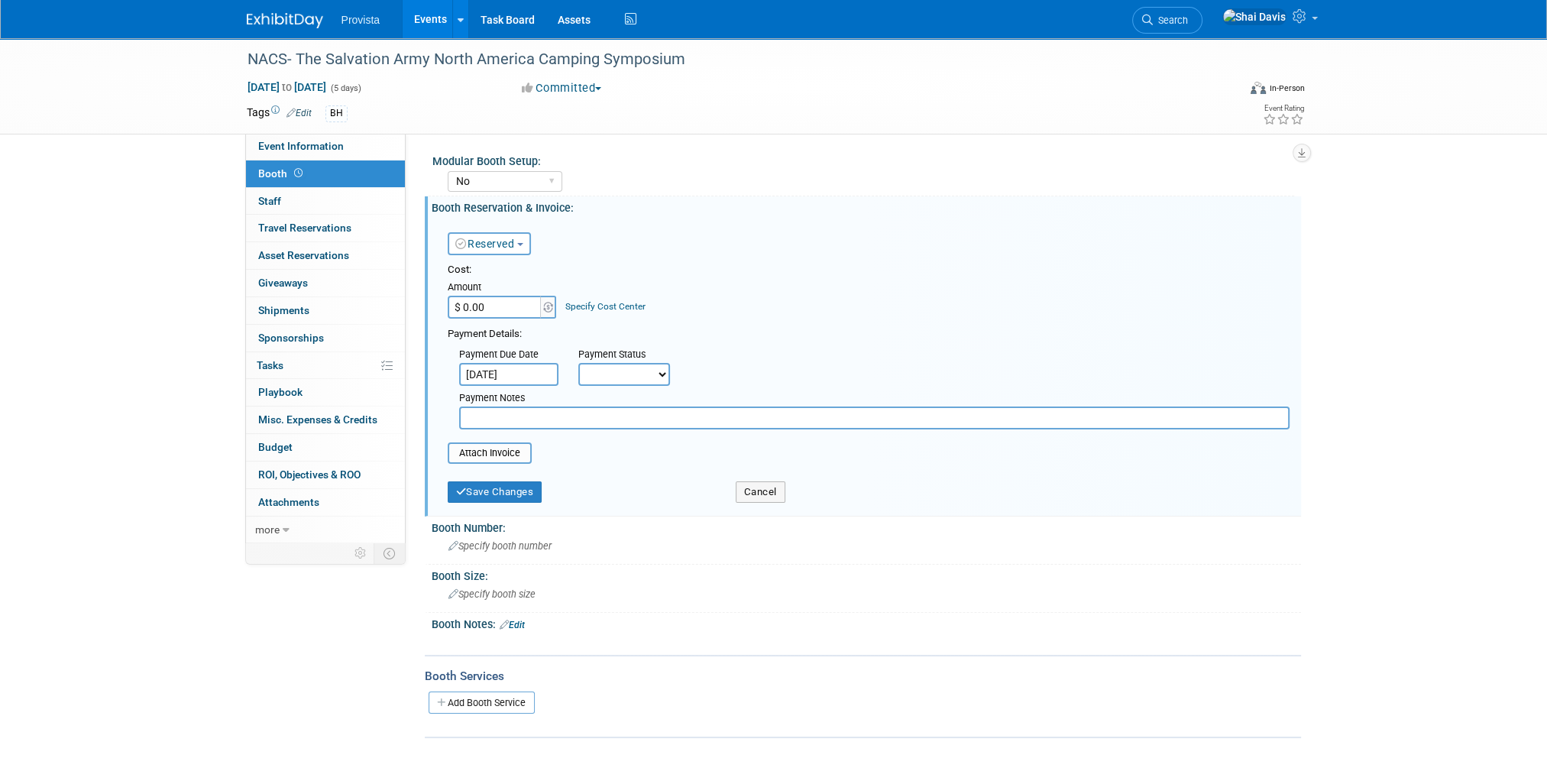
click at [603, 370] on select "Not Paid Yet Partially Paid Paid in Full" at bounding box center [624, 374] width 92 height 23
select select "1"
click at [578, 363] on select "Not Paid Yet Partially Paid Paid in Full" at bounding box center [624, 374] width 92 height 23
click at [515, 408] on input "text" at bounding box center [874, 418] width 830 height 23
type input "Paid Via- CC"
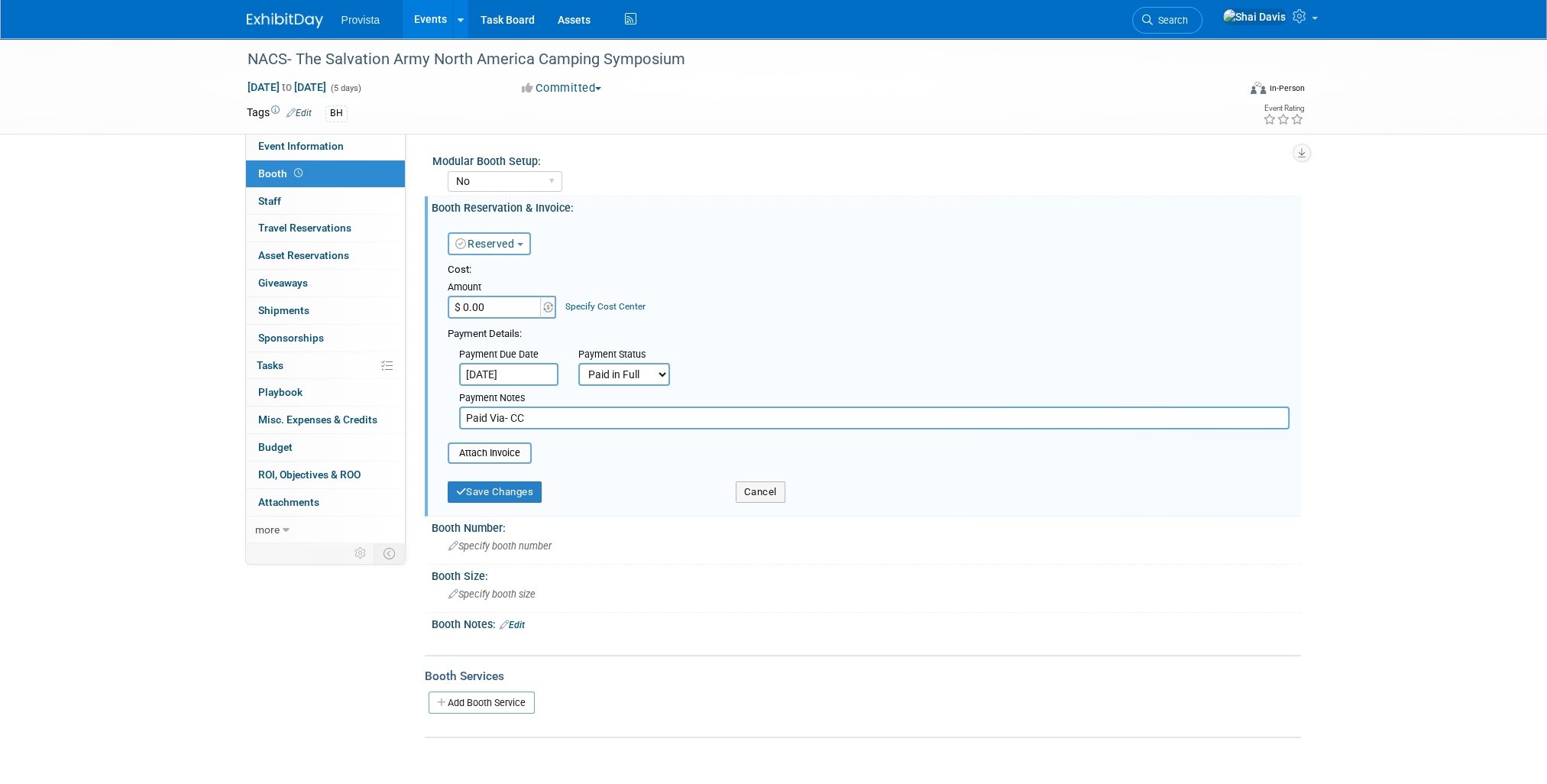
click at [486, 316] on input "$ 0.00" at bounding box center [496, 307] width 96 height 23
click at [510, 310] on input "$ 1,051.00" at bounding box center [496, 307] width 96 height 23
type input "$ 1,051.83"
click at [494, 498] on button "Save Changes" at bounding box center [495, 492] width 95 height 21
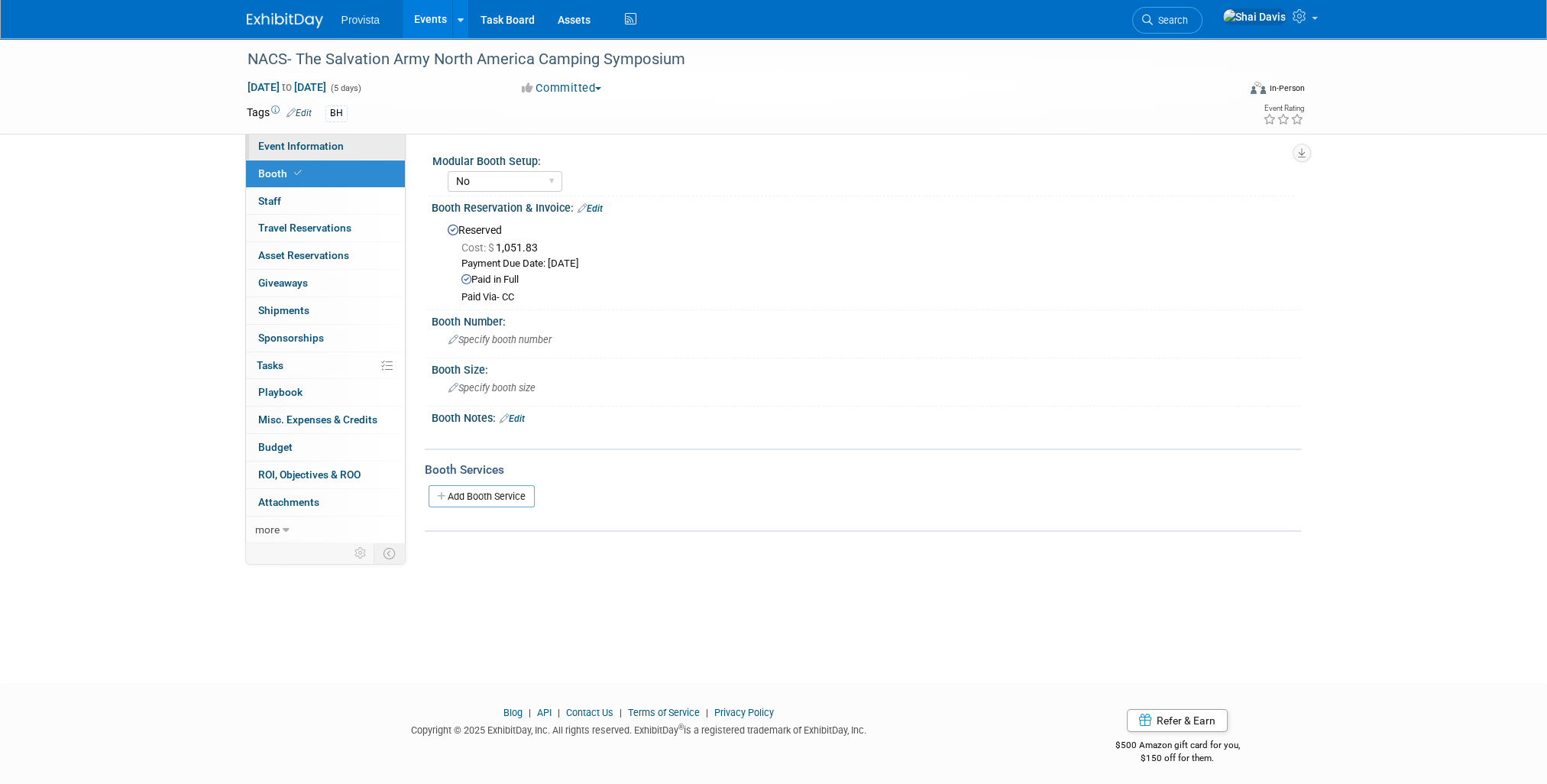
click at [288, 151] on span "Event Information" at bounding box center [301, 146] width 86 height 12
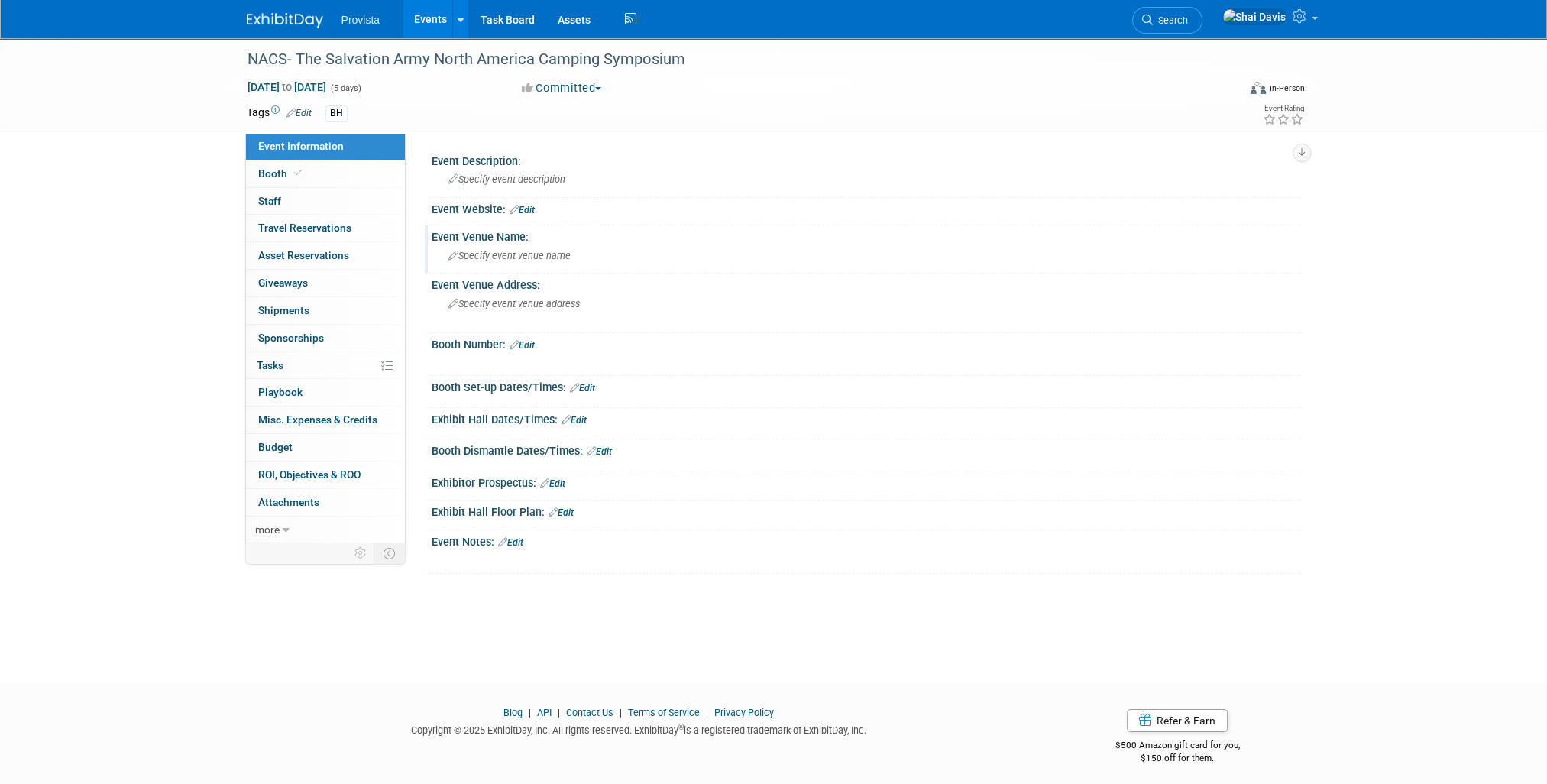
click at [500, 253] on span "Specify event venue name" at bounding box center [509, 255] width 122 height 11
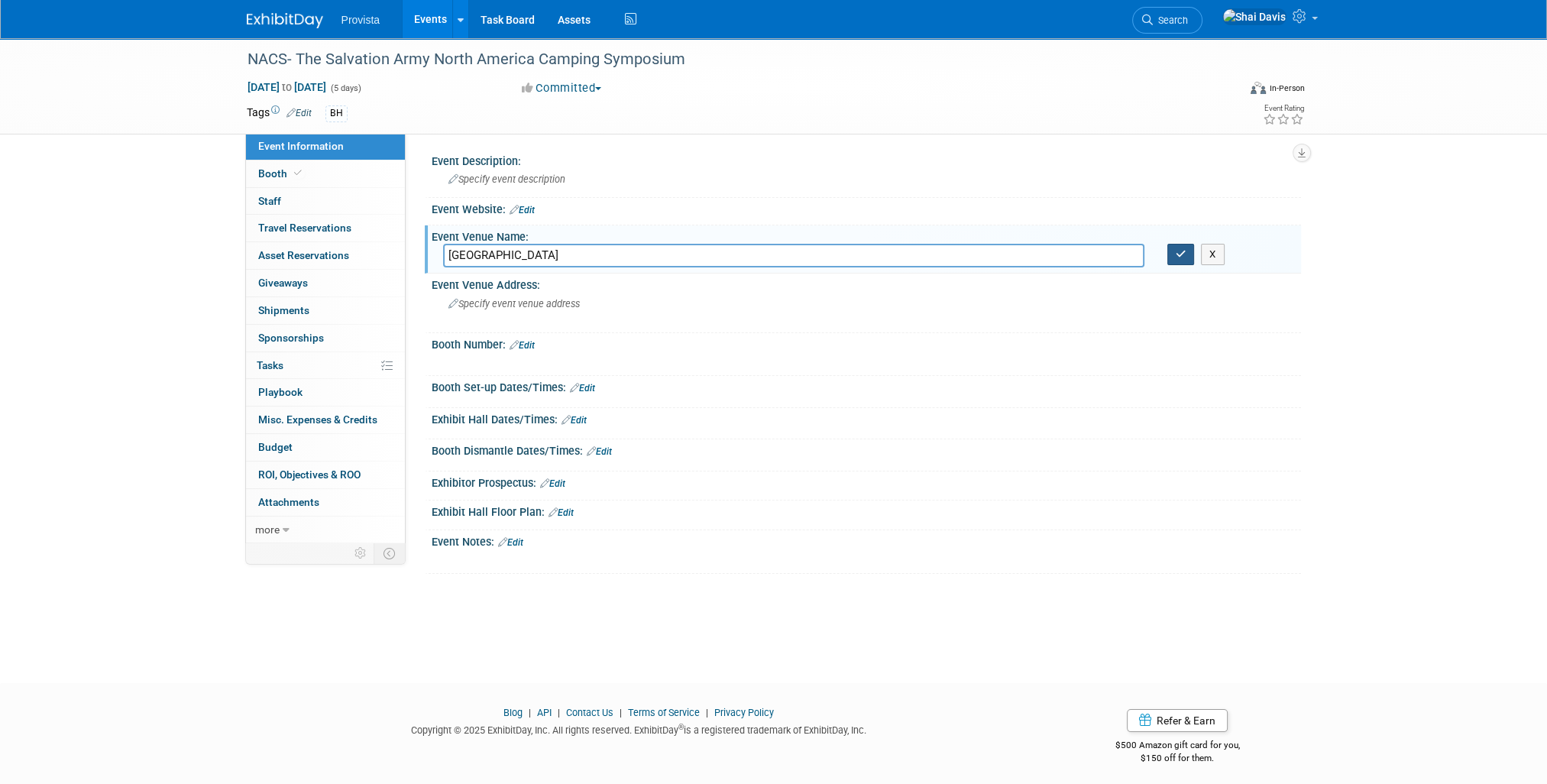
type input "Echo Grove Camp and Retreat Center"
click at [1179, 251] on icon "button" at bounding box center [1180, 254] width 11 height 10
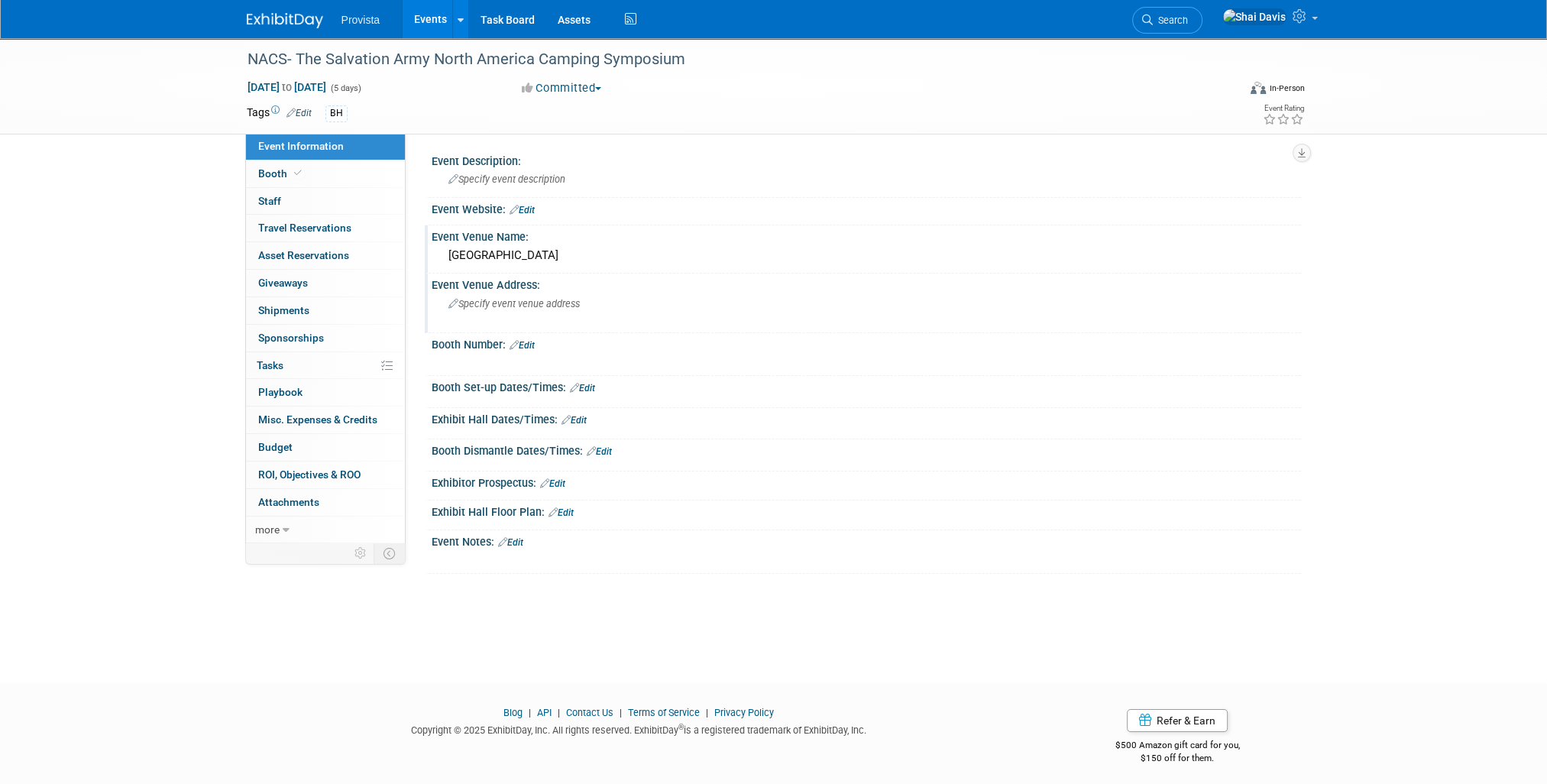
click at [483, 304] on span "Specify event venue address" at bounding box center [514, 304] width 131 height 11
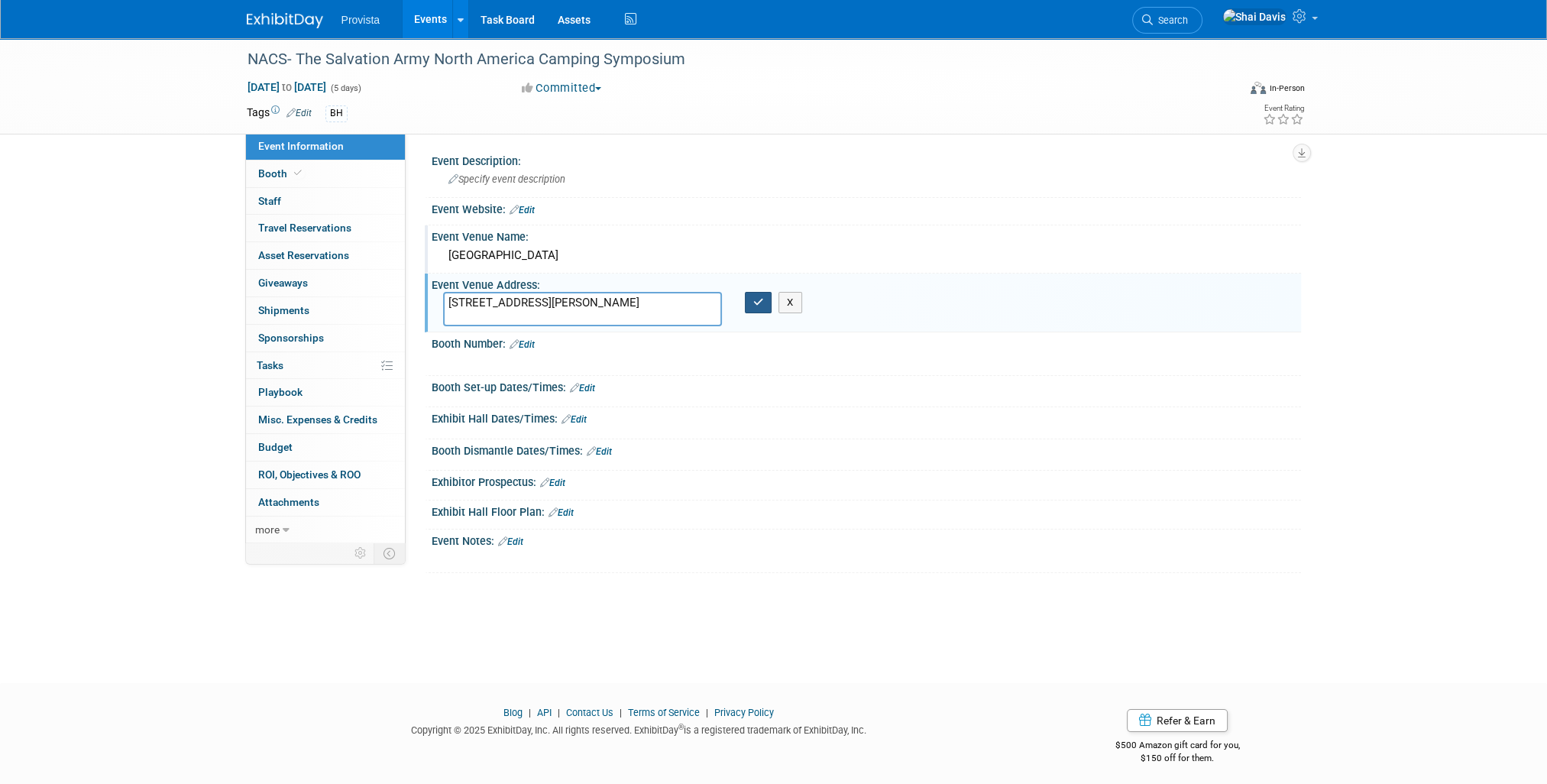
type textarea "1101 Camp Rd, Leonard, MI 48367"
click at [768, 299] on button "button" at bounding box center [759, 302] width 28 height 21
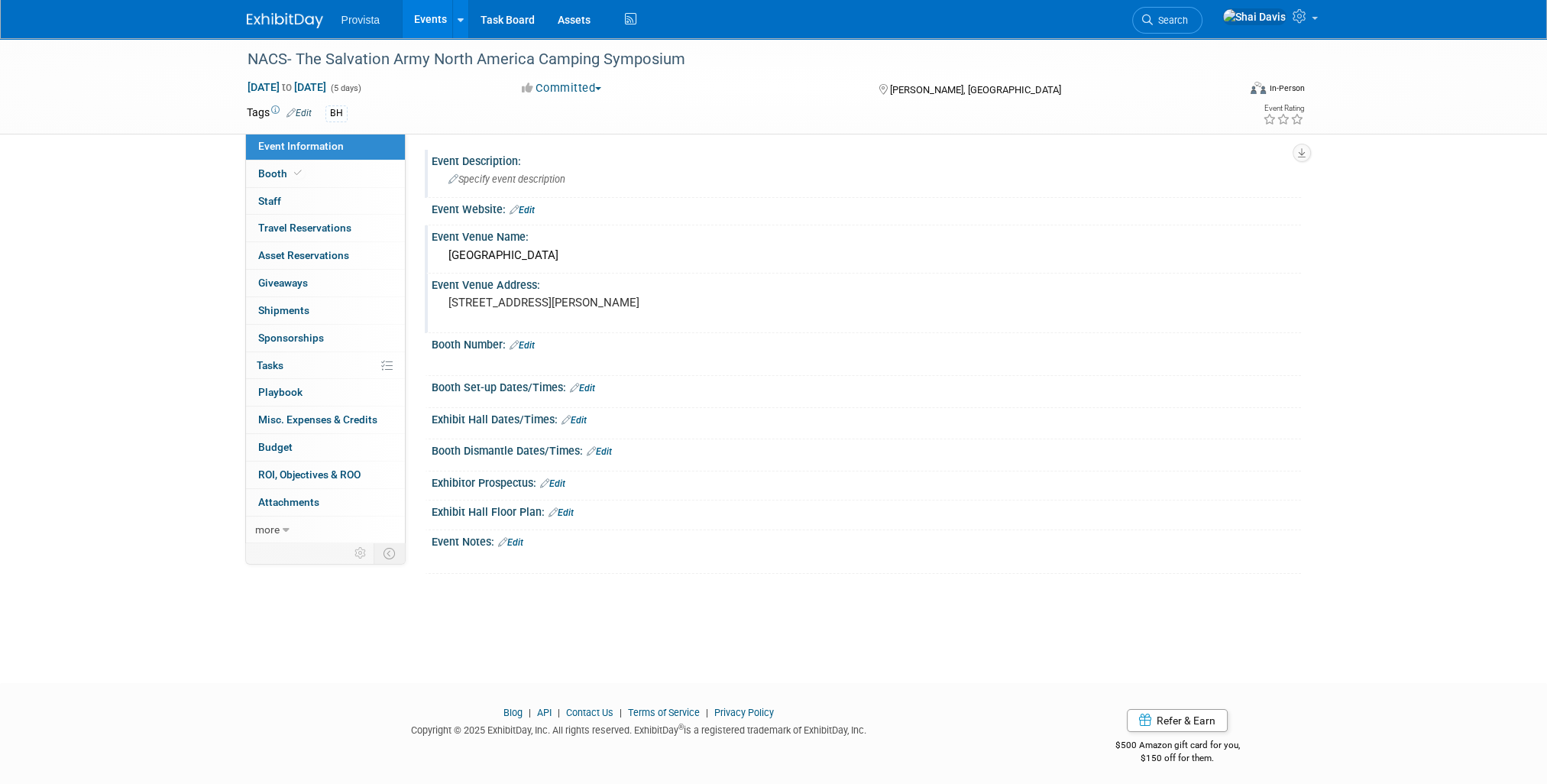
click at [510, 182] on span "Specify event description" at bounding box center [507, 179] width 117 height 11
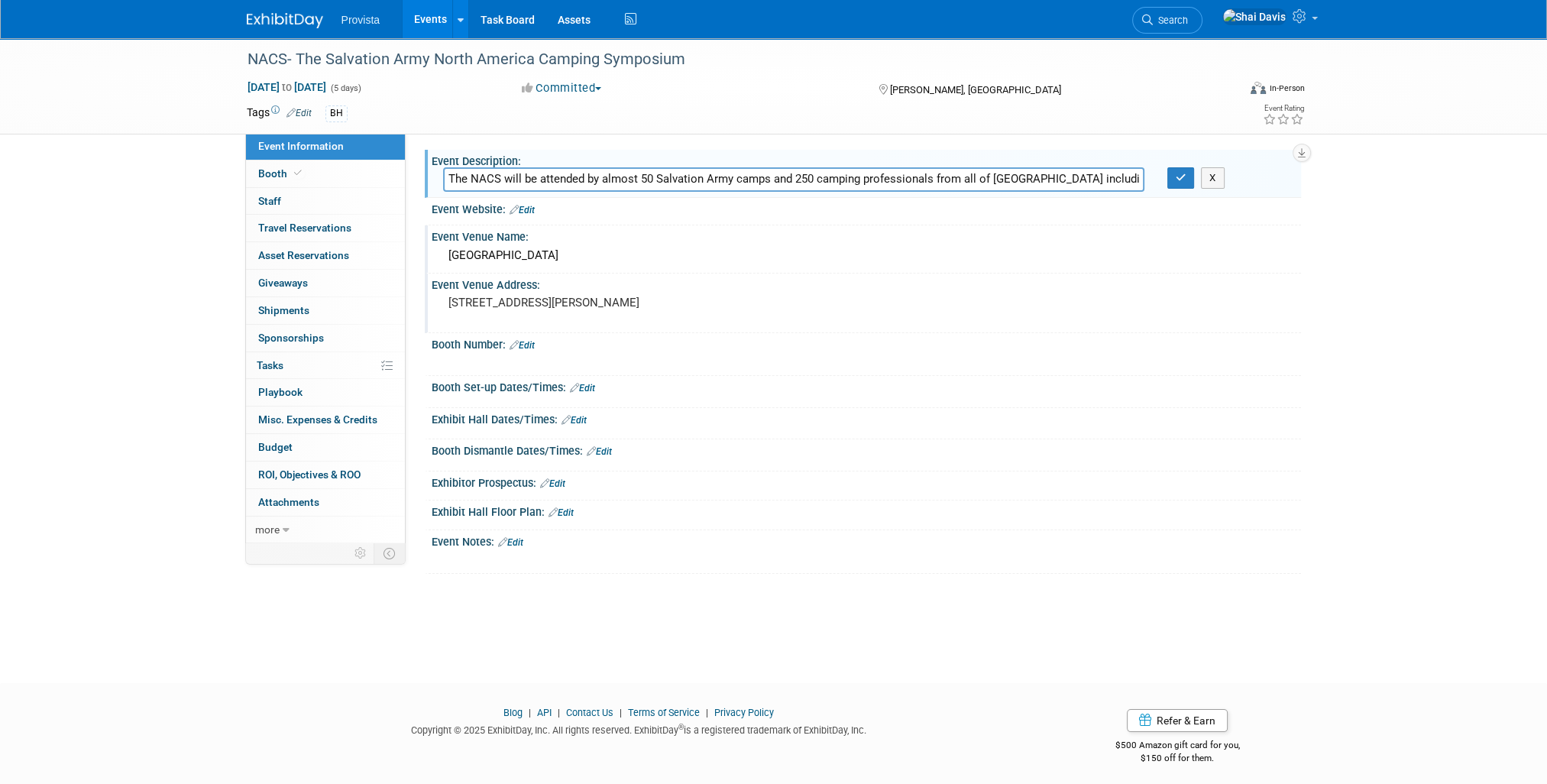
scroll to position [0, 964]
type input "The NACS will be attended by almost 50 Salvation Army camps and 250 camping pro…"
click at [1190, 179] on button "button" at bounding box center [1181, 178] width 28 height 21
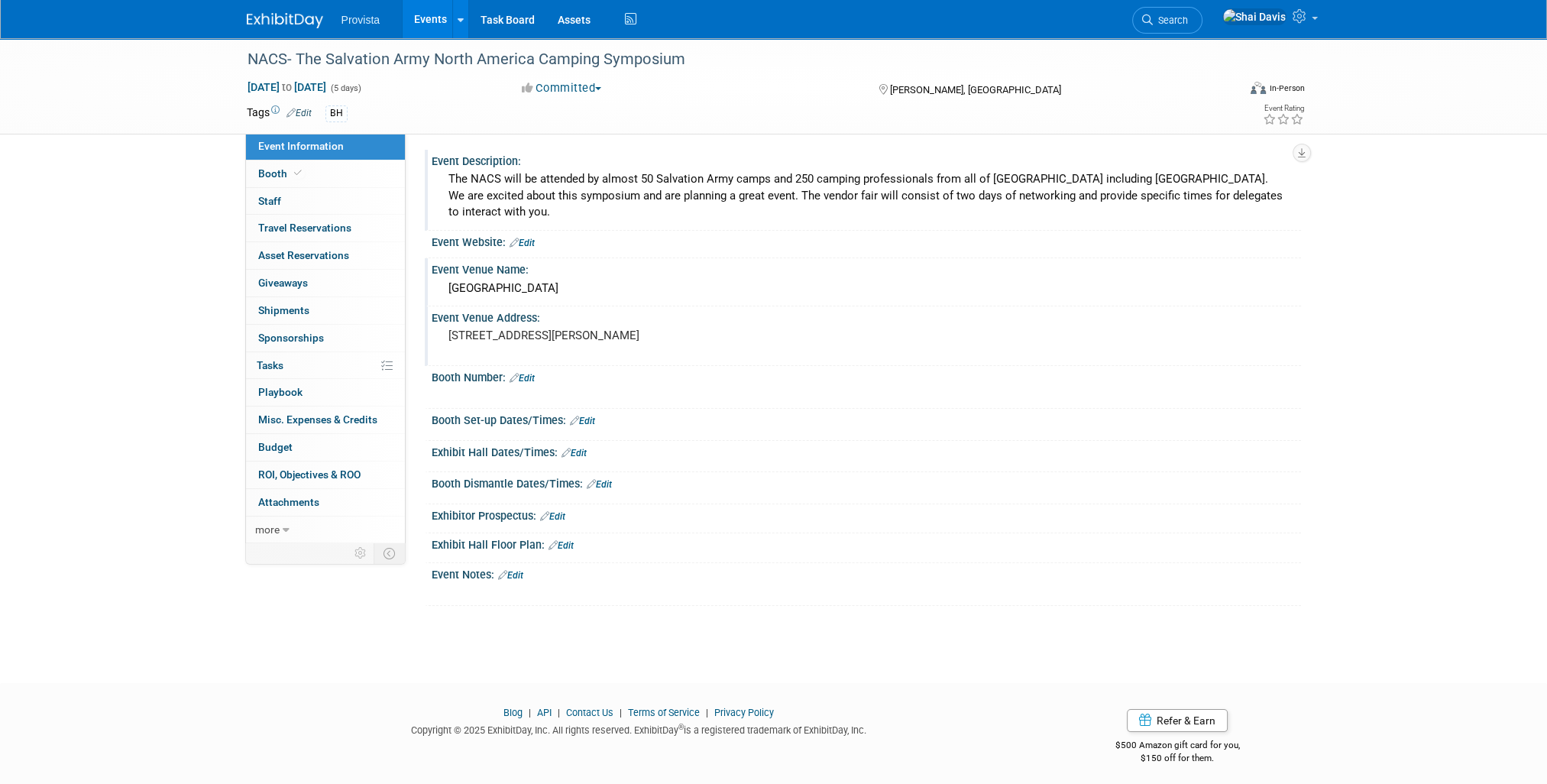
click at [432, 23] on link "Events" at bounding box center [430, 19] width 56 height 38
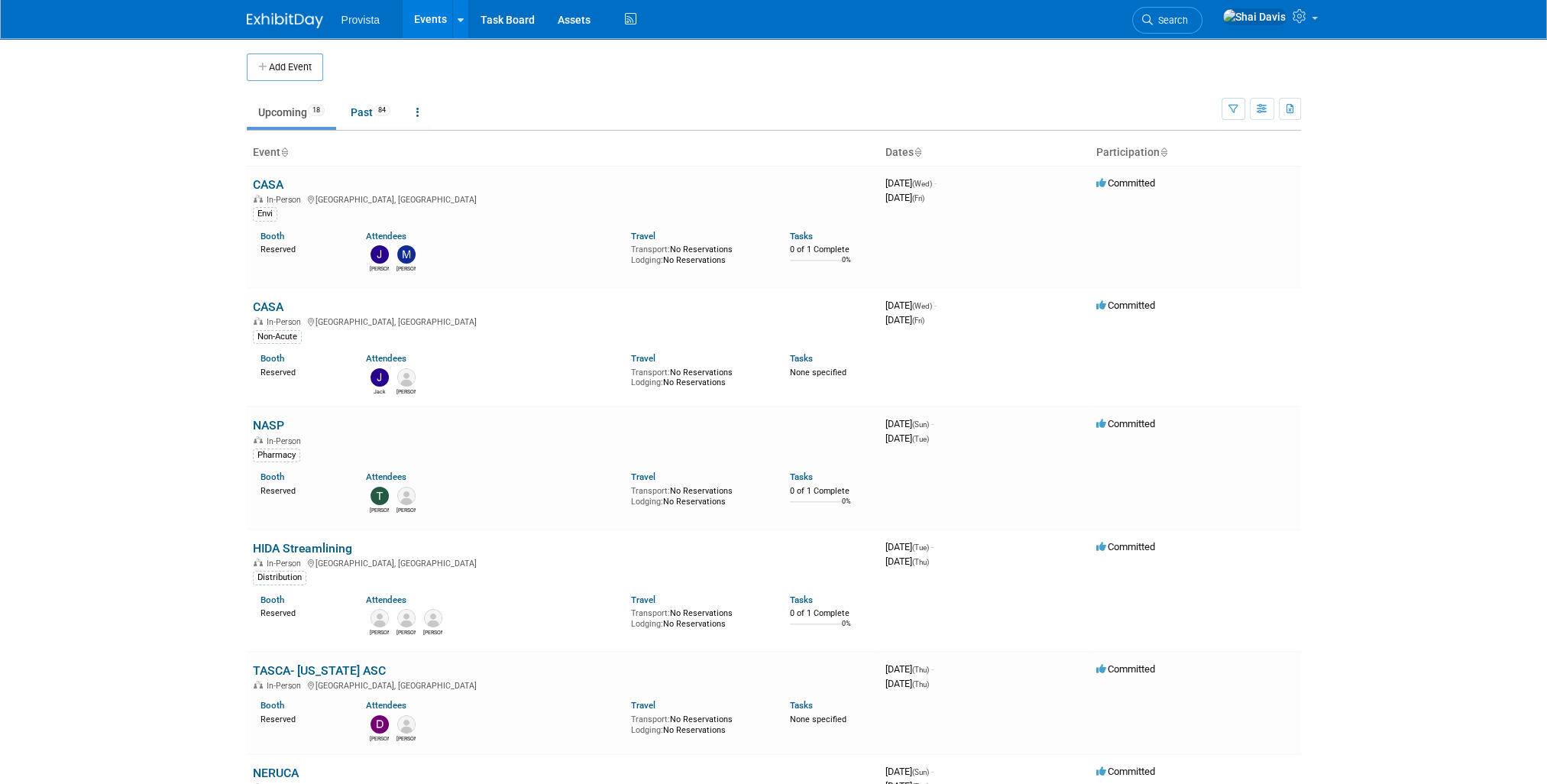
click at [100, 334] on body "Provista Events Add Event Bulk Upload Events Shareable Event Boards Recently Vi…" at bounding box center [774, 392] width 1547 height 784
click at [271, 186] on link "CASA" at bounding box center [268, 185] width 31 height 15
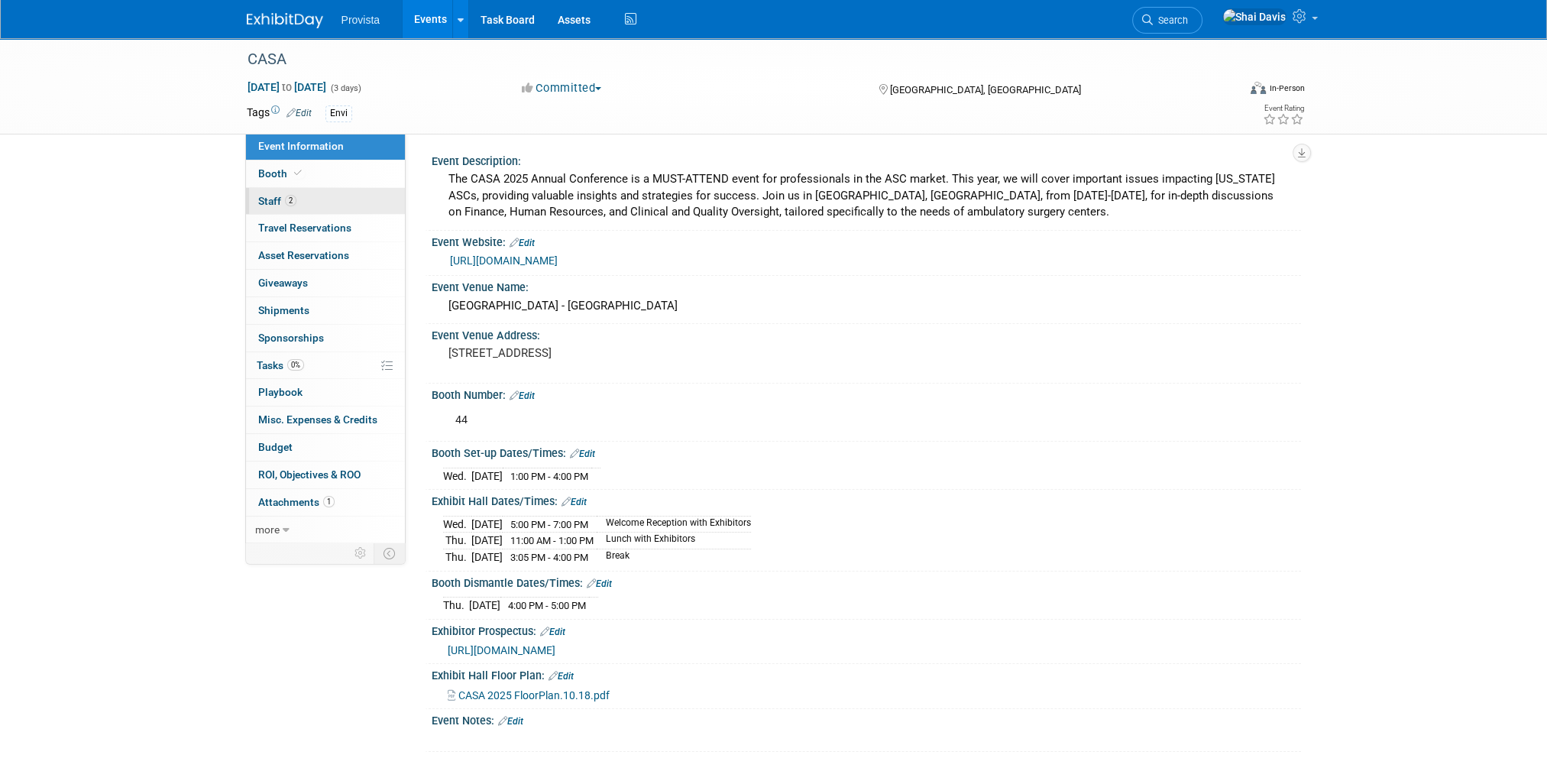
click at [272, 203] on span "Staff 2" at bounding box center [277, 200] width 38 height 12
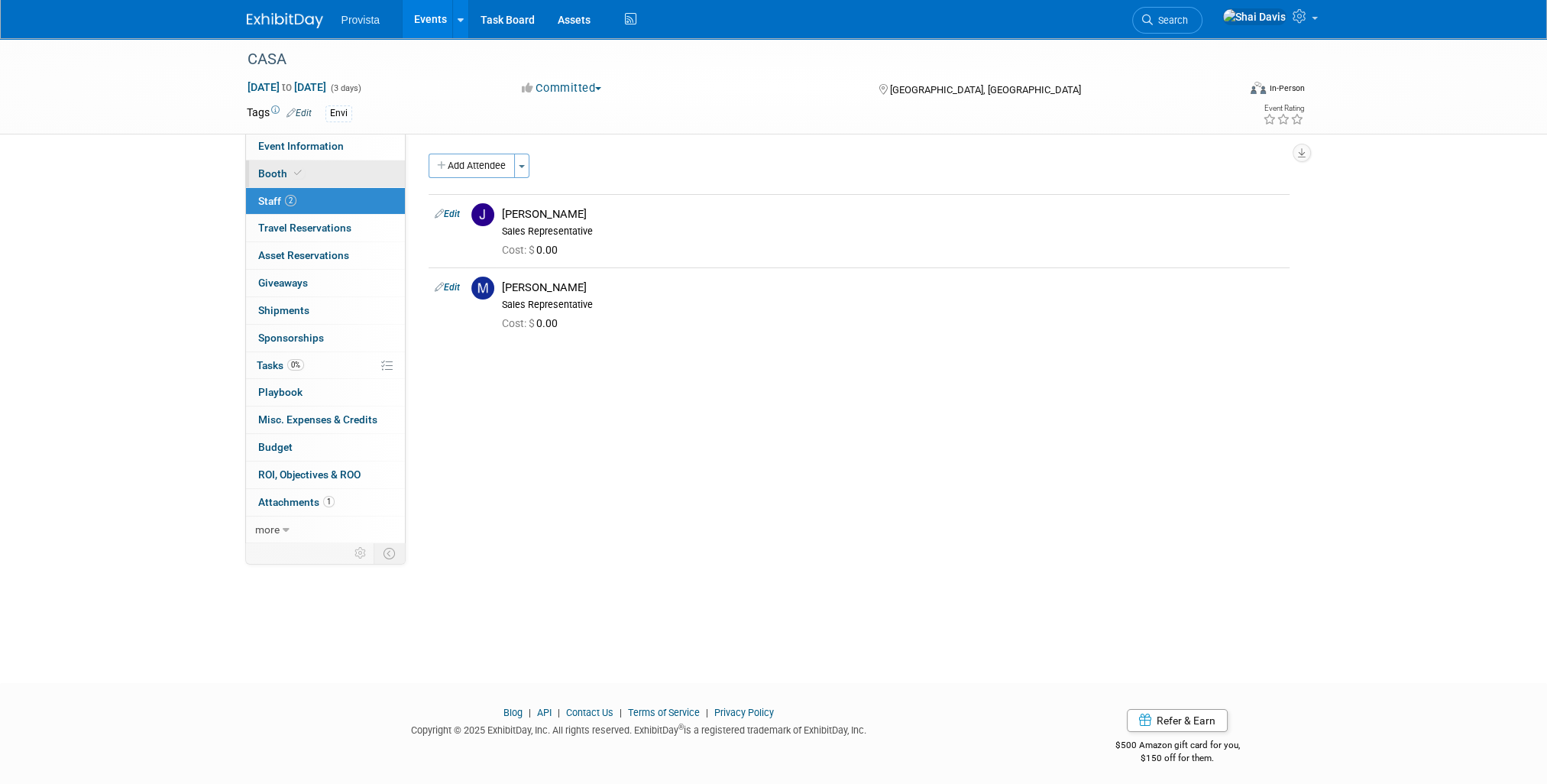
click at [271, 169] on span "Booth" at bounding box center [282, 173] width 47 height 12
select select "No"
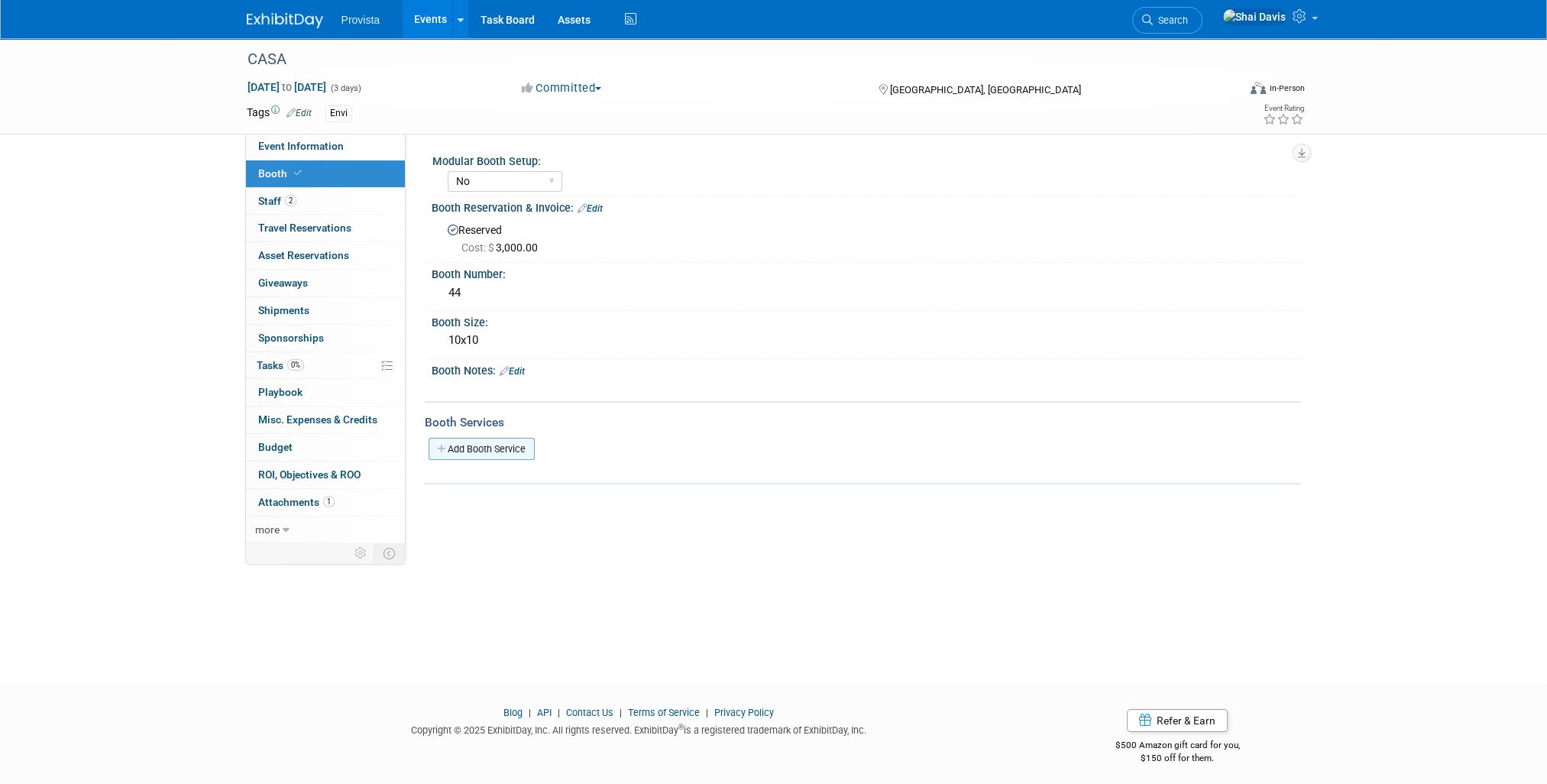
click at [492, 449] on link "Add Booth Service" at bounding box center [481, 448] width 106 height 22
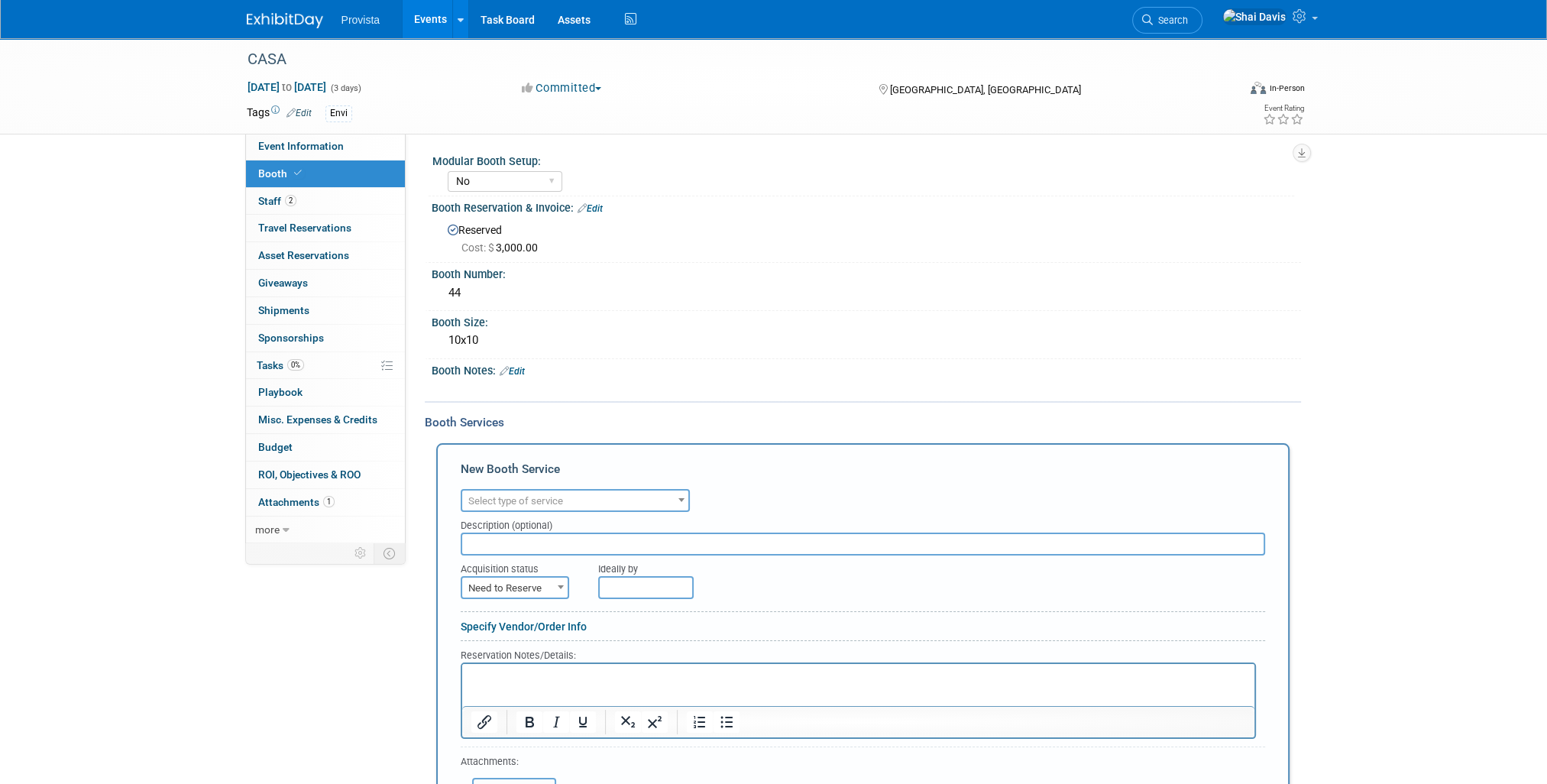
click at [517, 504] on span "Select type of service" at bounding box center [575, 501] width 226 height 21
type input "lea"
select select "7"
click at [512, 585] on span "Need to Reserve" at bounding box center [515, 588] width 105 height 21
select select "2"
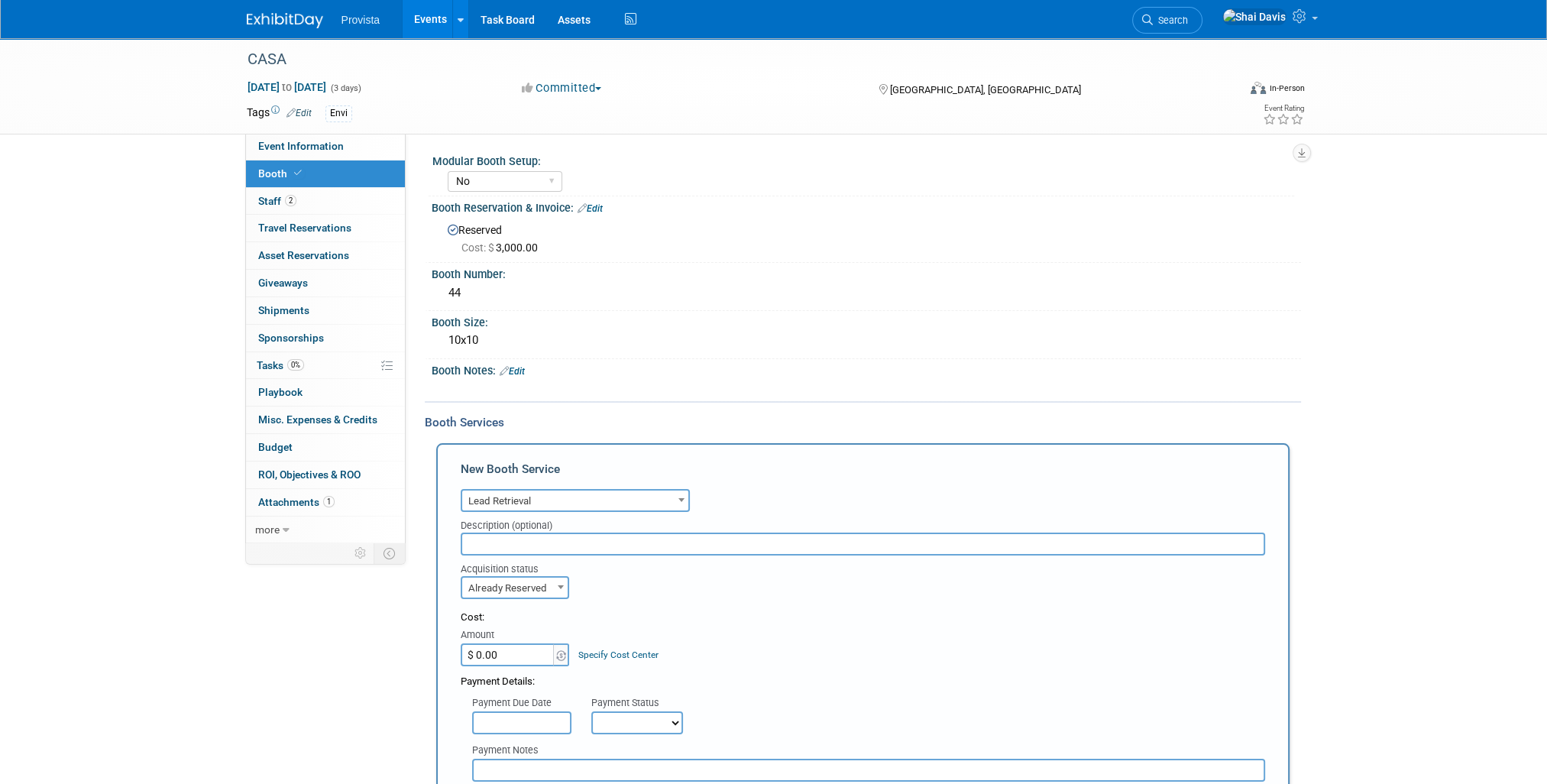
click at [508, 652] on input "$ 0.00" at bounding box center [509, 654] width 96 height 23
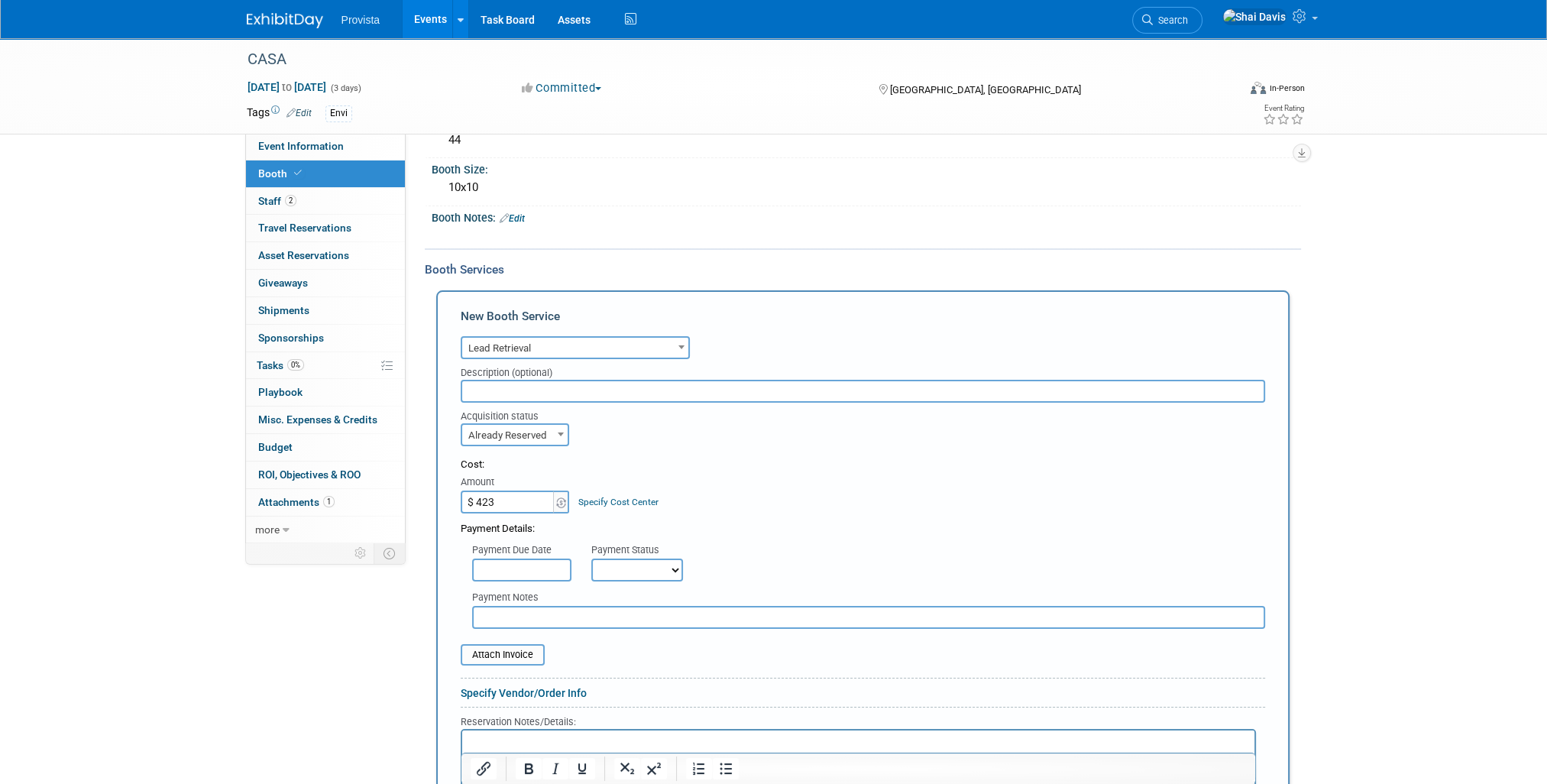
type input "$ 423.00"
click at [539, 565] on input "text" at bounding box center [522, 569] width 100 height 23
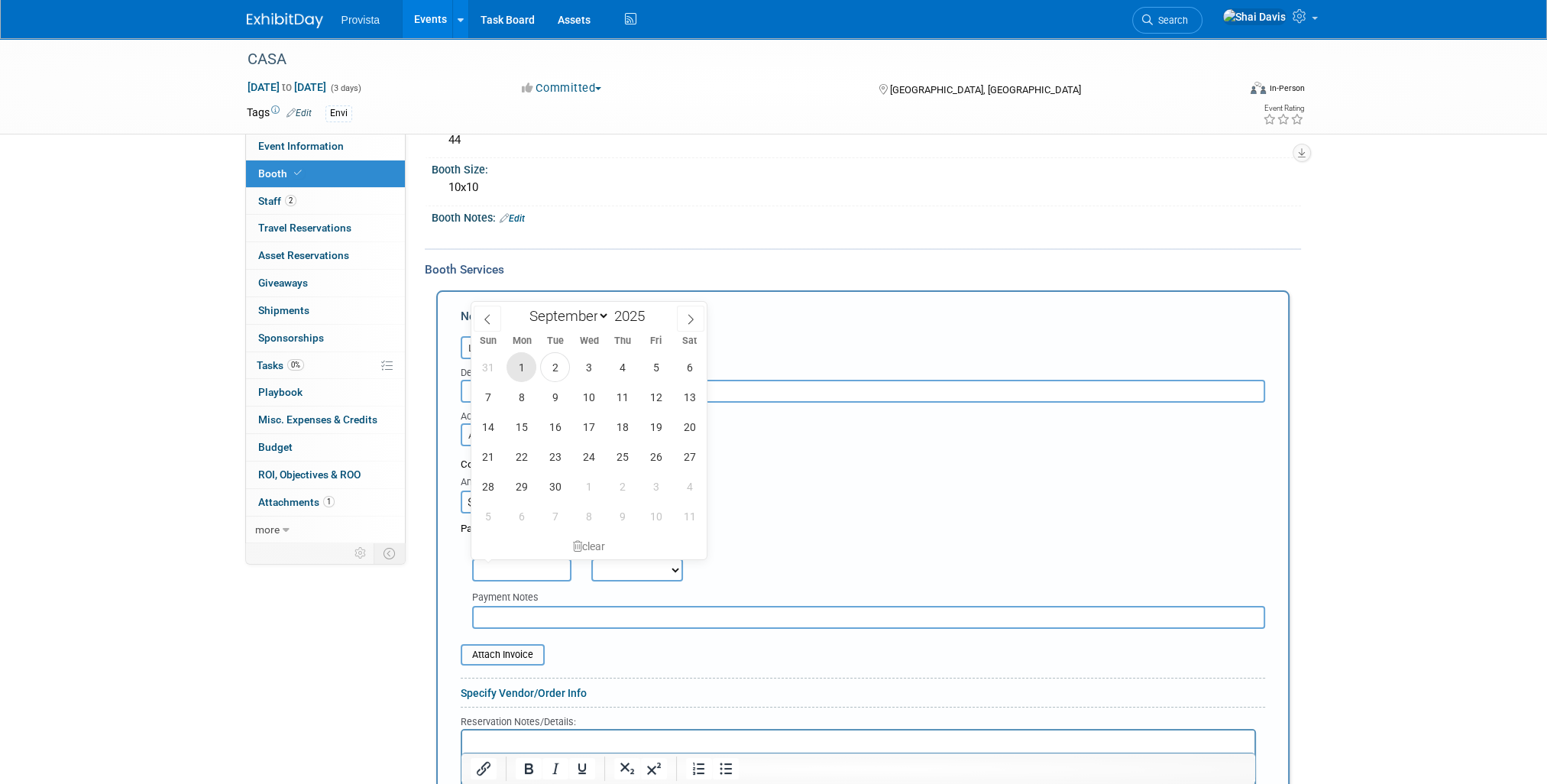
click at [514, 362] on span "1" at bounding box center [521, 367] width 30 height 30
type input "Sep 1, 2025"
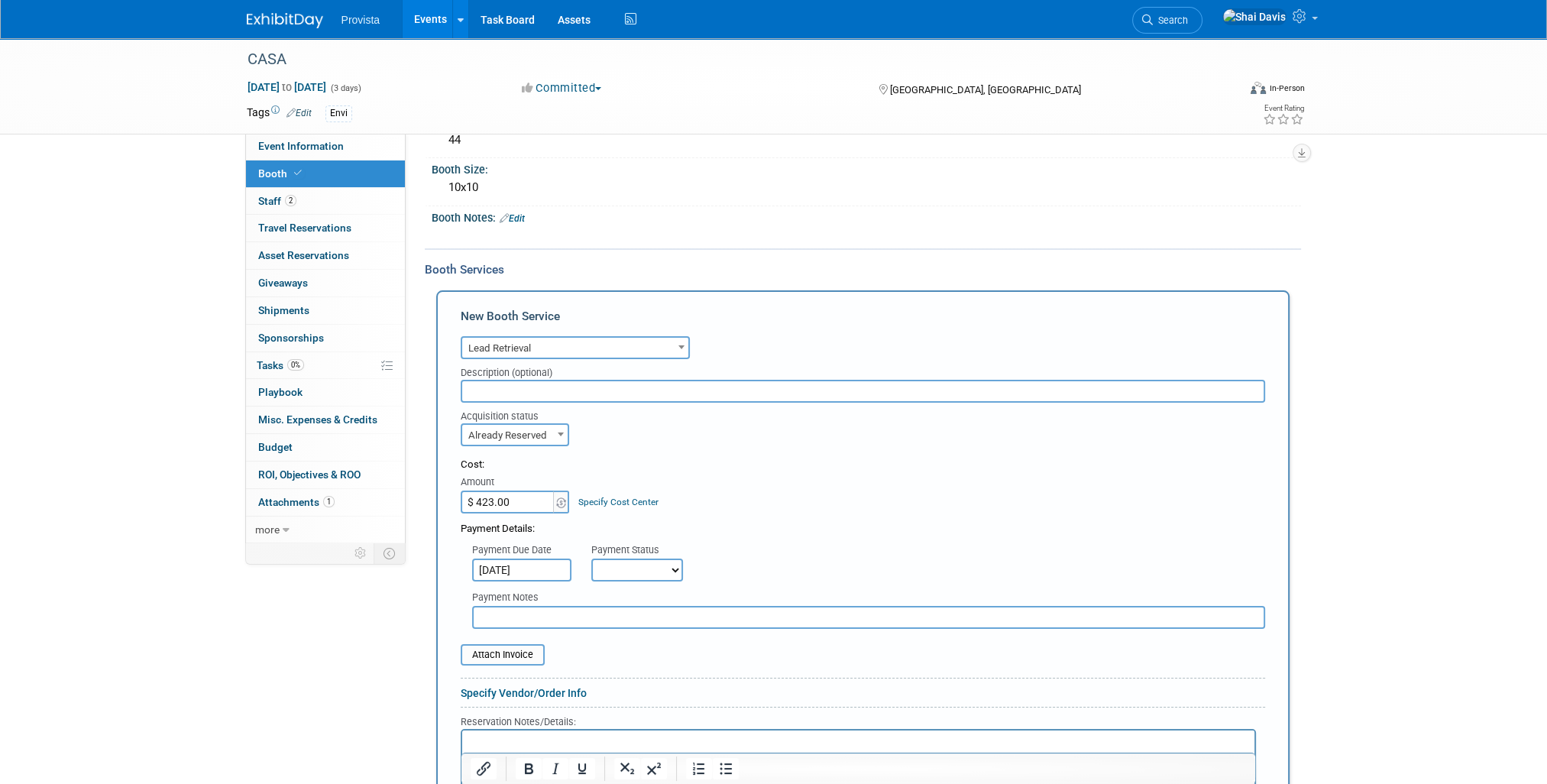
click at [650, 564] on select "Not Paid Yet Partially Paid Paid in Full" at bounding box center [637, 569] width 92 height 23
select select "1"
click at [591, 558] on select "Not Paid Yet Partially Paid Paid in Full" at bounding box center [637, 569] width 92 height 23
click at [531, 612] on input "text" at bounding box center [868, 617] width 793 height 23
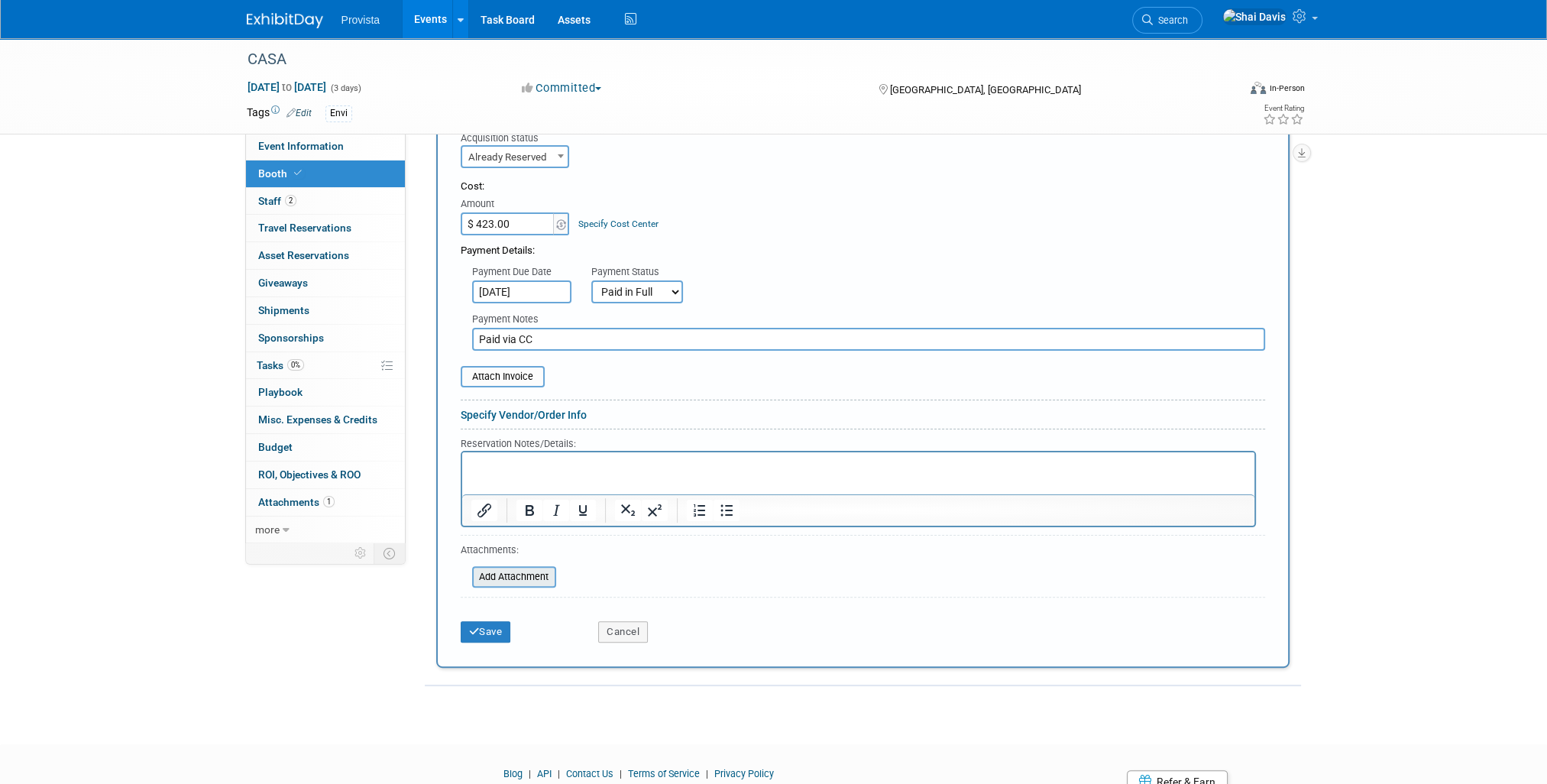
scroll to position [458, 0]
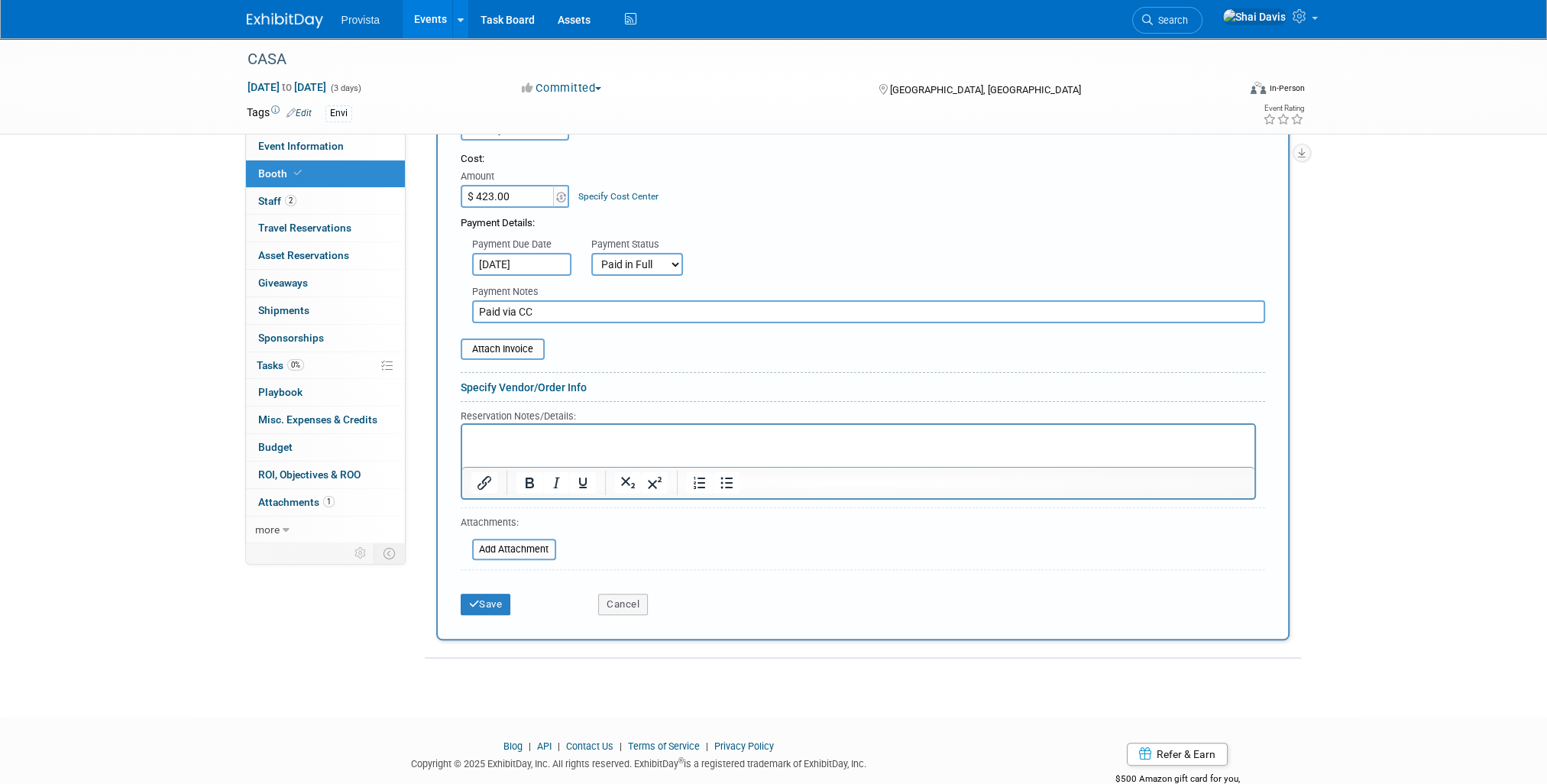
type input "Paid via CC"
click at [505, 442] on p "Rich Text Area. Press ALT-0 for help." at bounding box center [858, 438] width 774 height 15
click at [474, 600] on icon "submit" at bounding box center [474, 603] width 11 height 10
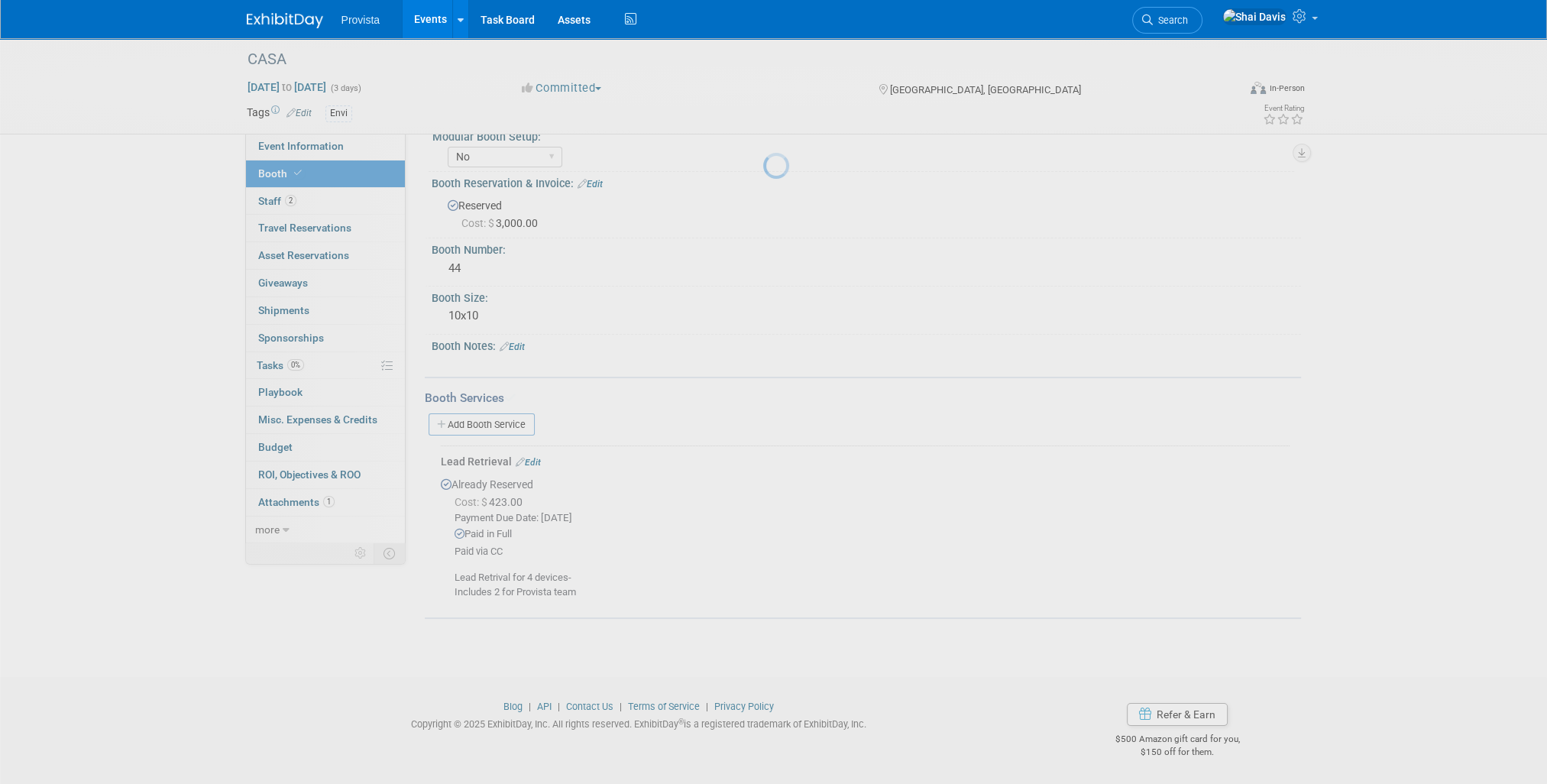
scroll to position [21, 0]
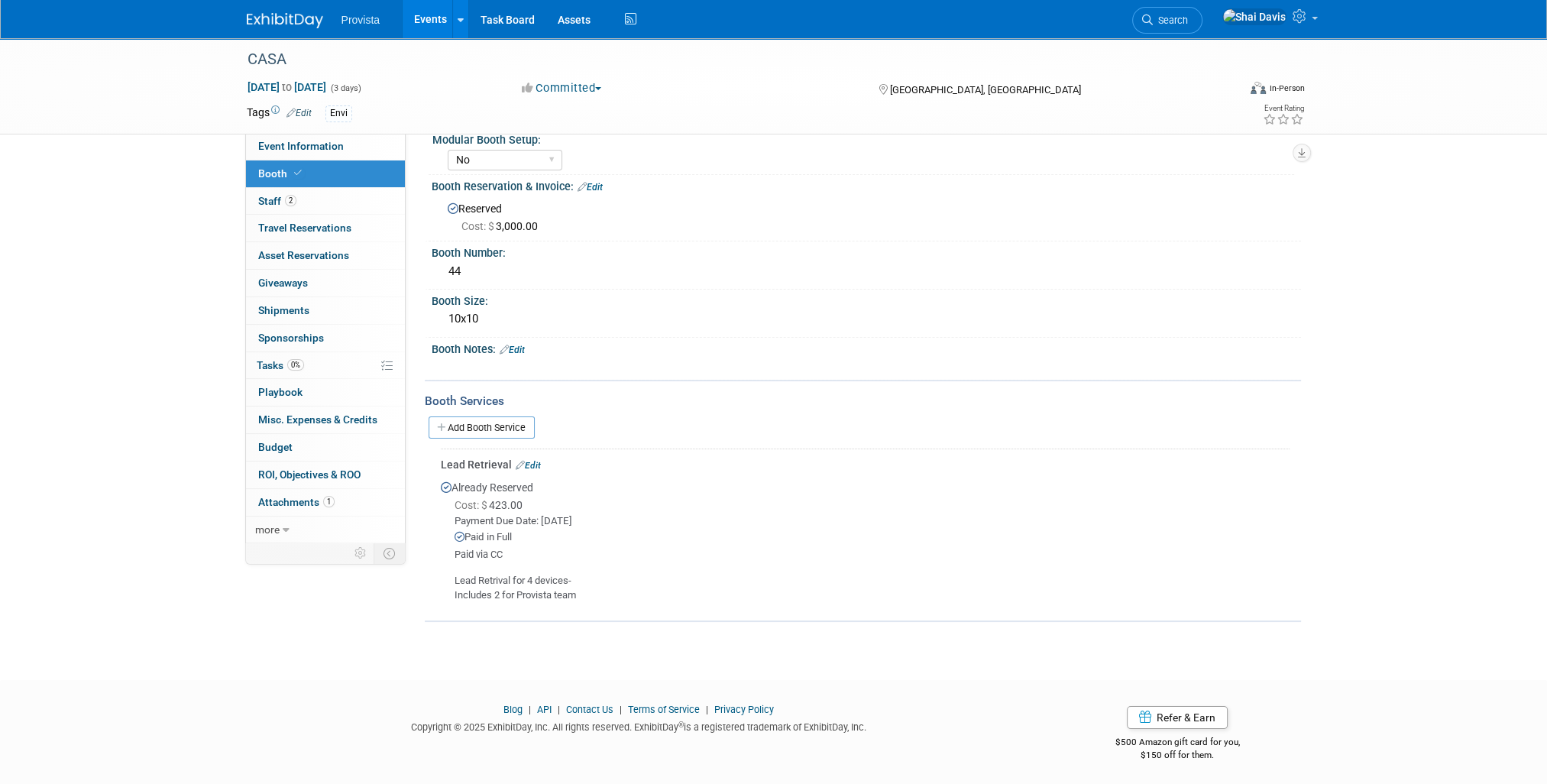
click at [416, 16] on link "Events" at bounding box center [430, 19] width 56 height 38
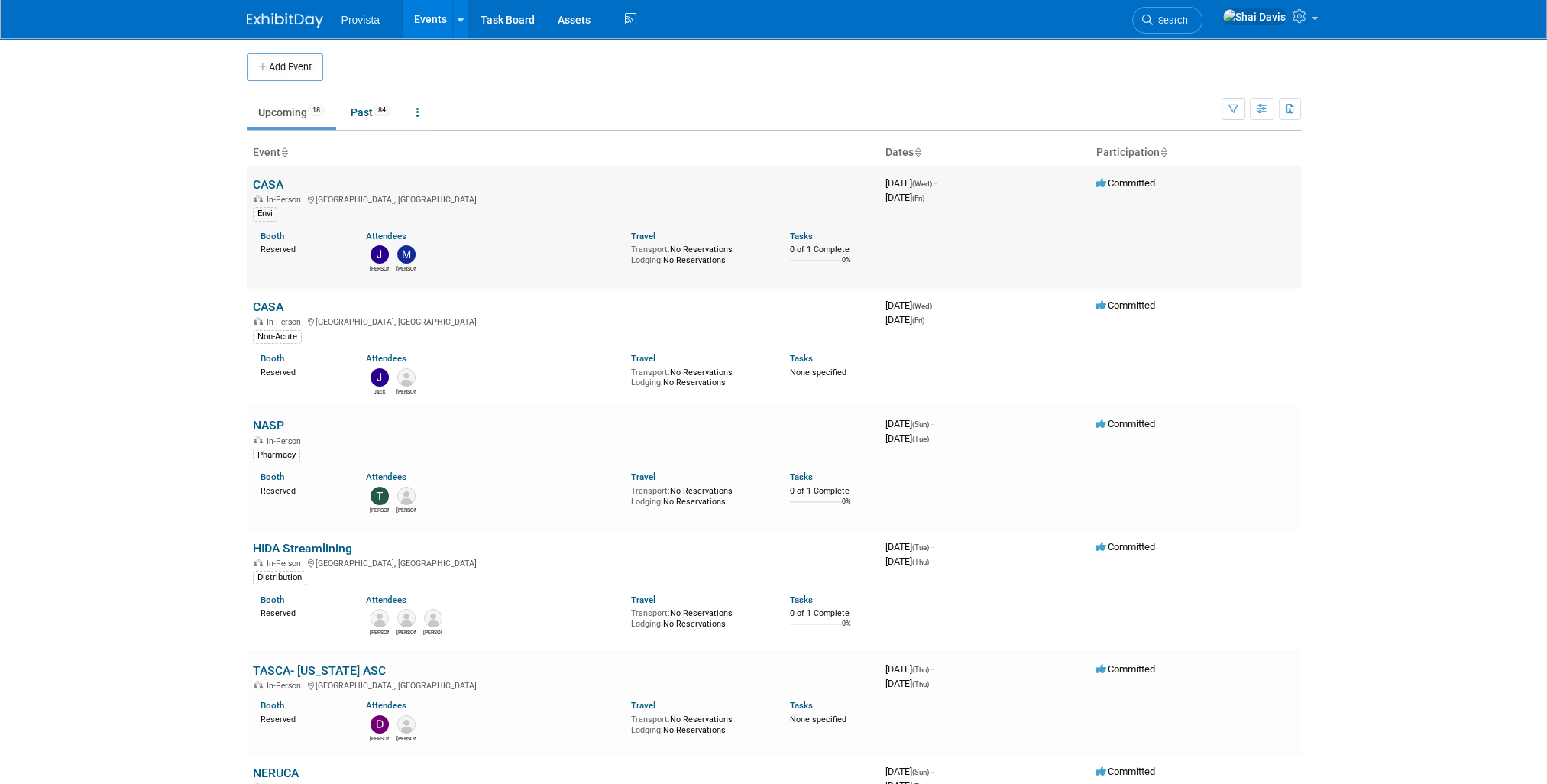
click at [272, 177] on link "CASA" at bounding box center [268, 185] width 31 height 15
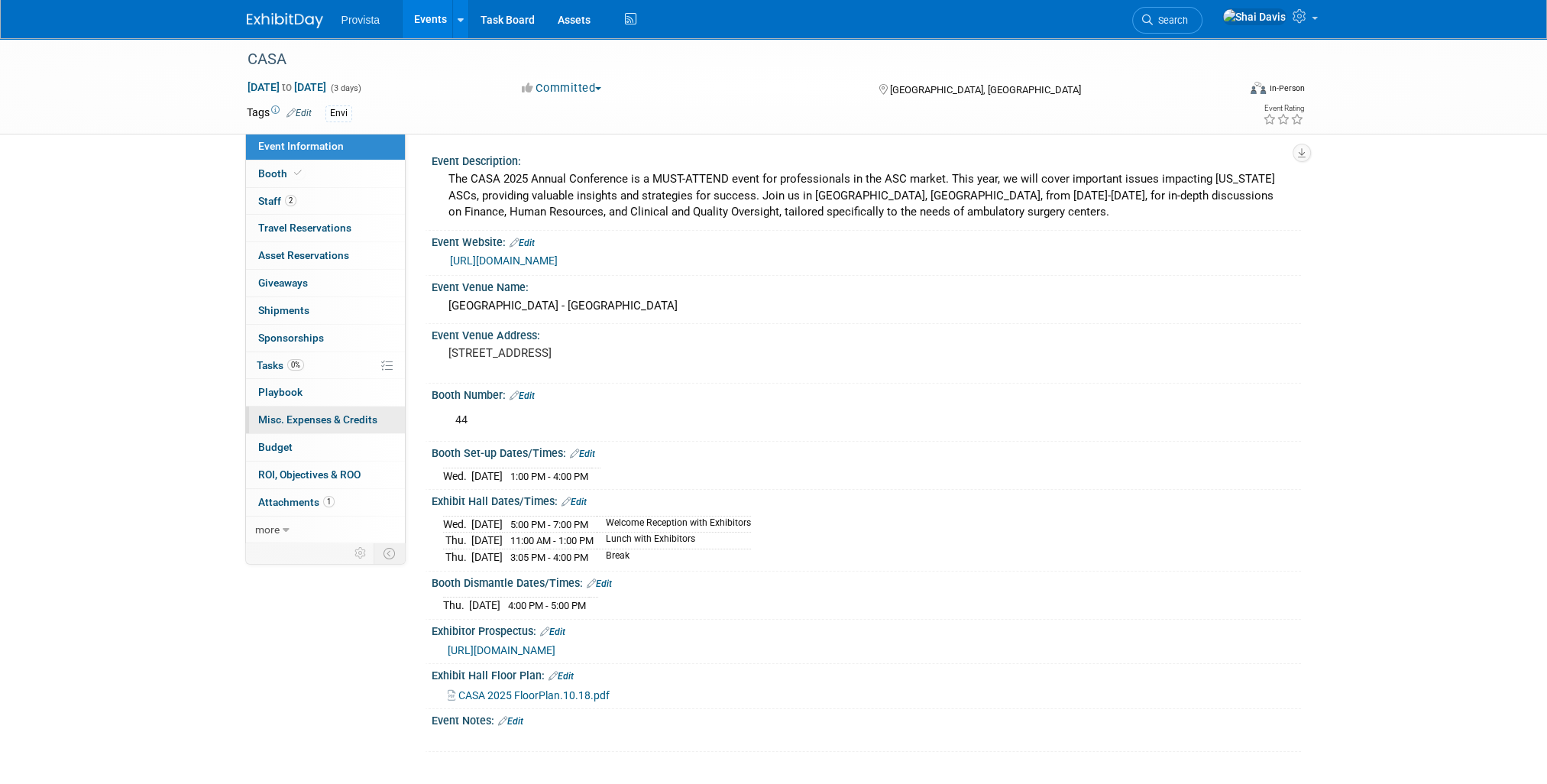
click at [279, 420] on span "Misc. Expenses & Credits 0" at bounding box center [317, 419] width 119 height 12
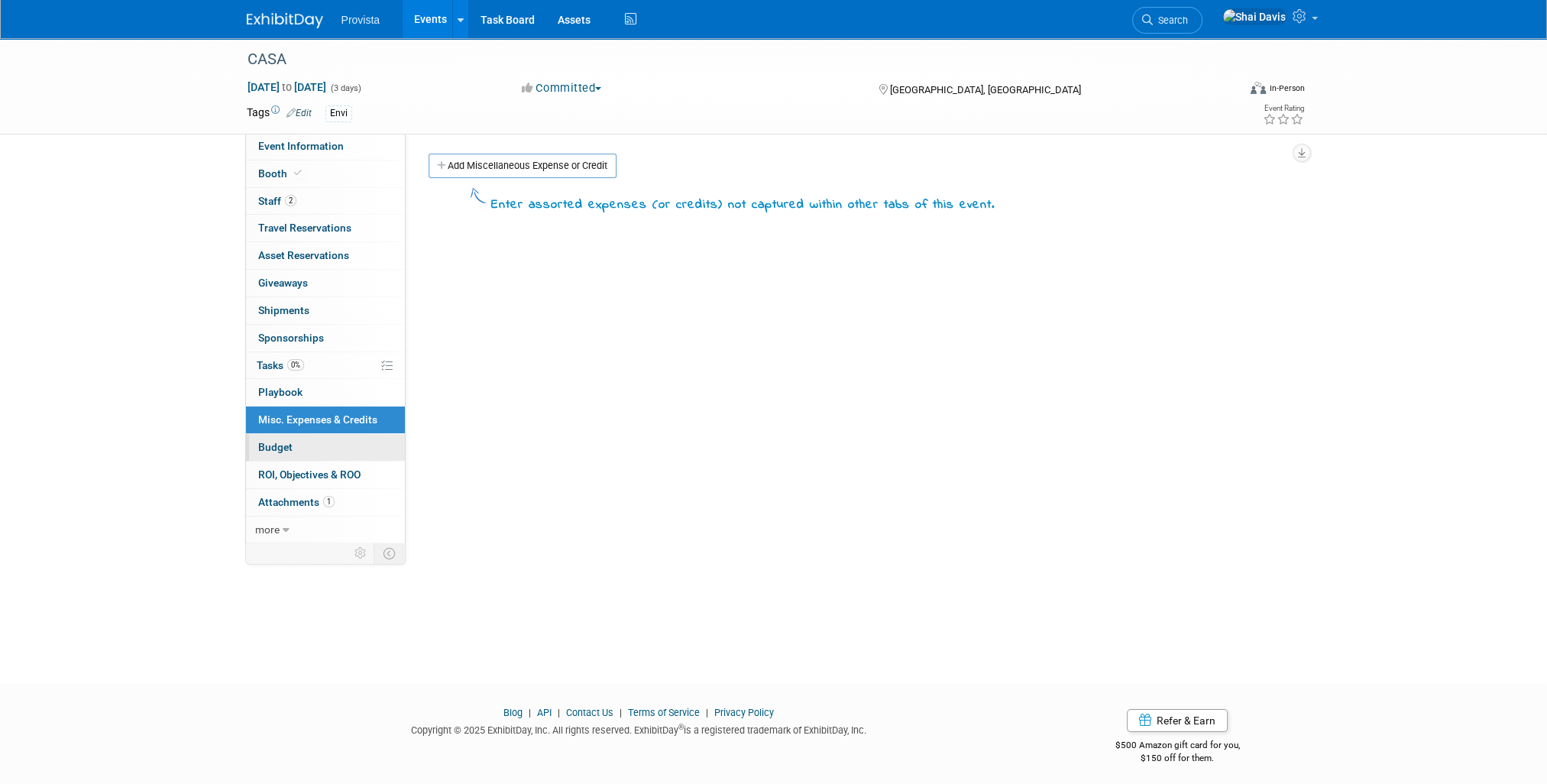
click at [269, 454] on link "Budget" at bounding box center [326, 447] width 159 height 27
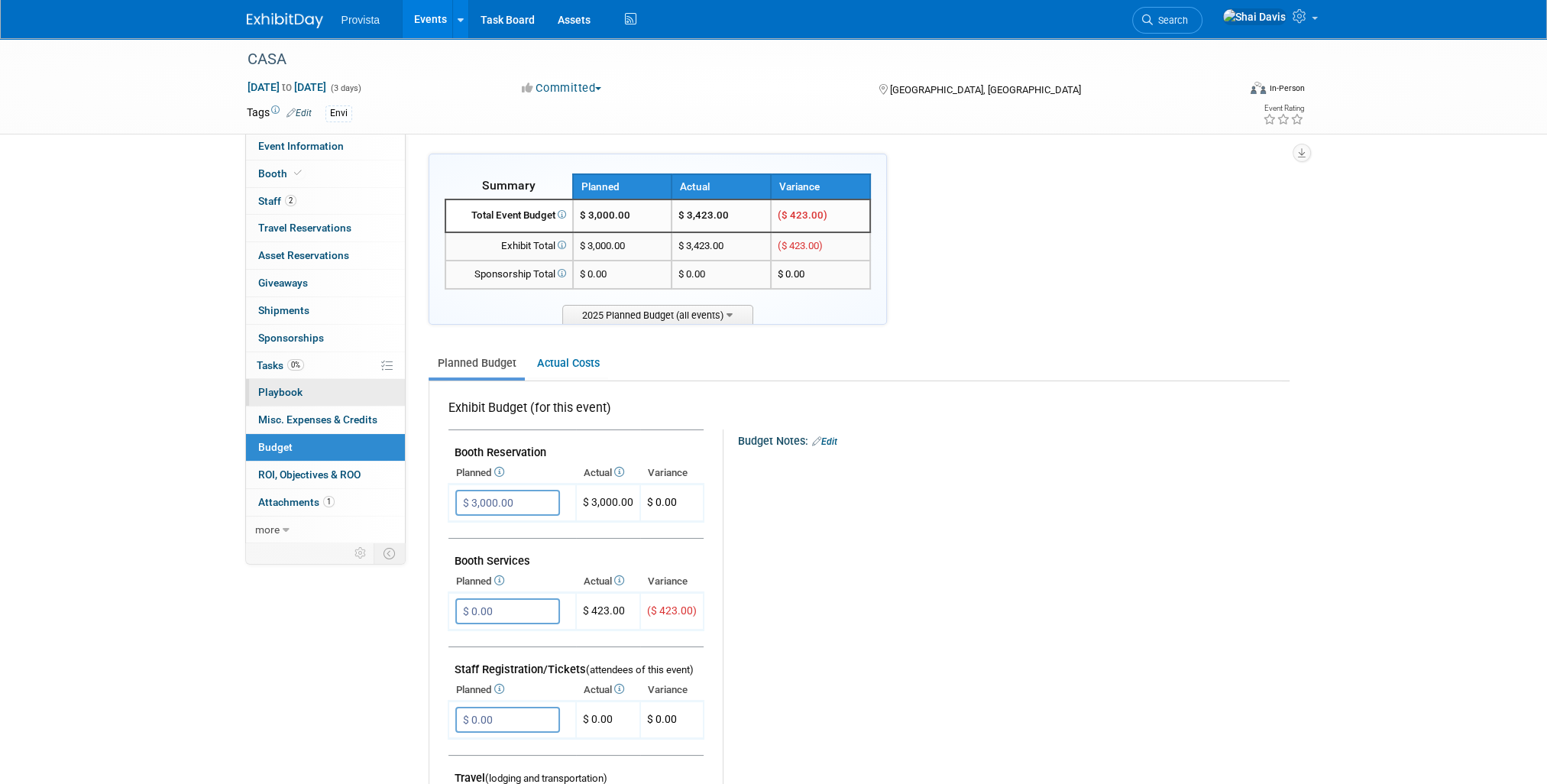
click at [289, 390] on span "Playbook 0" at bounding box center [280, 391] width 45 height 12
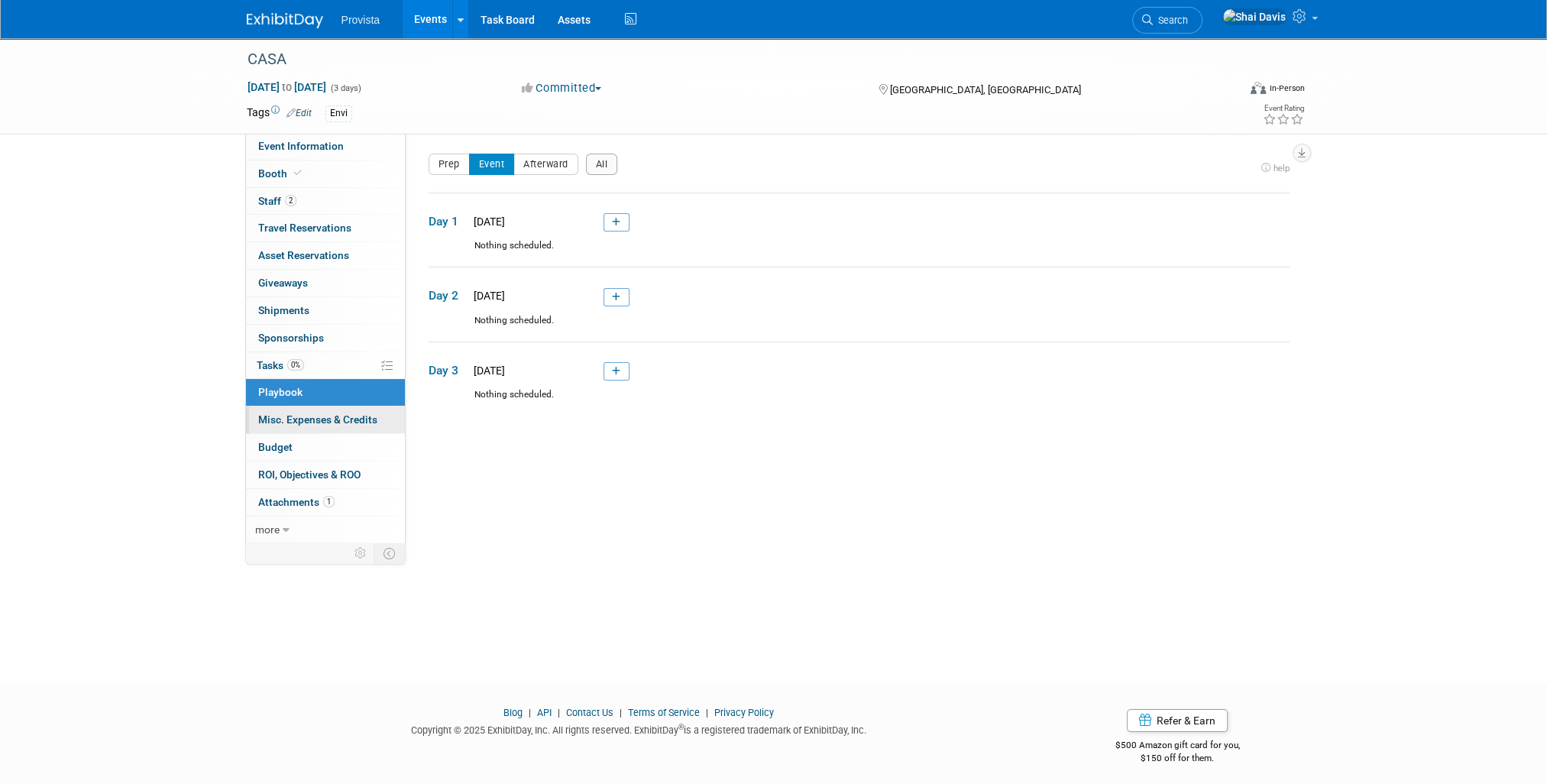
click at [286, 411] on link "0 Misc. Expenses & Credits 0" at bounding box center [326, 420] width 159 height 27
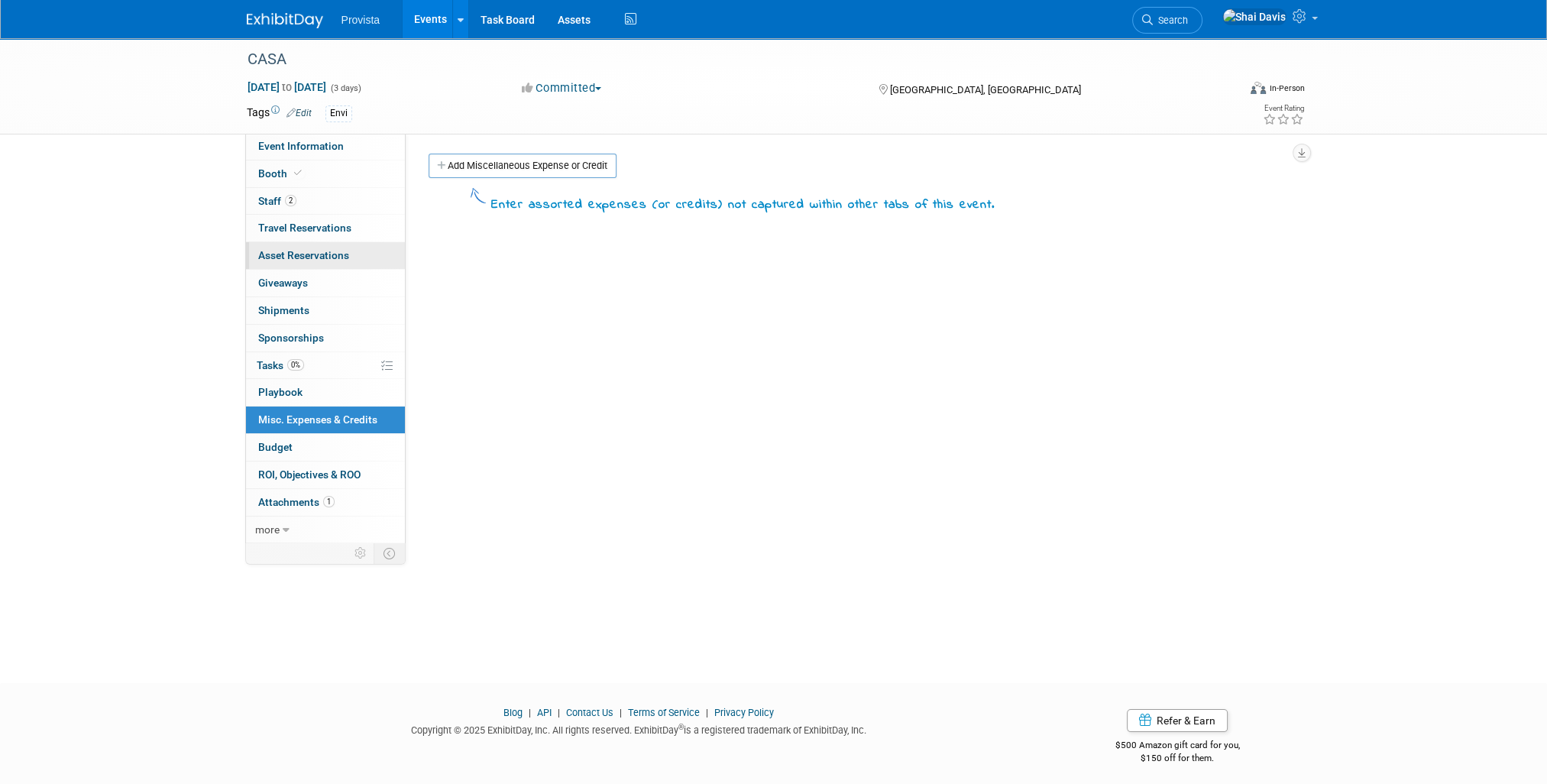
click at [275, 251] on span "Asset Reservations 0" at bounding box center [304, 254] width 91 height 12
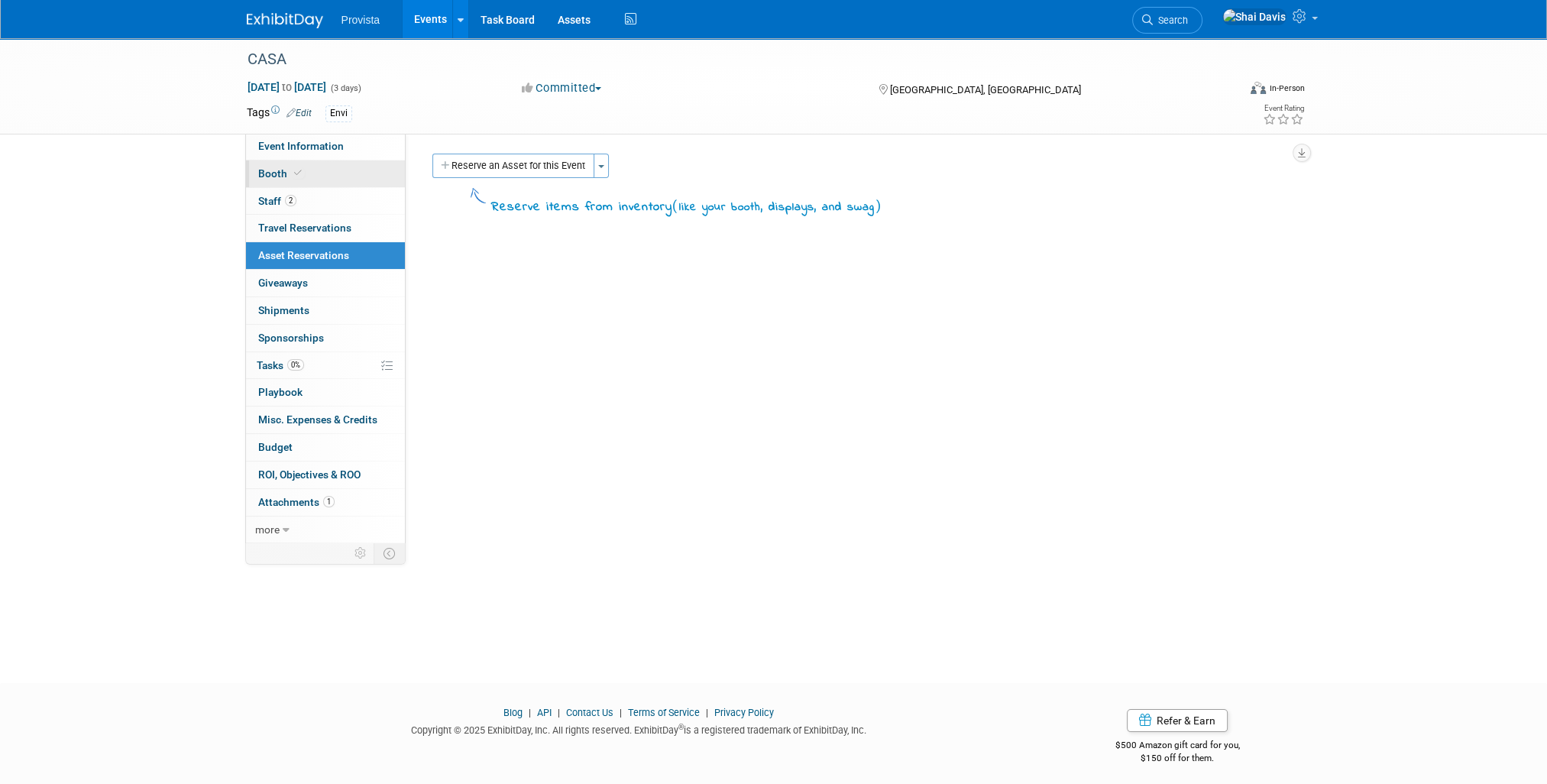
click at [271, 165] on link "Booth" at bounding box center [326, 173] width 159 height 27
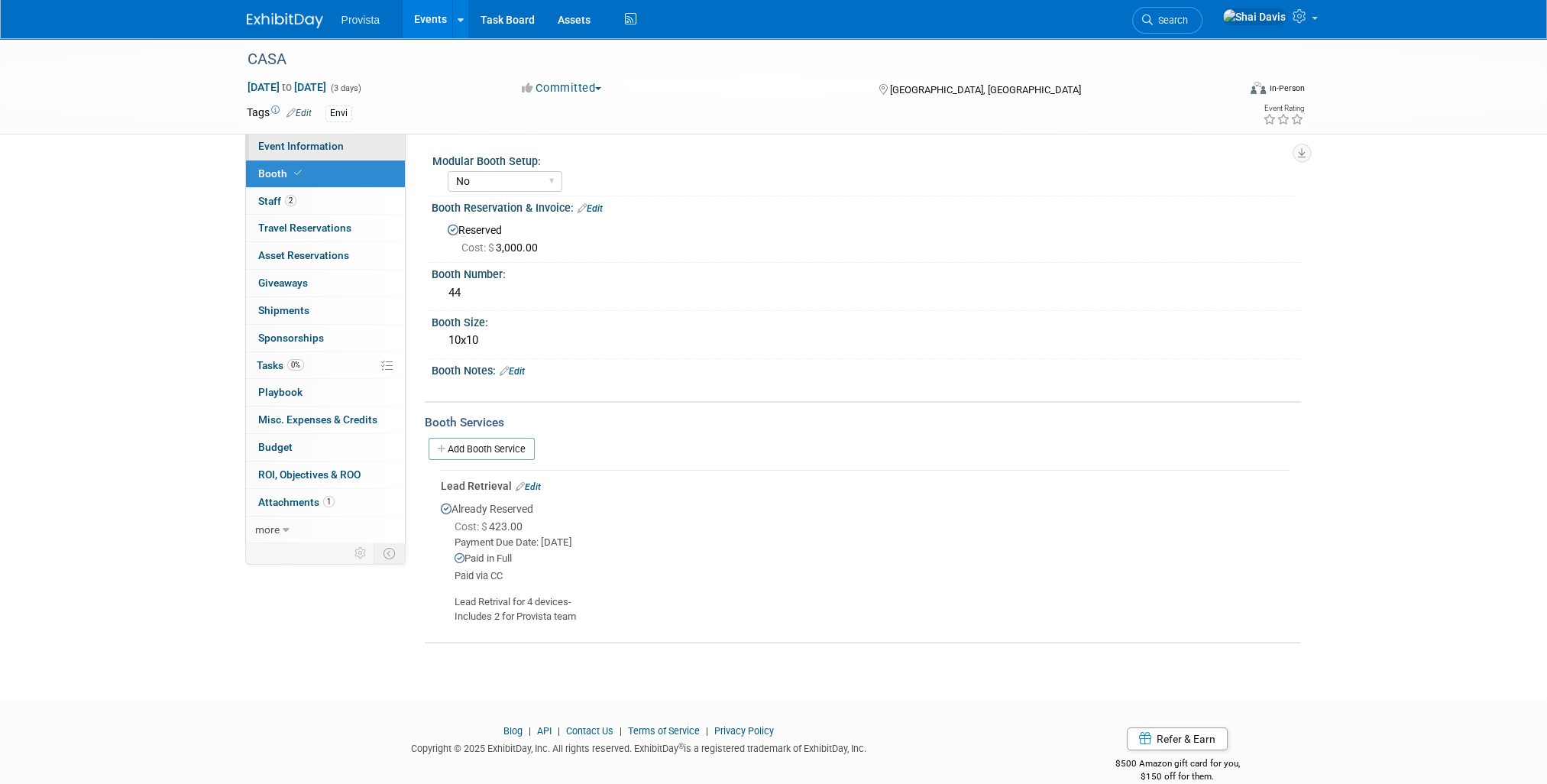
click at [277, 147] on span "Event Information" at bounding box center [301, 146] width 86 height 12
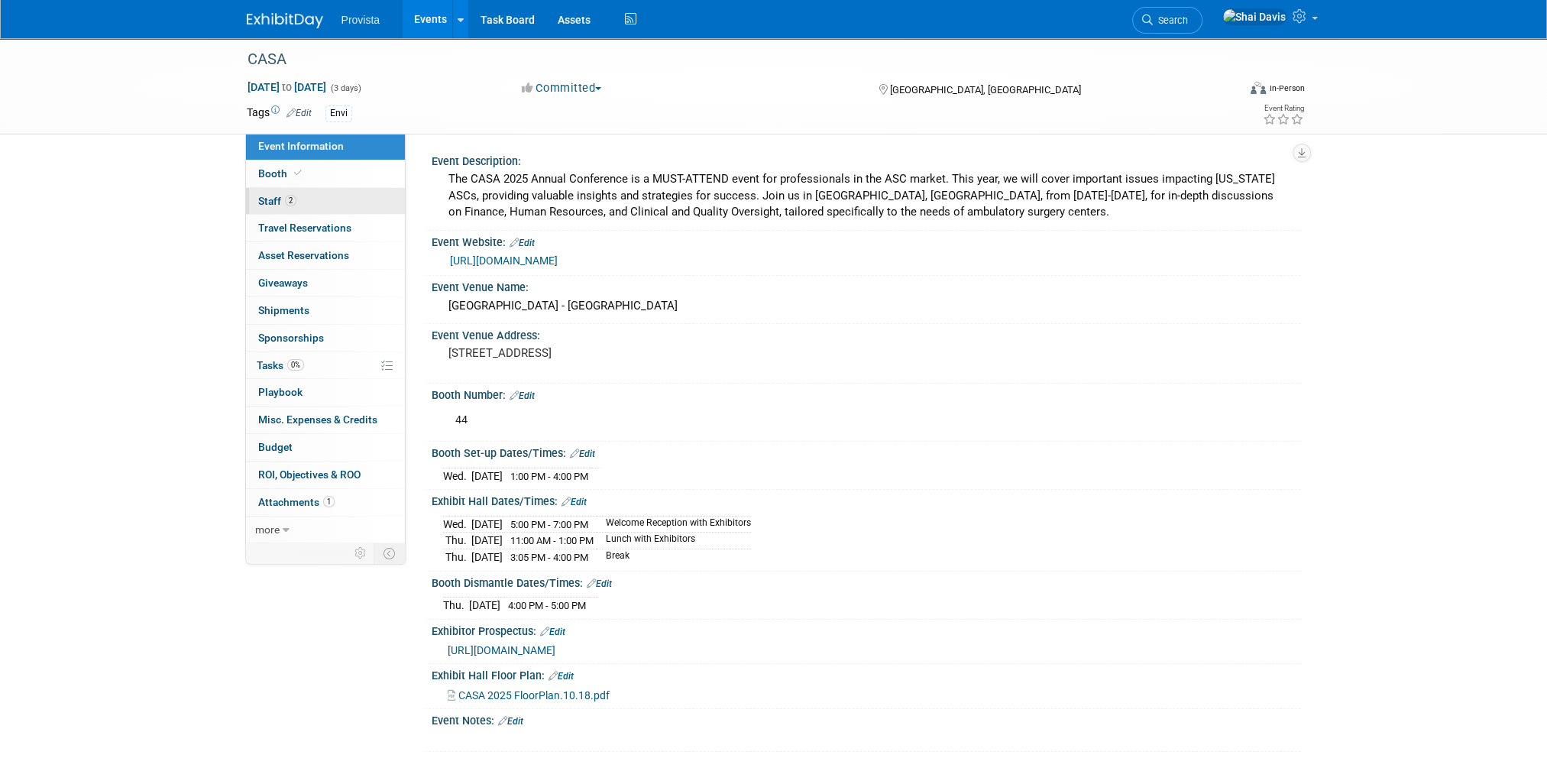
click at [285, 203] on span "2" at bounding box center [291, 200] width 11 height 11
